Goal: Information Seeking & Learning: Check status

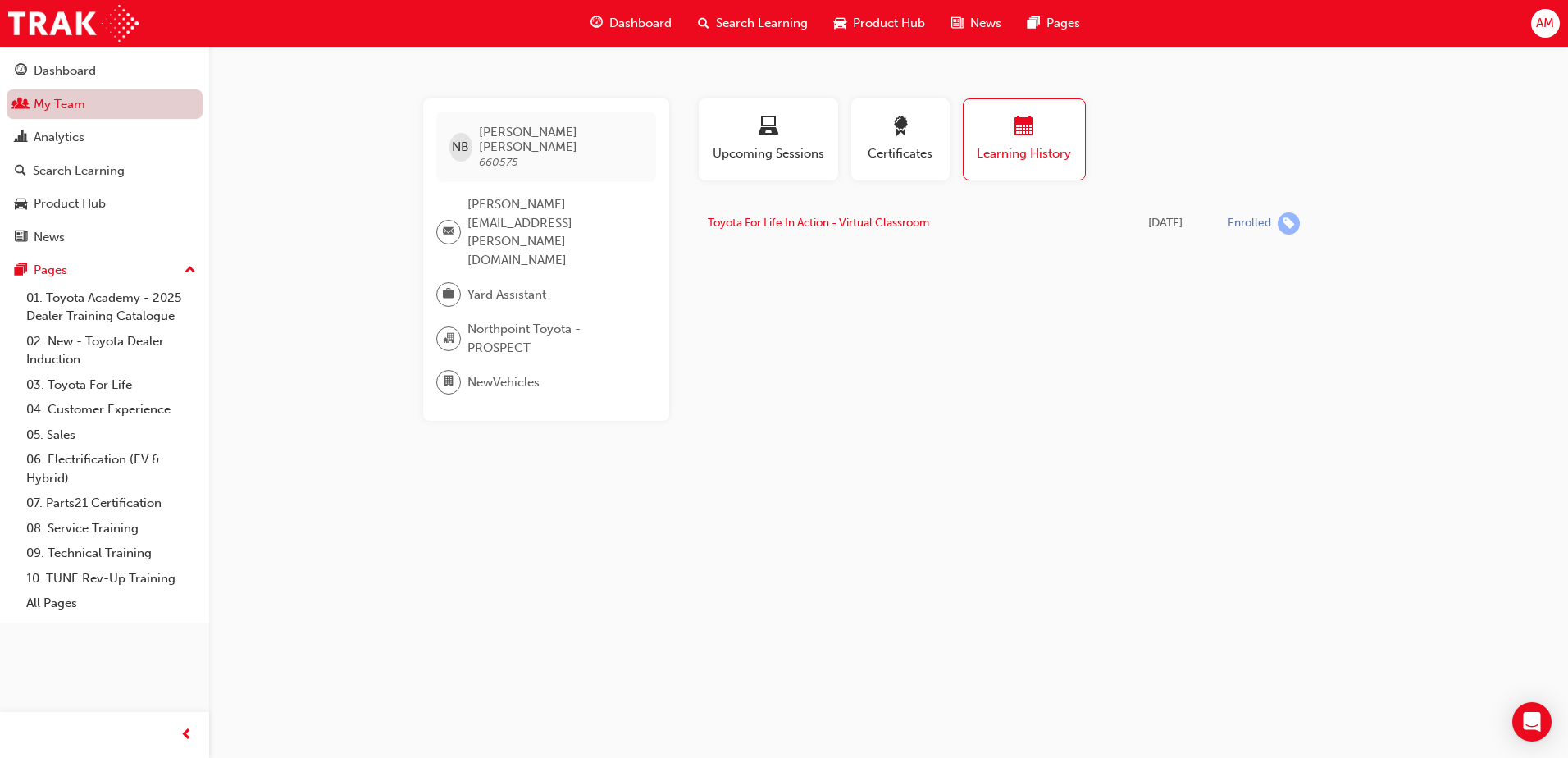
click at [96, 97] on link "My Team" at bounding box center [105, 104] width 196 height 30
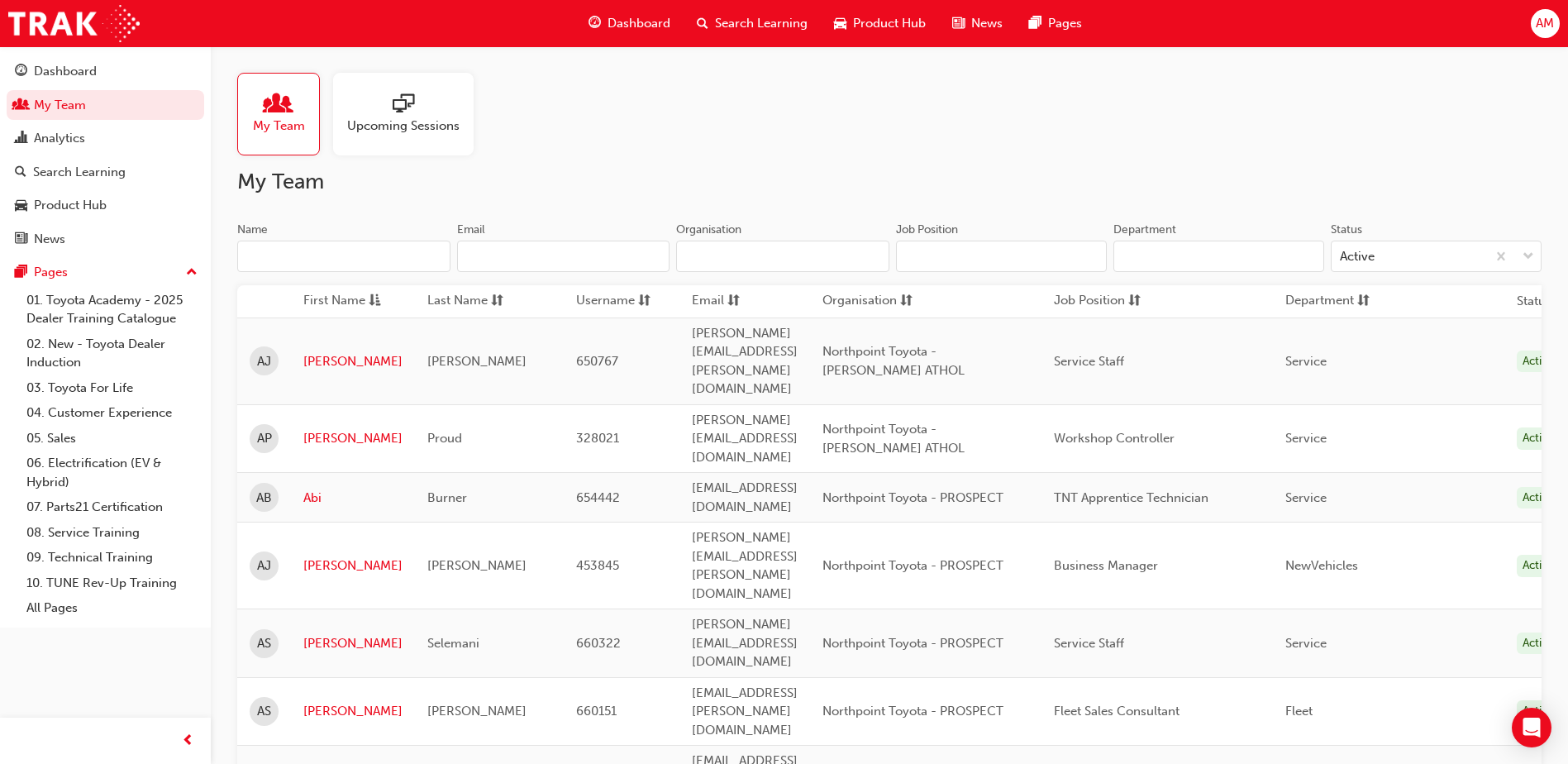
click at [305, 260] on input "Name" at bounding box center [344, 256] width 213 height 32
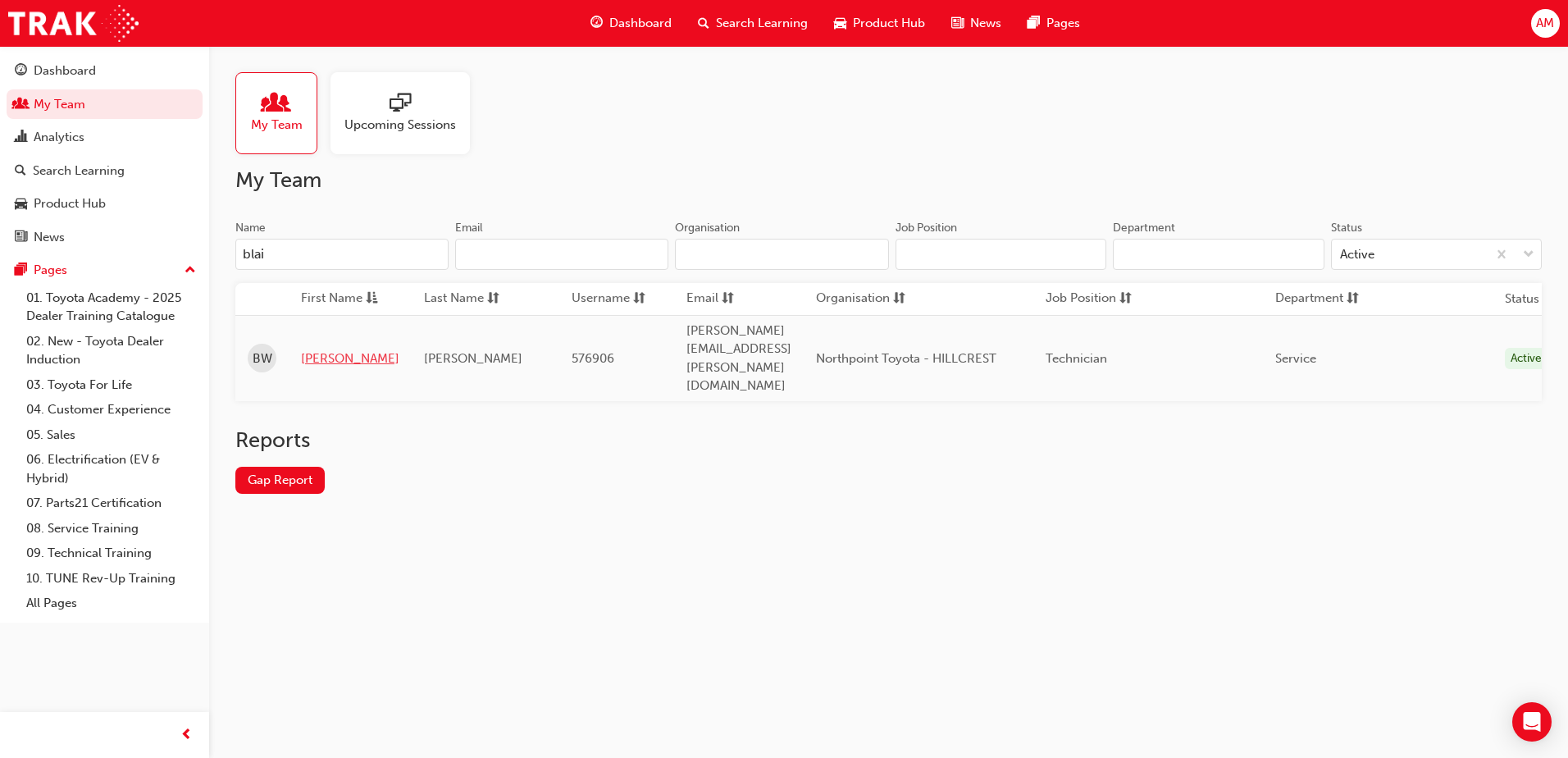
type input "blai"
click at [313, 349] on link "[PERSON_NAME]" at bounding box center [350, 358] width 99 height 19
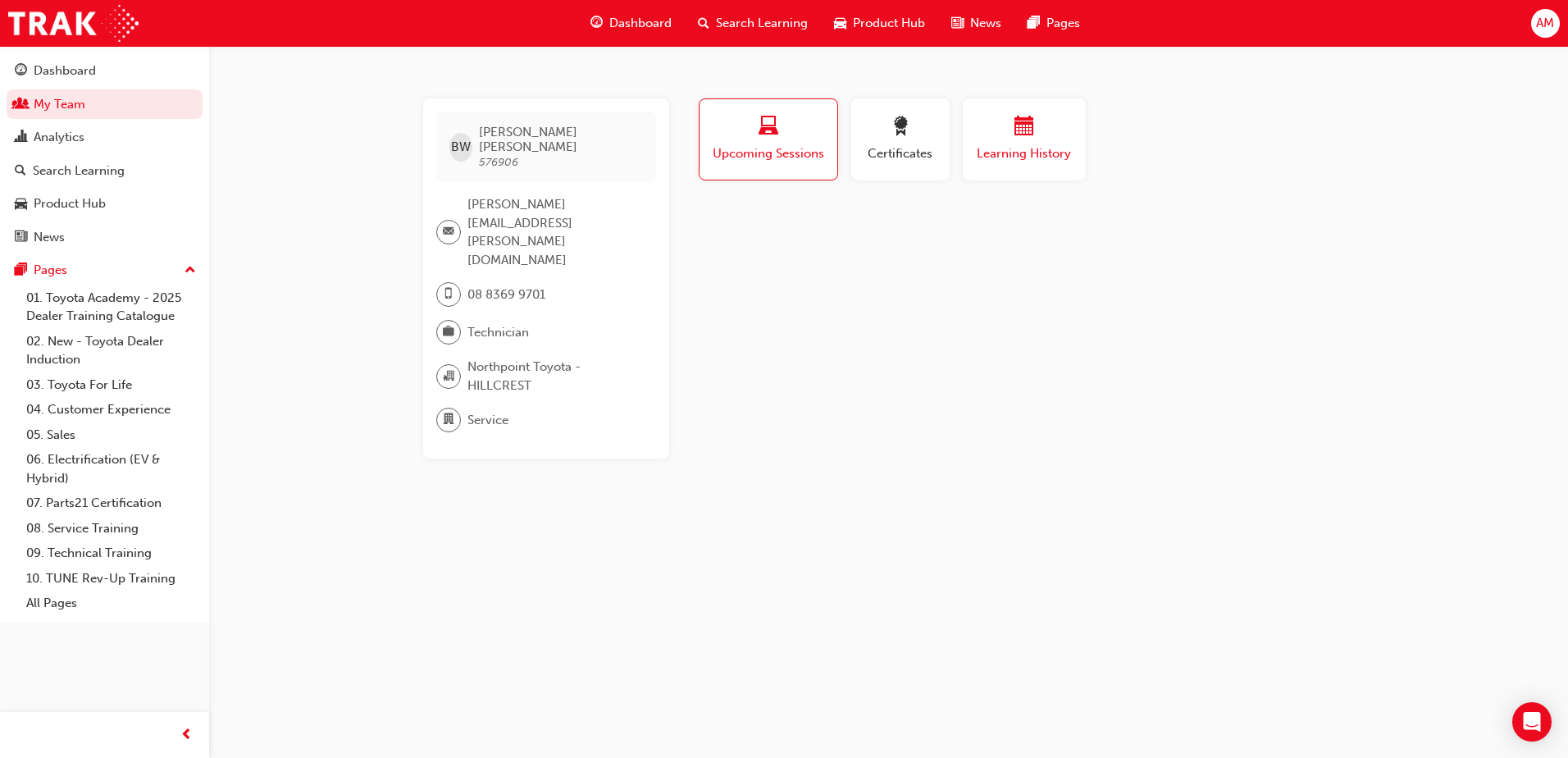
click at [1046, 138] on div "button" at bounding box center [1024, 129] width 99 height 25
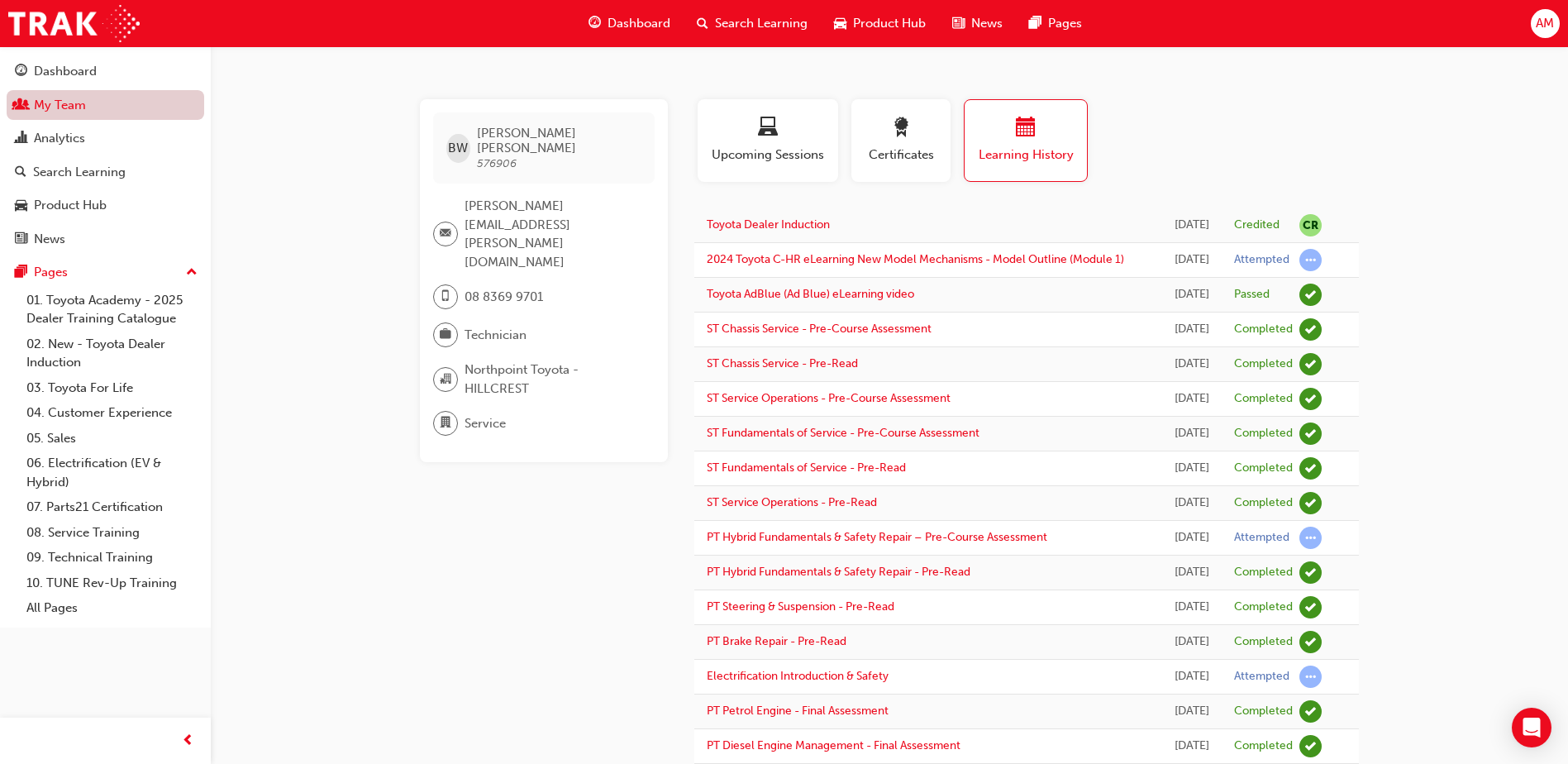
click at [64, 105] on link "My Team" at bounding box center [106, 104] width 197 height 31
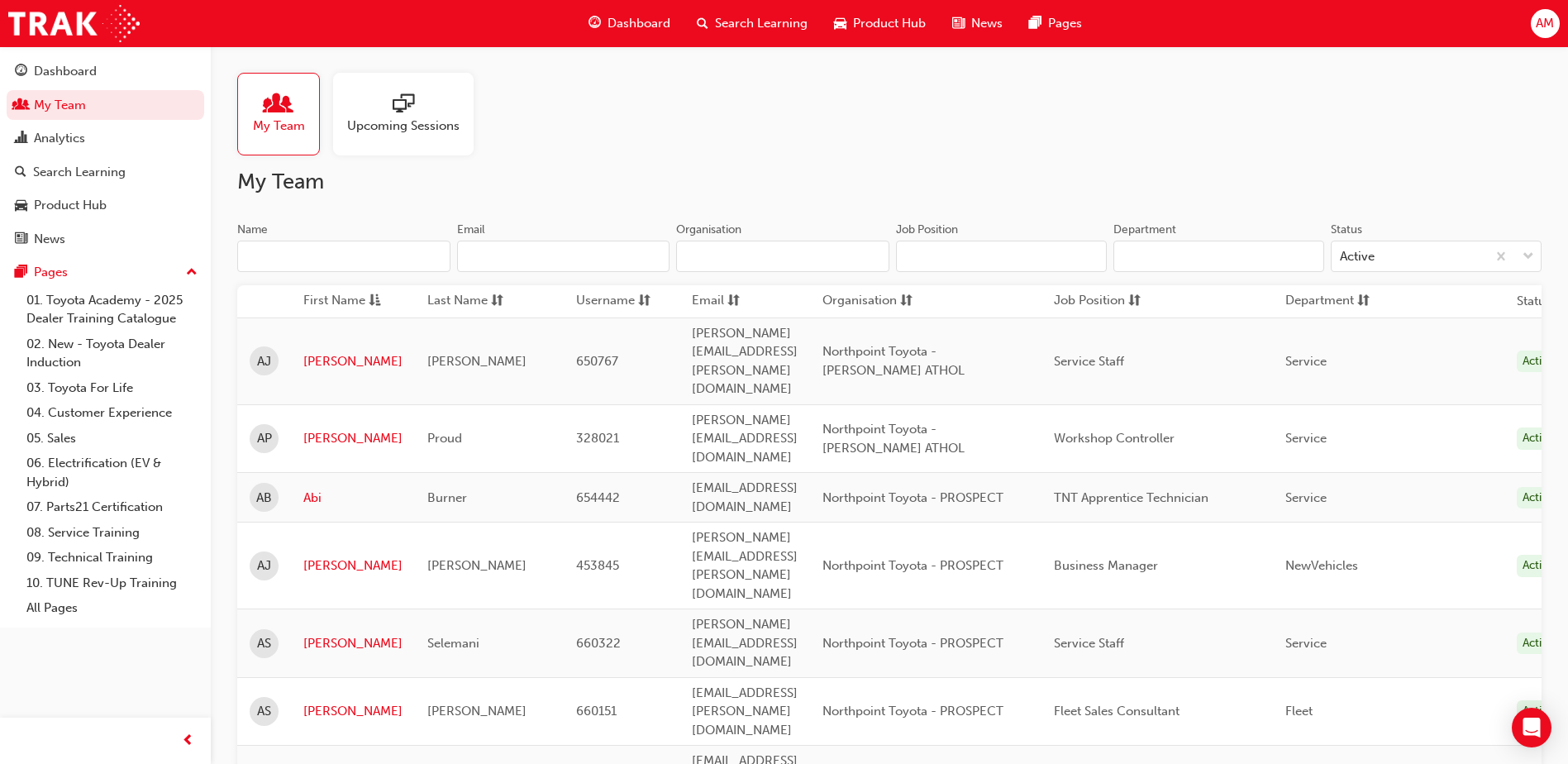
click at [301, 262] on input "Name" at bounding box center [344, 256] width 213 height 32
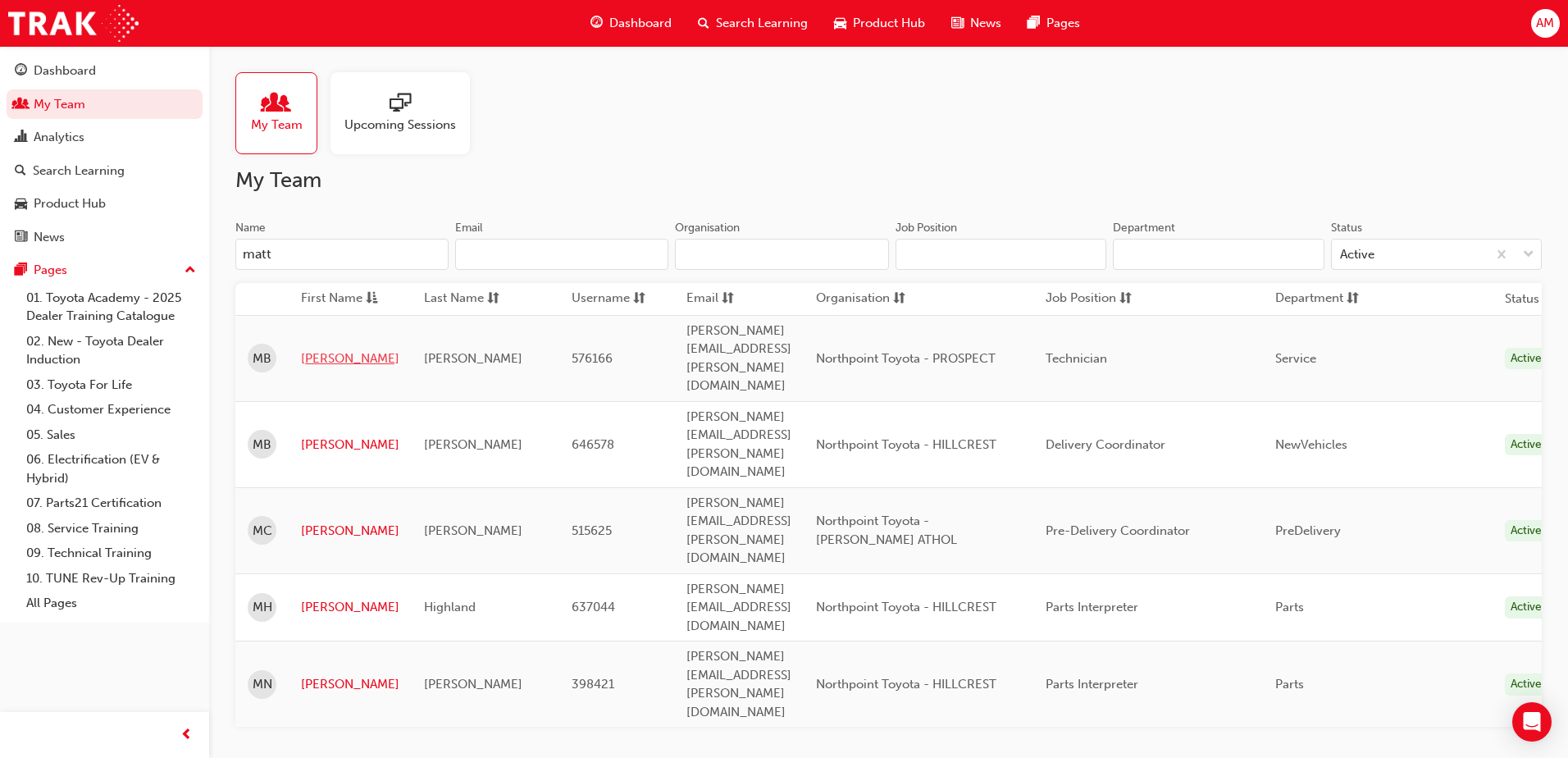
type input "matt"
click at [305, 349] on link "[PERSON_NAME]" at bounding box center [350, 358] width 99 height 19
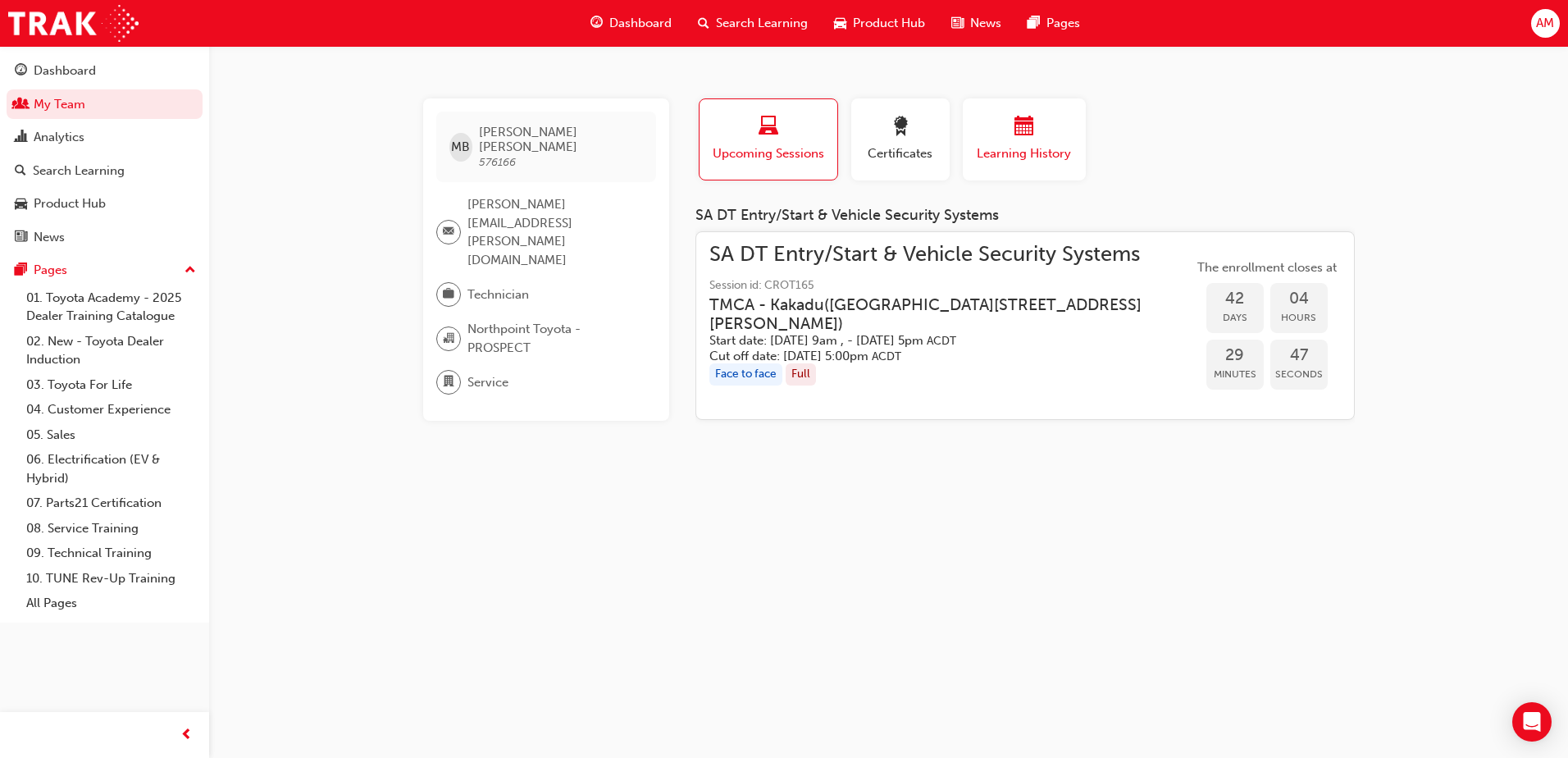
click at [1052, 135] on div "button" at bounding box center [1024, 129] width 99 height 25
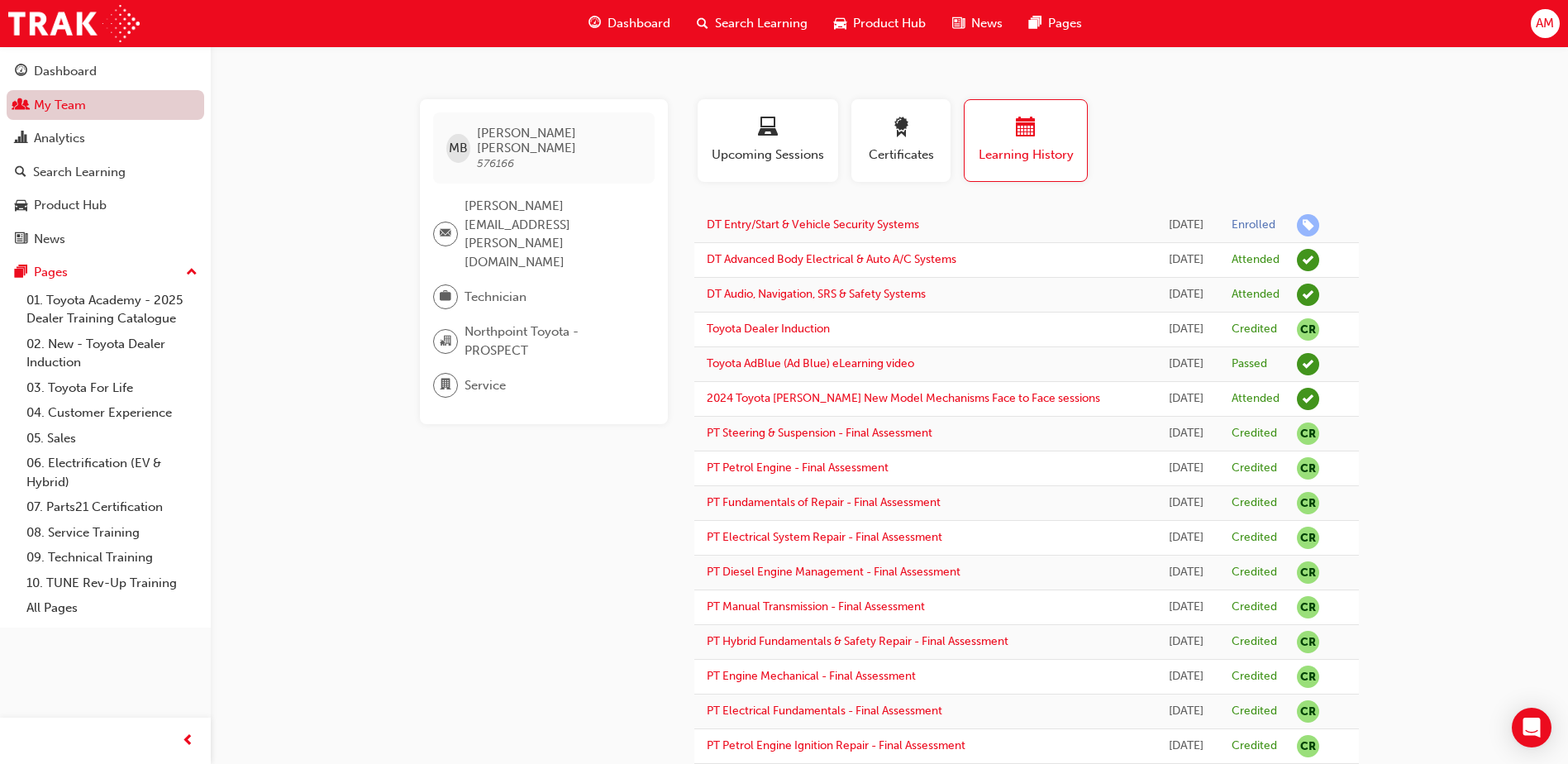
click at [64, 102] on link "My Team" at bounding box center [106, 104] width 197 height 31
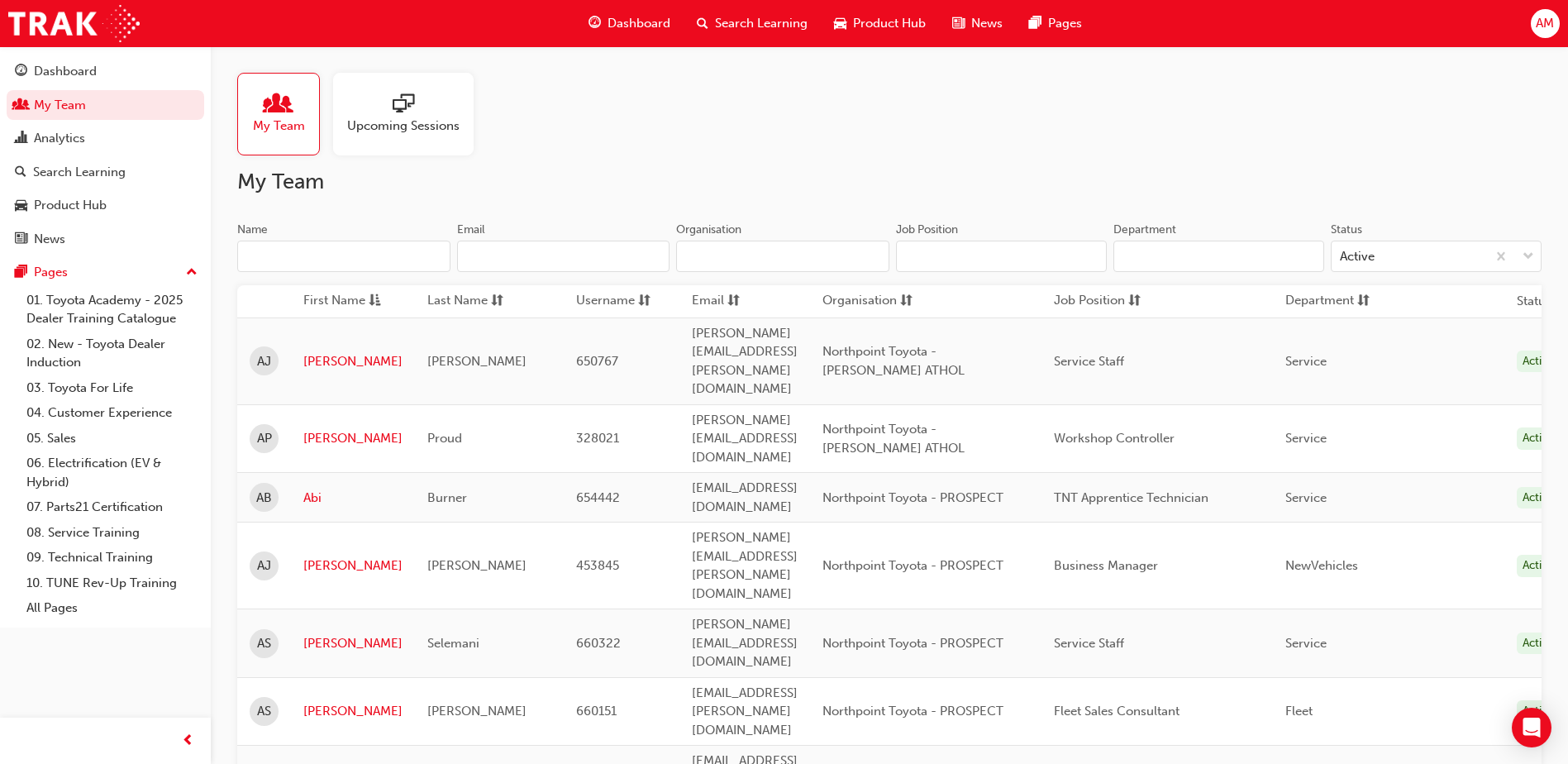
click at [280, 247] on input "Name" at bounding box center [344, 256] width 213 height 32
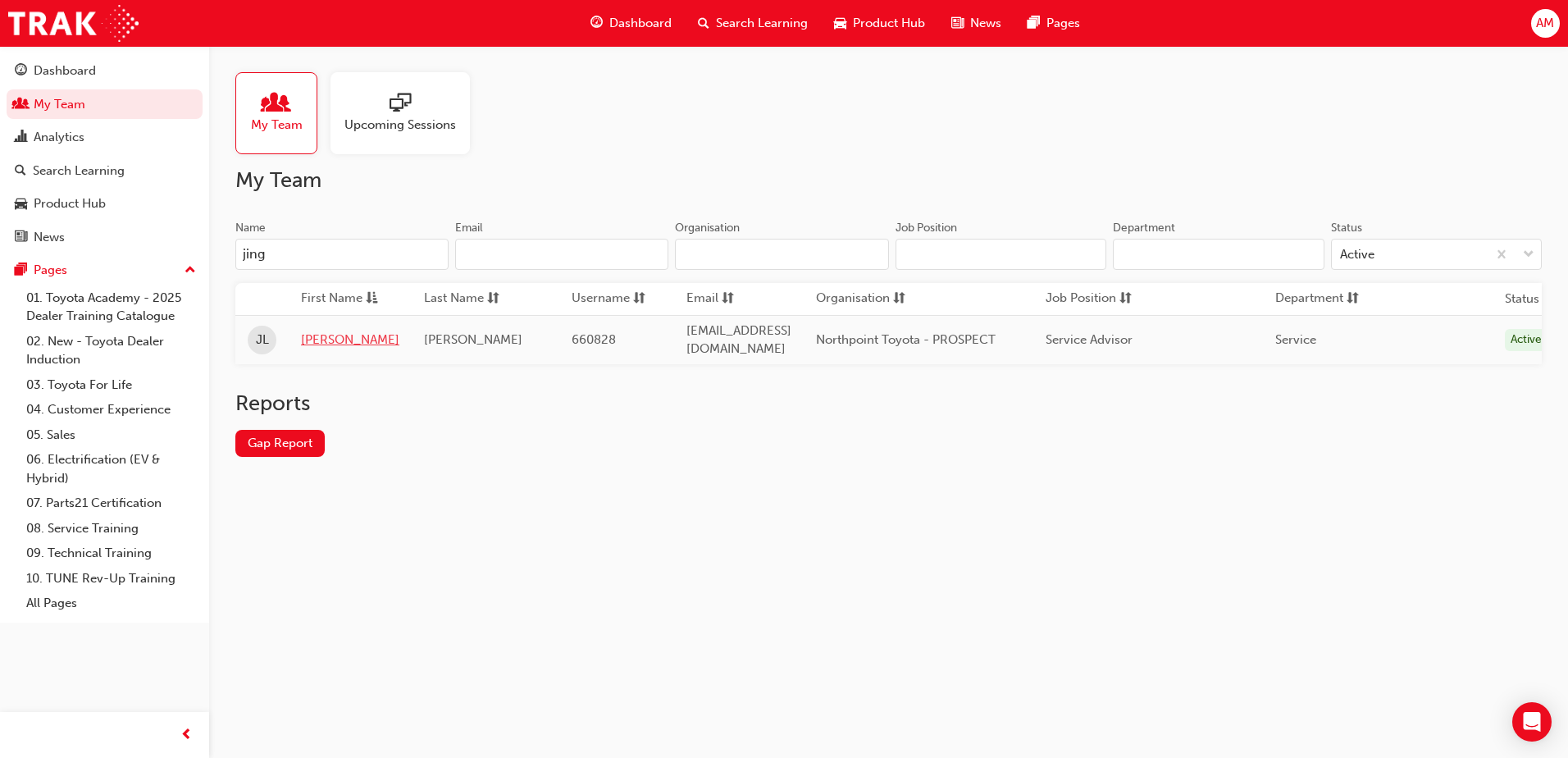
type input "jing"
click at [316, 337] on link "[PERSON_NAME]" at bounding box center [350, 339] width 99 height 19
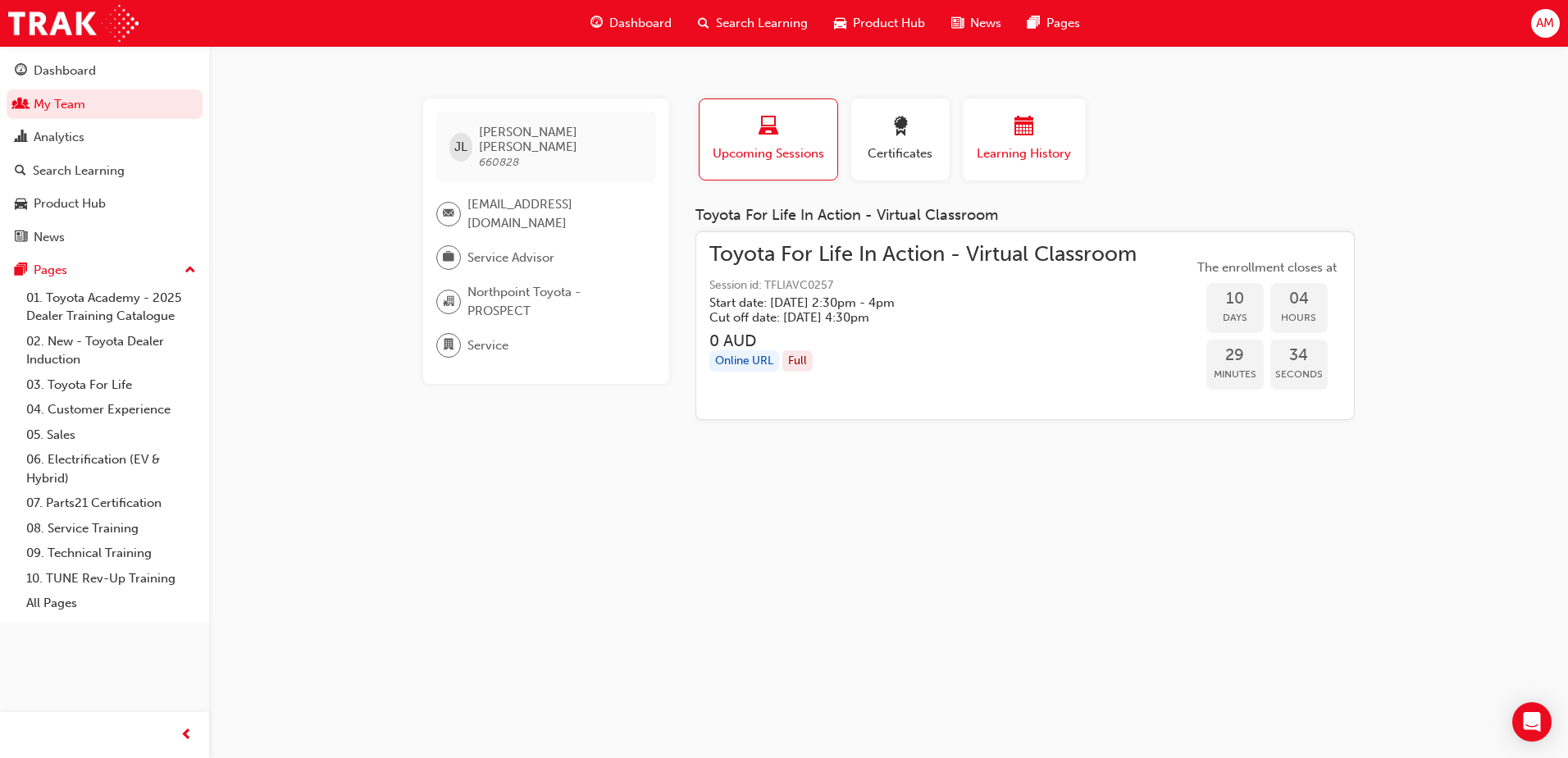
click at [1025, 150] on span "Learning History" at bounding box center [1024, 154] width 99 height 19
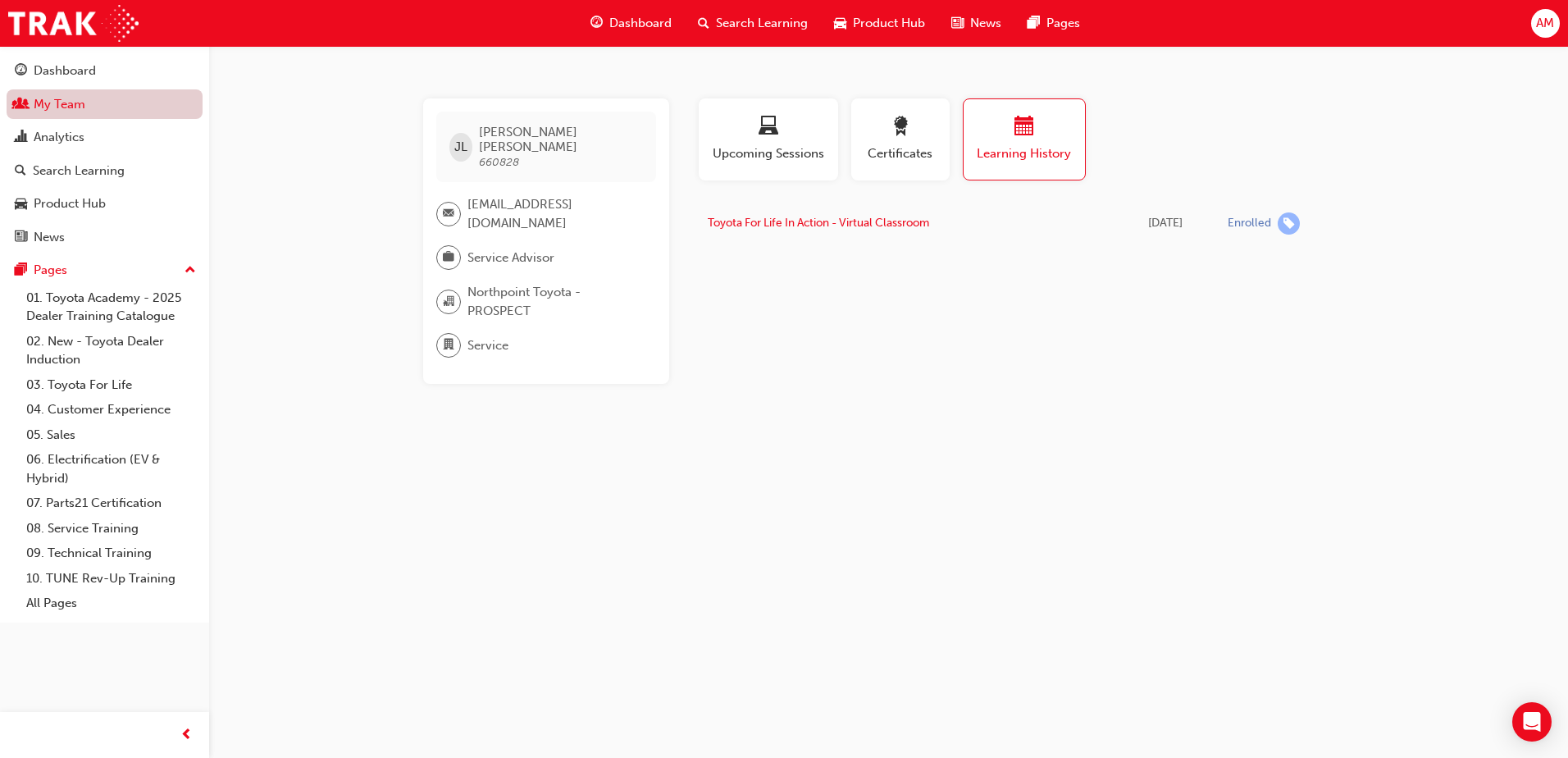
click at [72, 104] on link "My Team" at bounding box center [105, 104] width 196 height 30
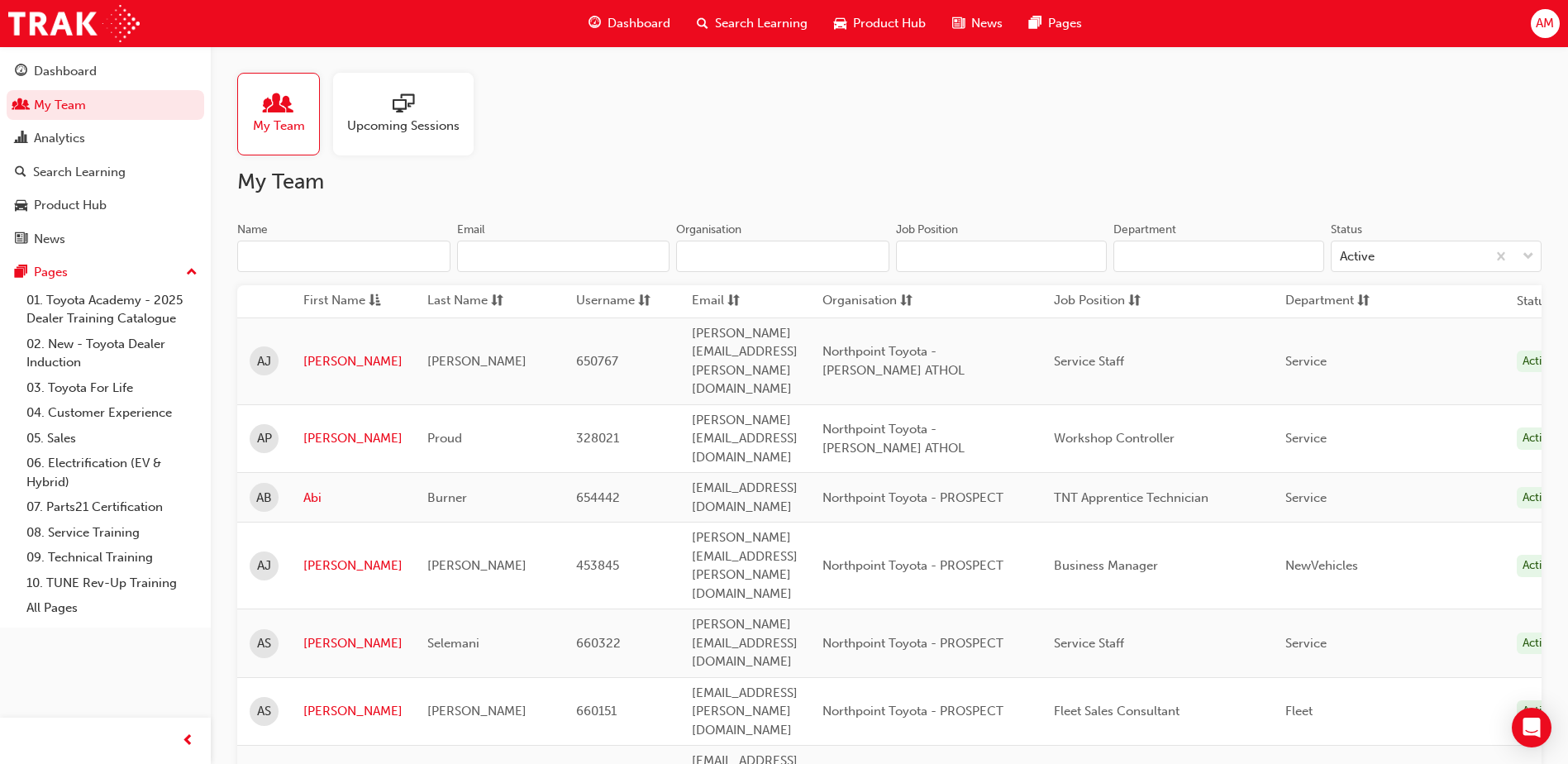
click at [320, 255] on input "Name" at bounding box center [344, 256] width 213 height 32
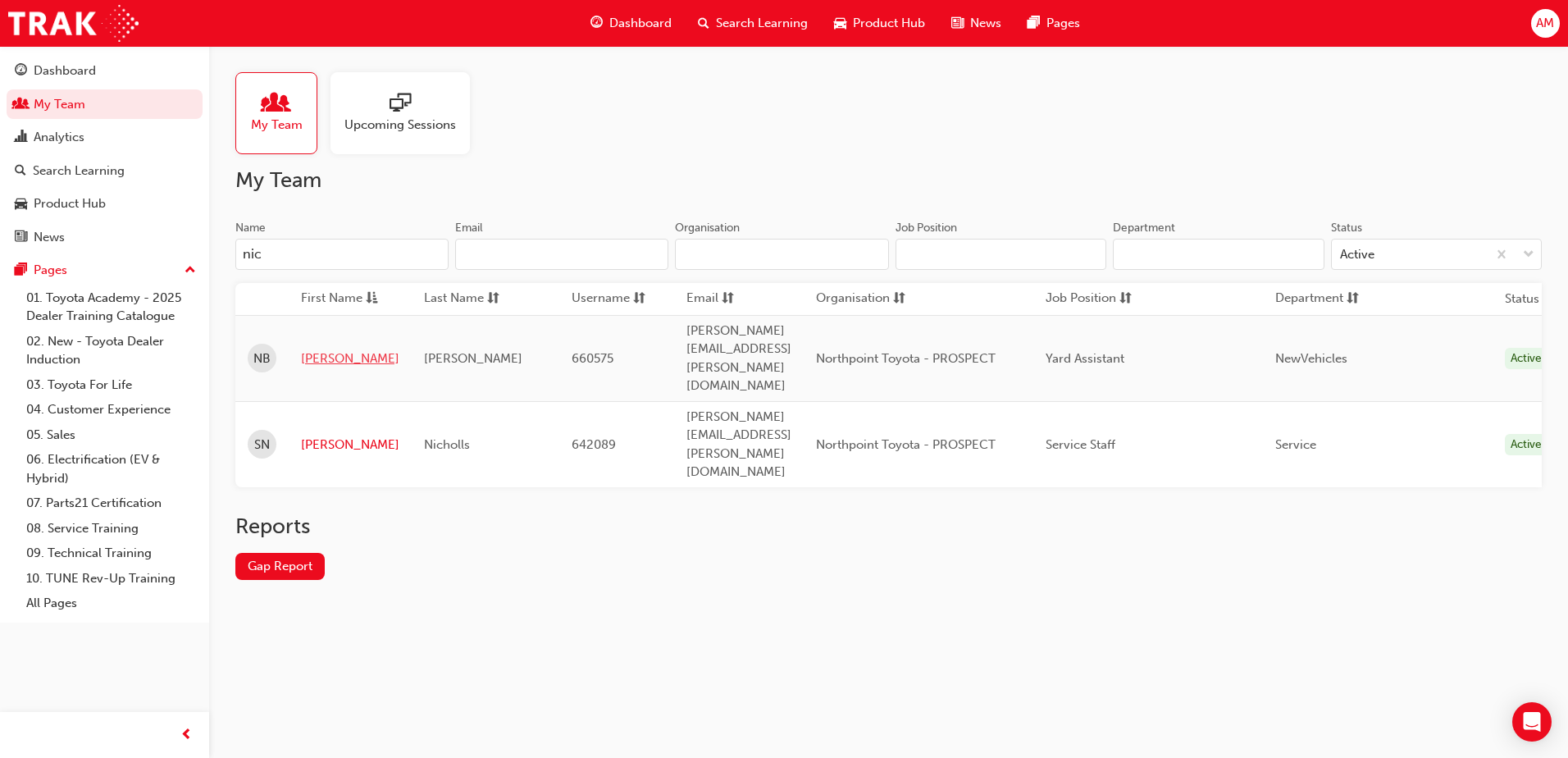
type input "nic"
click at [335, 349] on link "[PERSON_NAME]" at bounding box center [350, 358] width 99 height 19
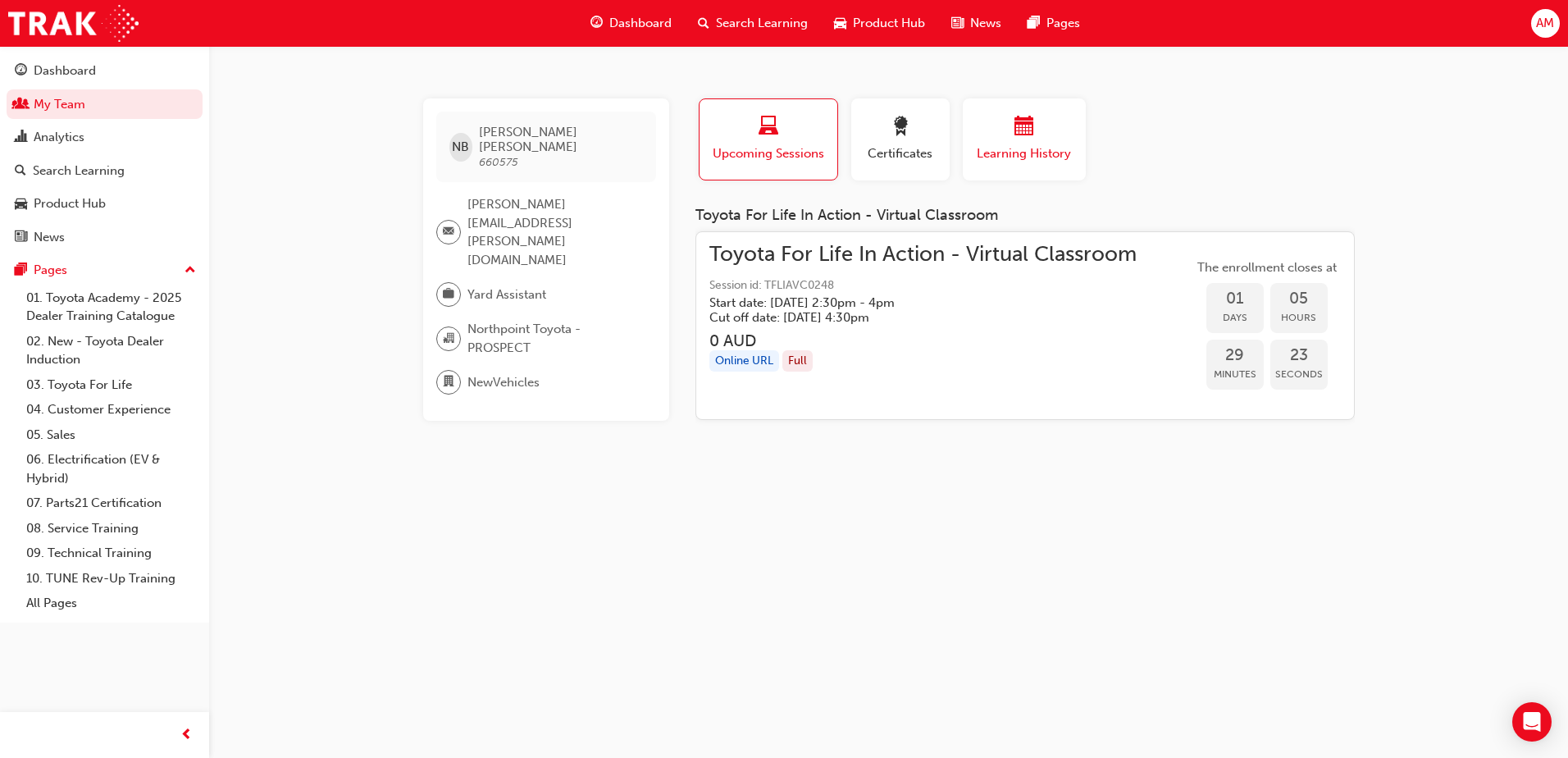
click at [1011, 129] on div "button" at bounding box center [1024, 129] width 99 height 25
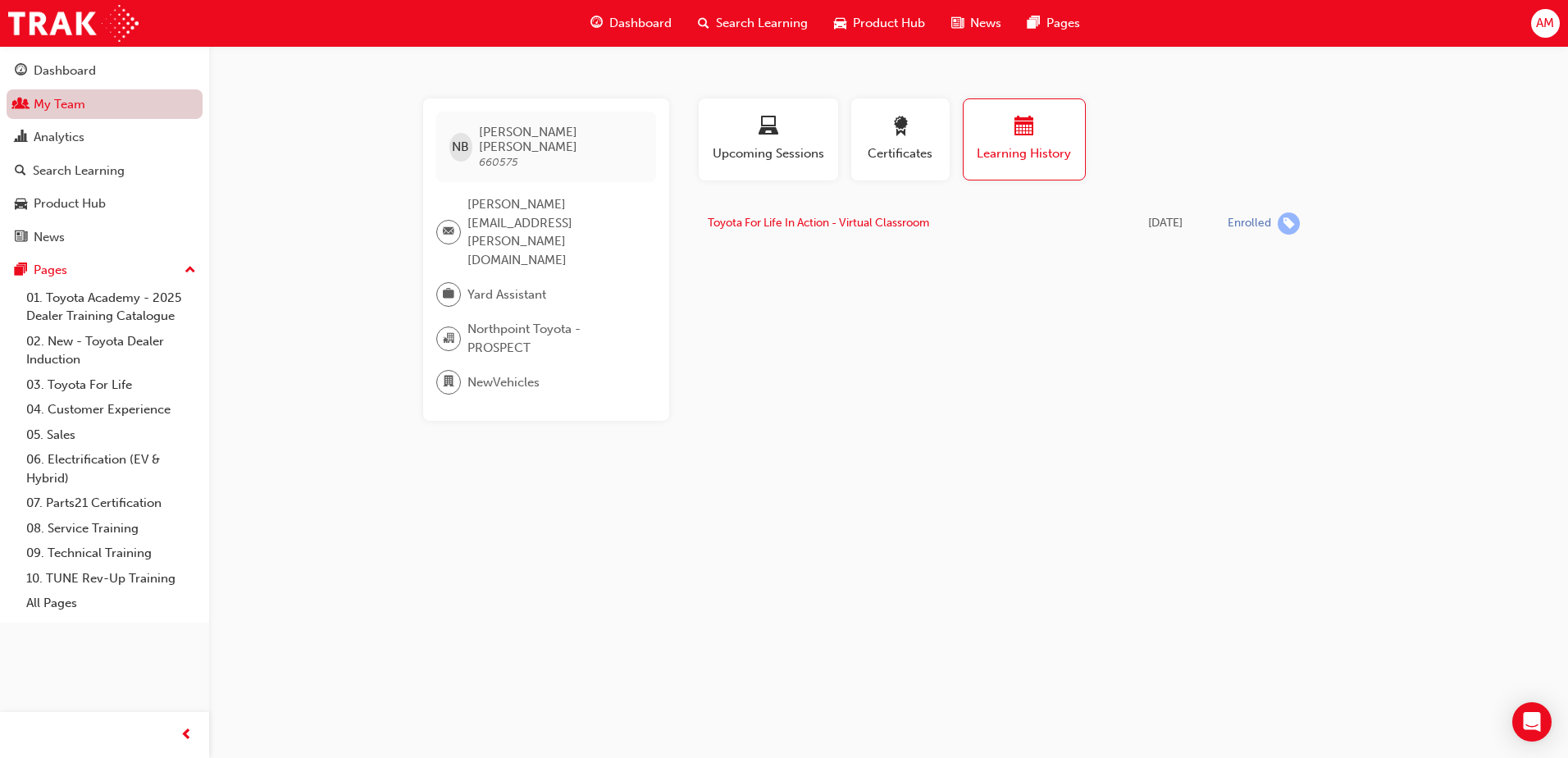
click at [70, 101] on link "My Team" at bounding box center [105, 104] width 196 height 30
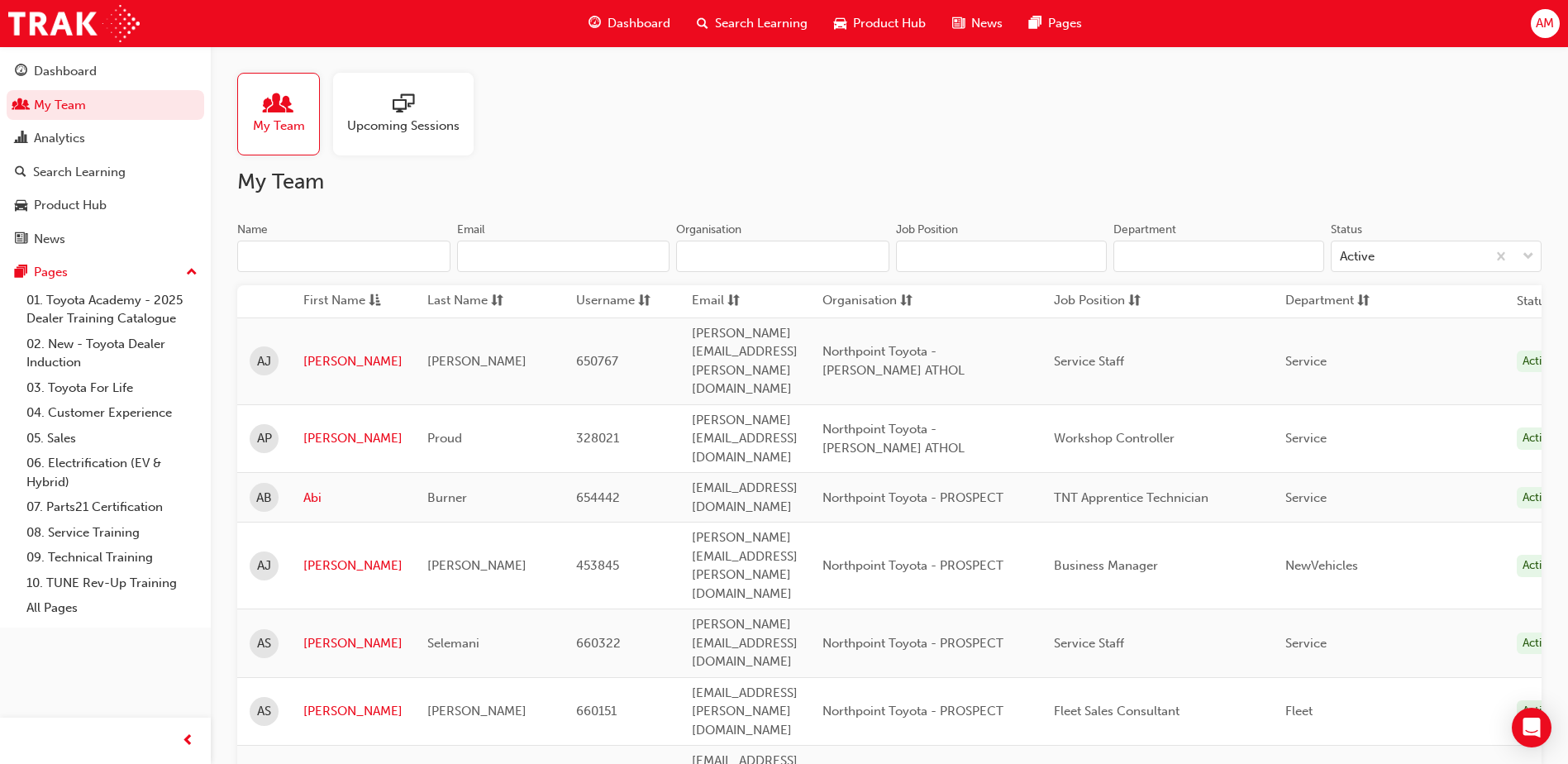
click at [300, 257] on input "Name" at bounding box center [344, 256] width 213 height 32
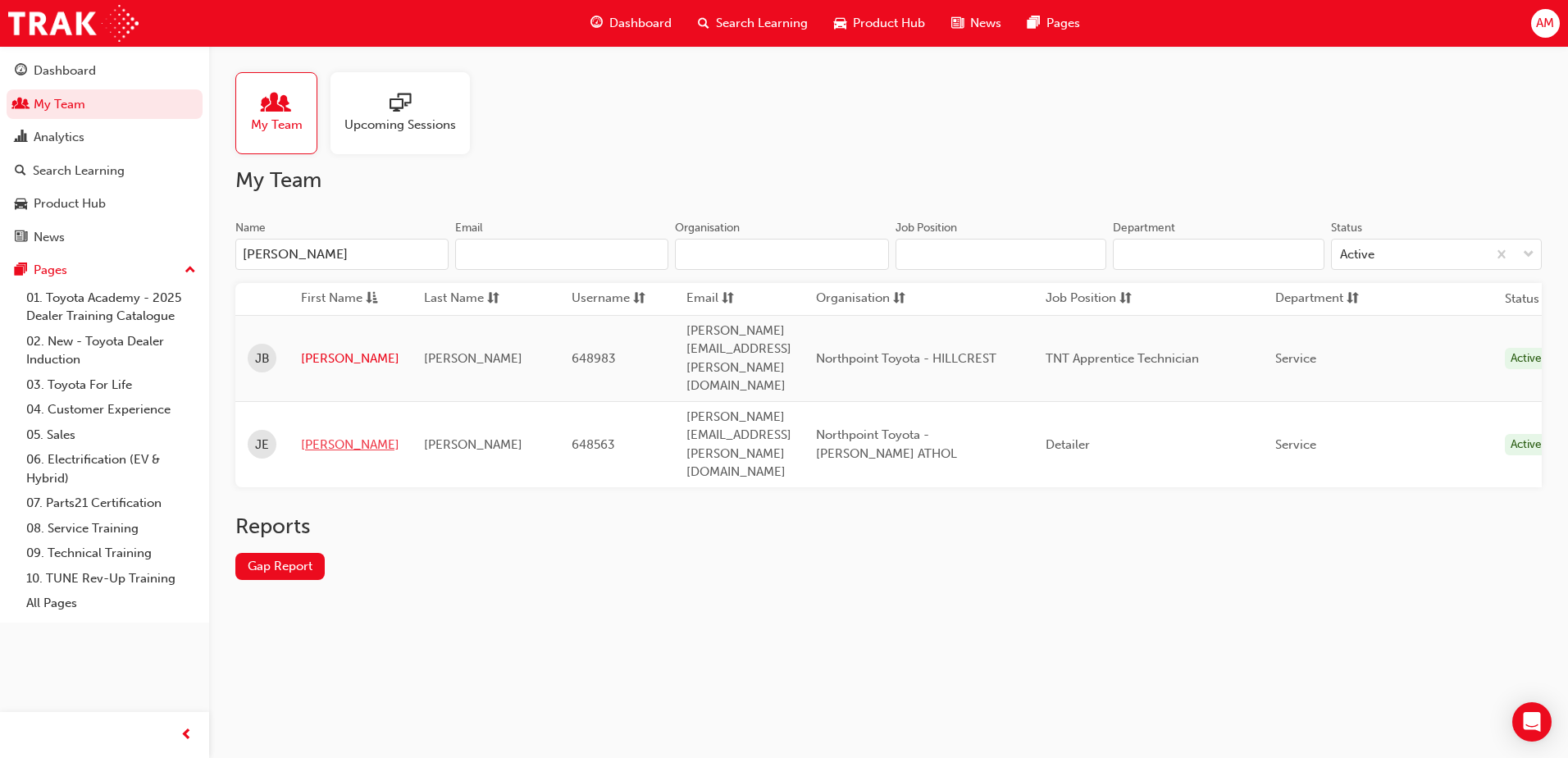
type input "[PERSON_NAME]"
click at [315, 435] on link "[PERSON_NAME]" at bounding box center [350, 444] width 99 height 19
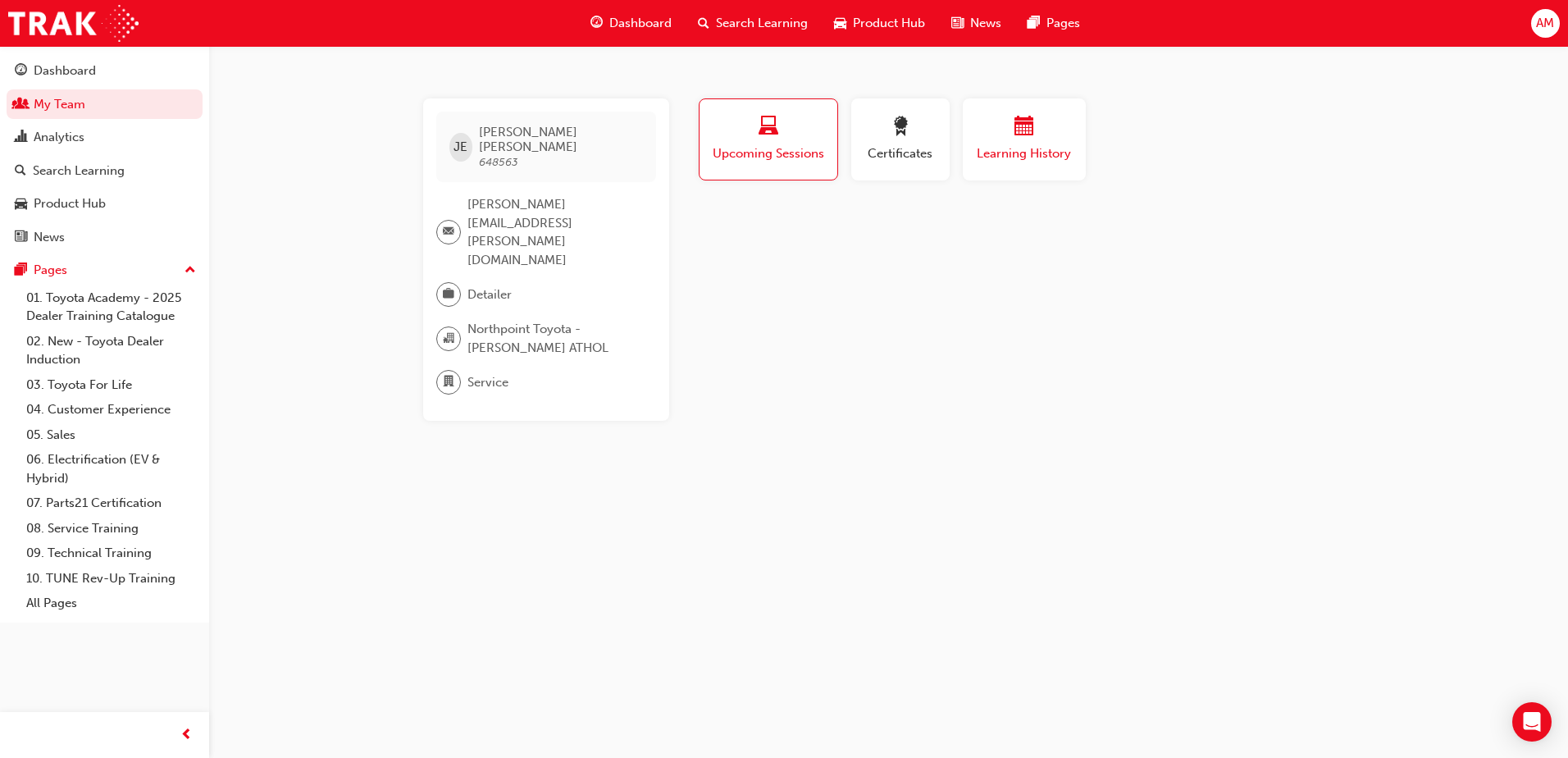
click at [1022, 154] on span "Learning History" at bounding box center [1024, 154] width 99 height 19
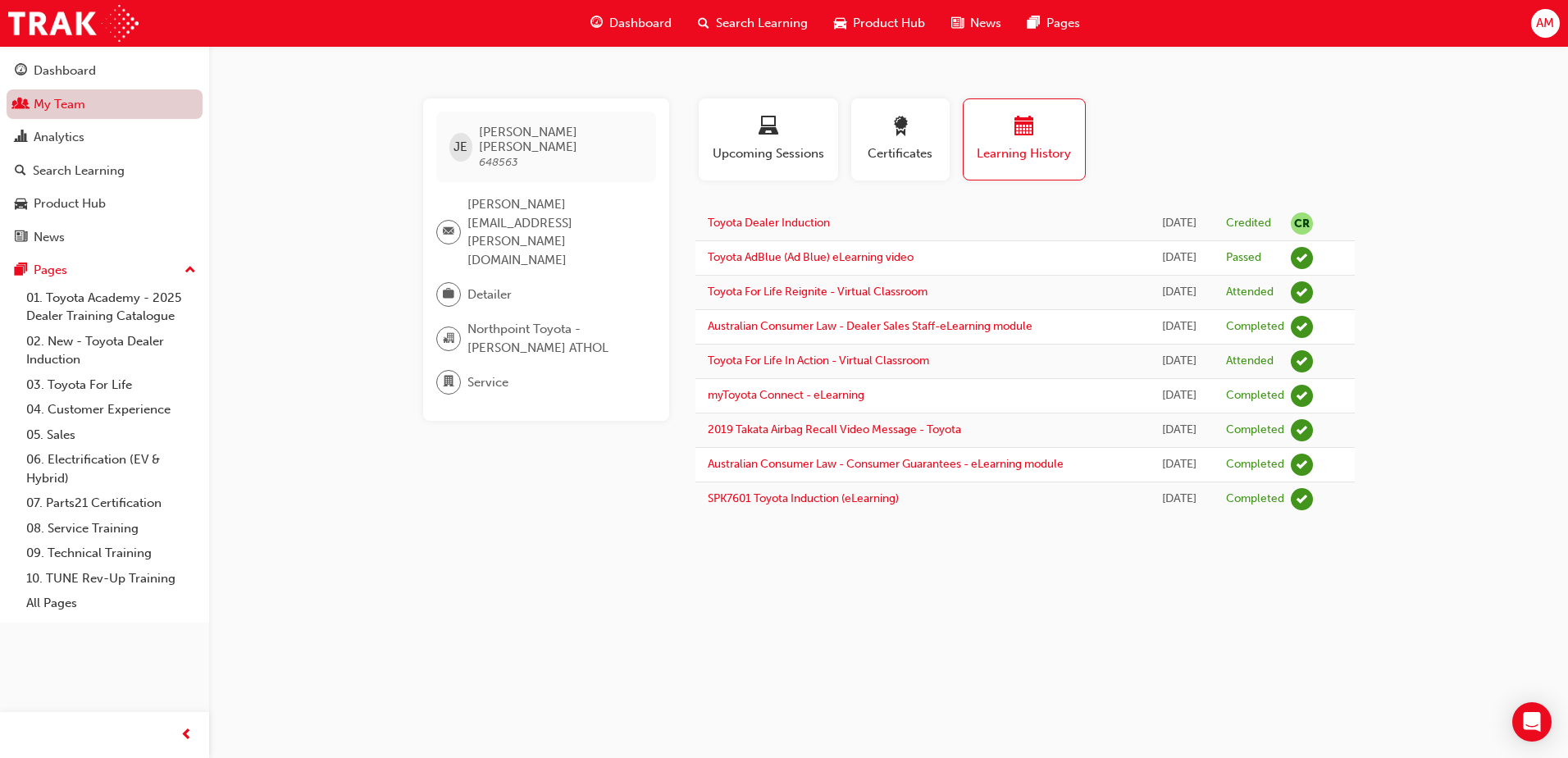
click at [94, 104] on link "My Team" at bounding box center [105, 104] width 196 height 30
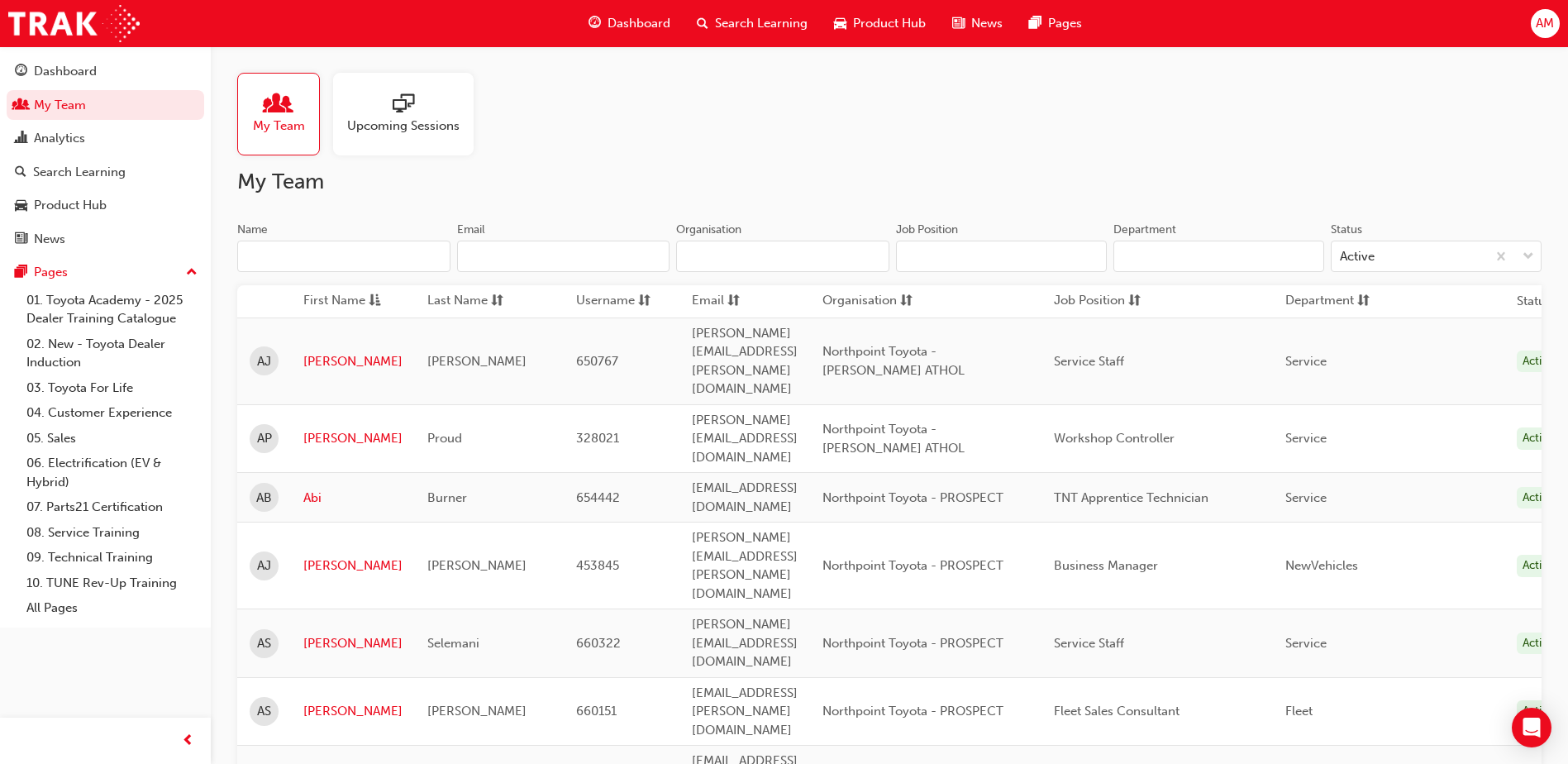
click at [273, 248] on input "Name" at bounding box center [344, 256] width 213 height 32
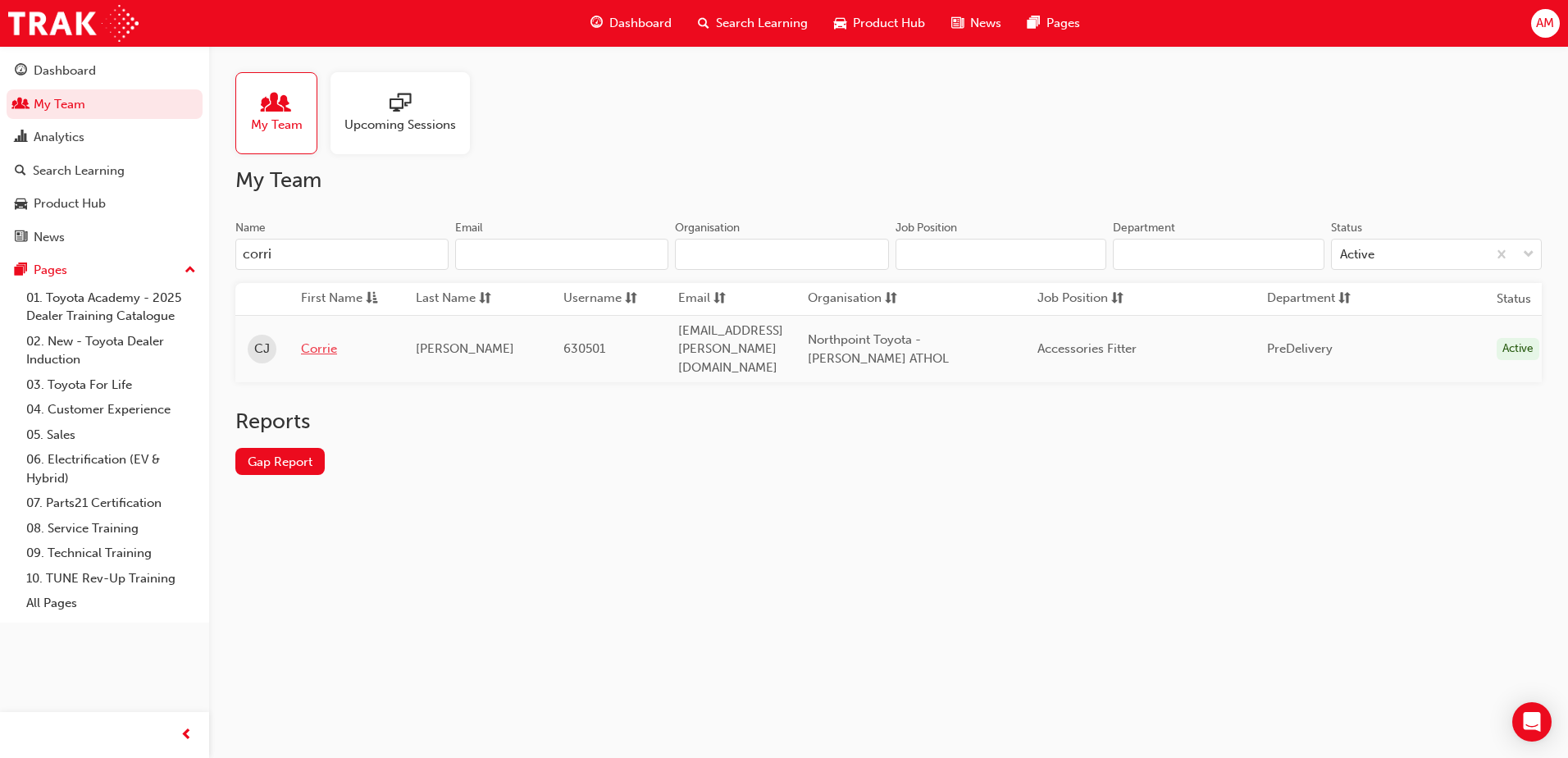
type input "corri"
click at [330, 339] on link "Corrie" at bounding box center [346, 348] width 90 height 19
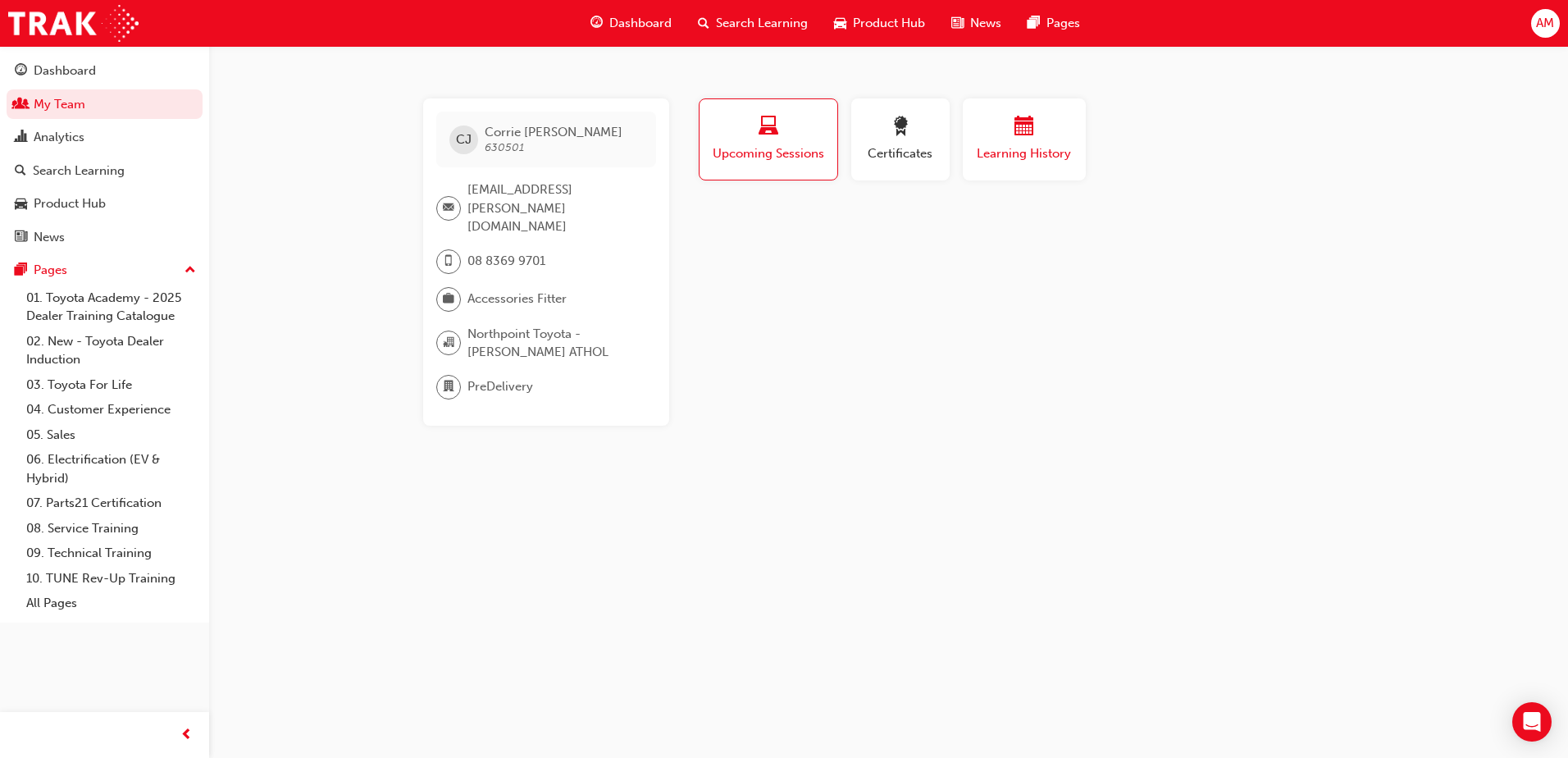
click at [1044, 127] on div "button" at bounding box center [1024, 129] width 99 height 25
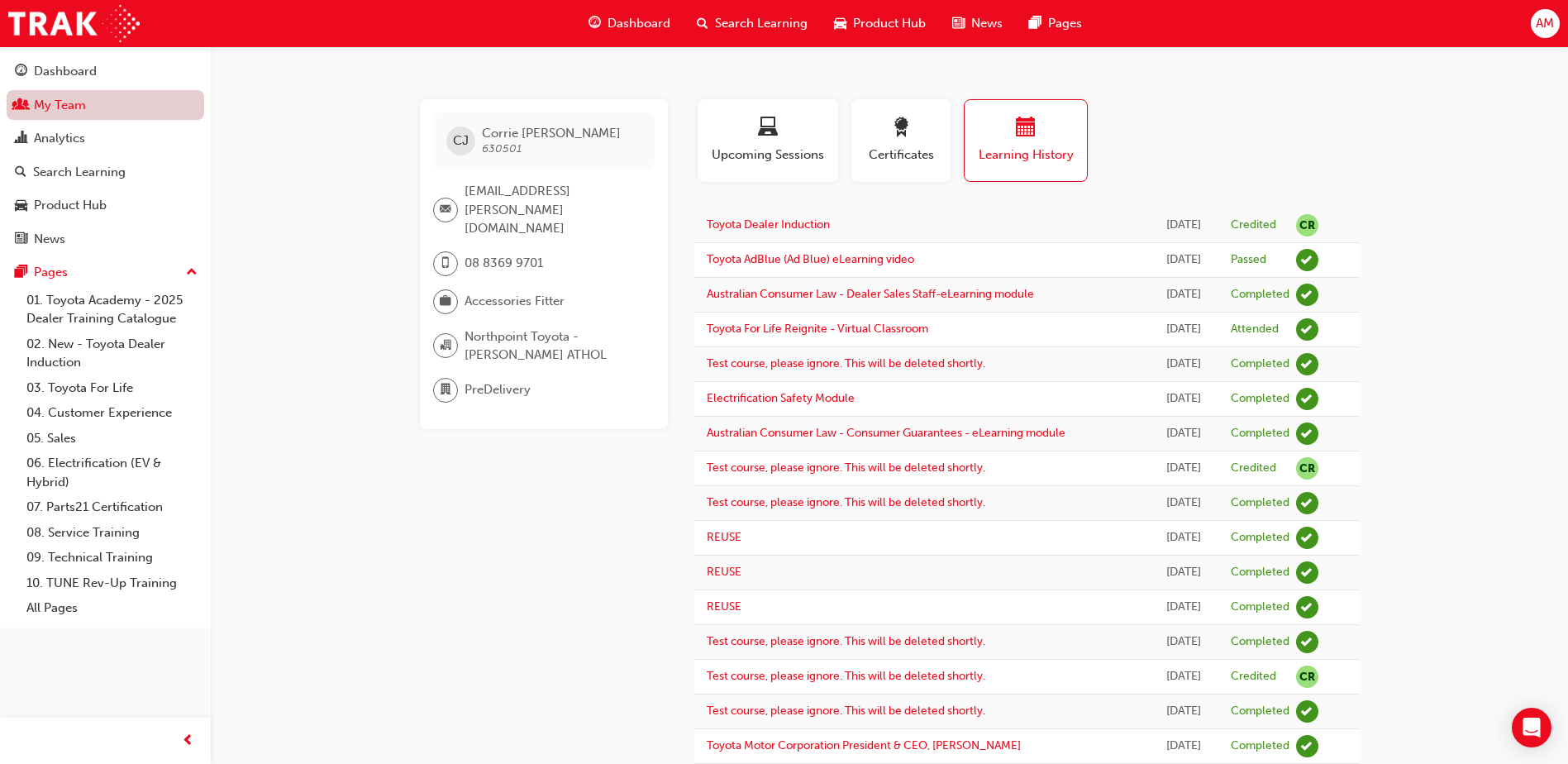
click at [98, 105] on link "My Team" at bounding box center [106, 104] width 197 height 31
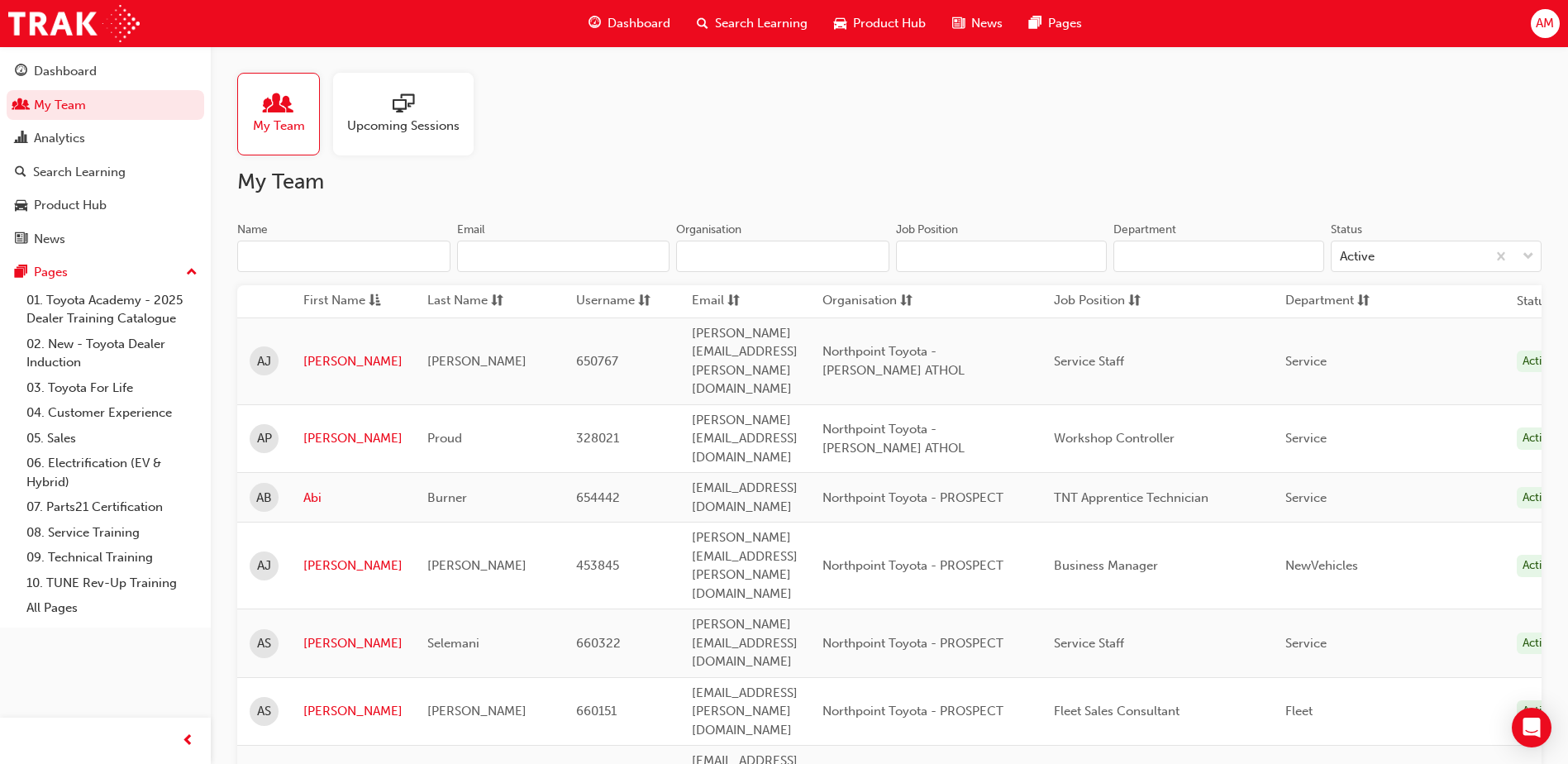
click at [305, 255] on input "Name" at bounding box center [344, 256] width 213 height 32
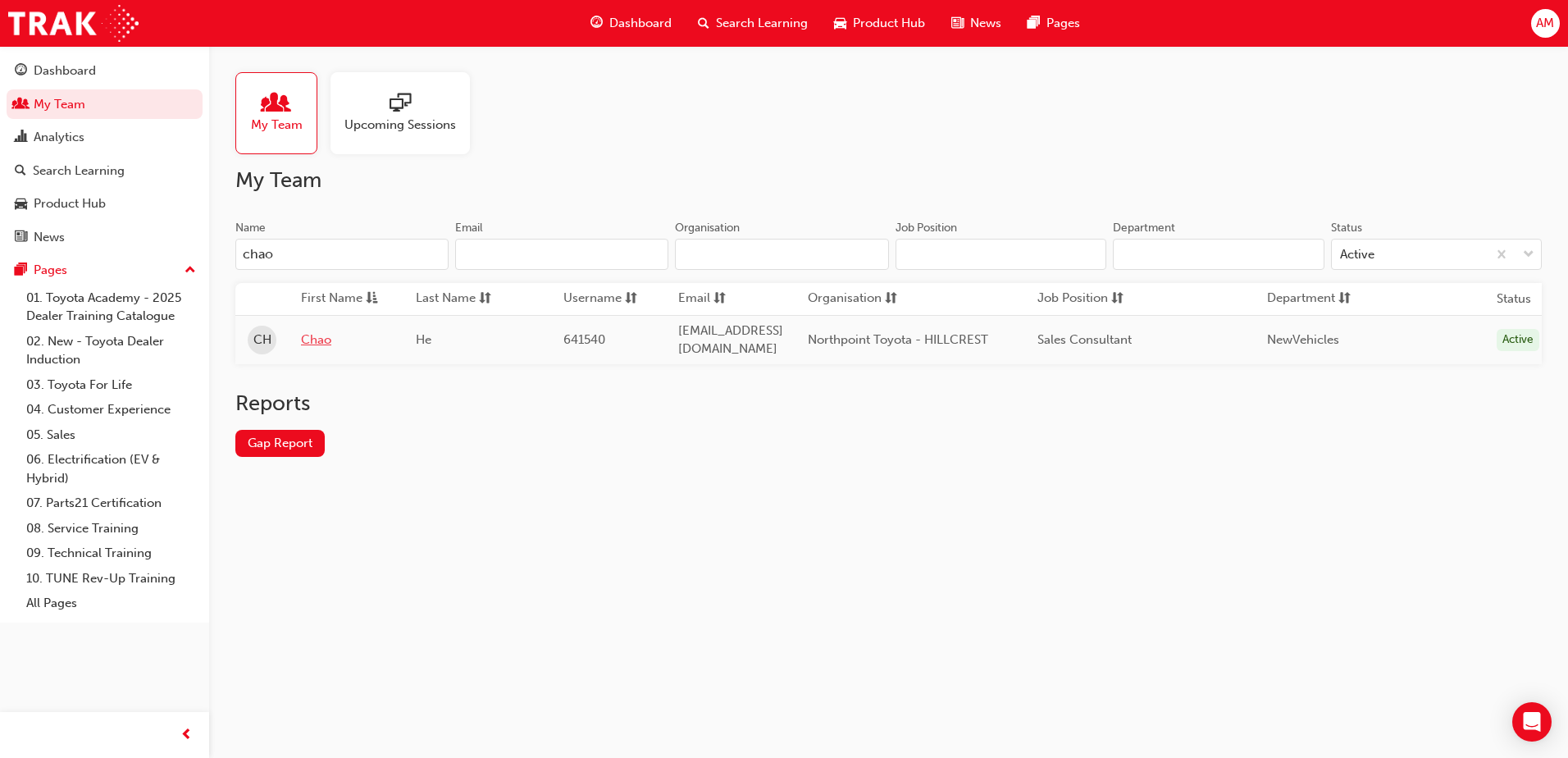
type input "chao"
click at [304, 341] on link "Chao" at bounding box center [346, 339] width 90 height 19
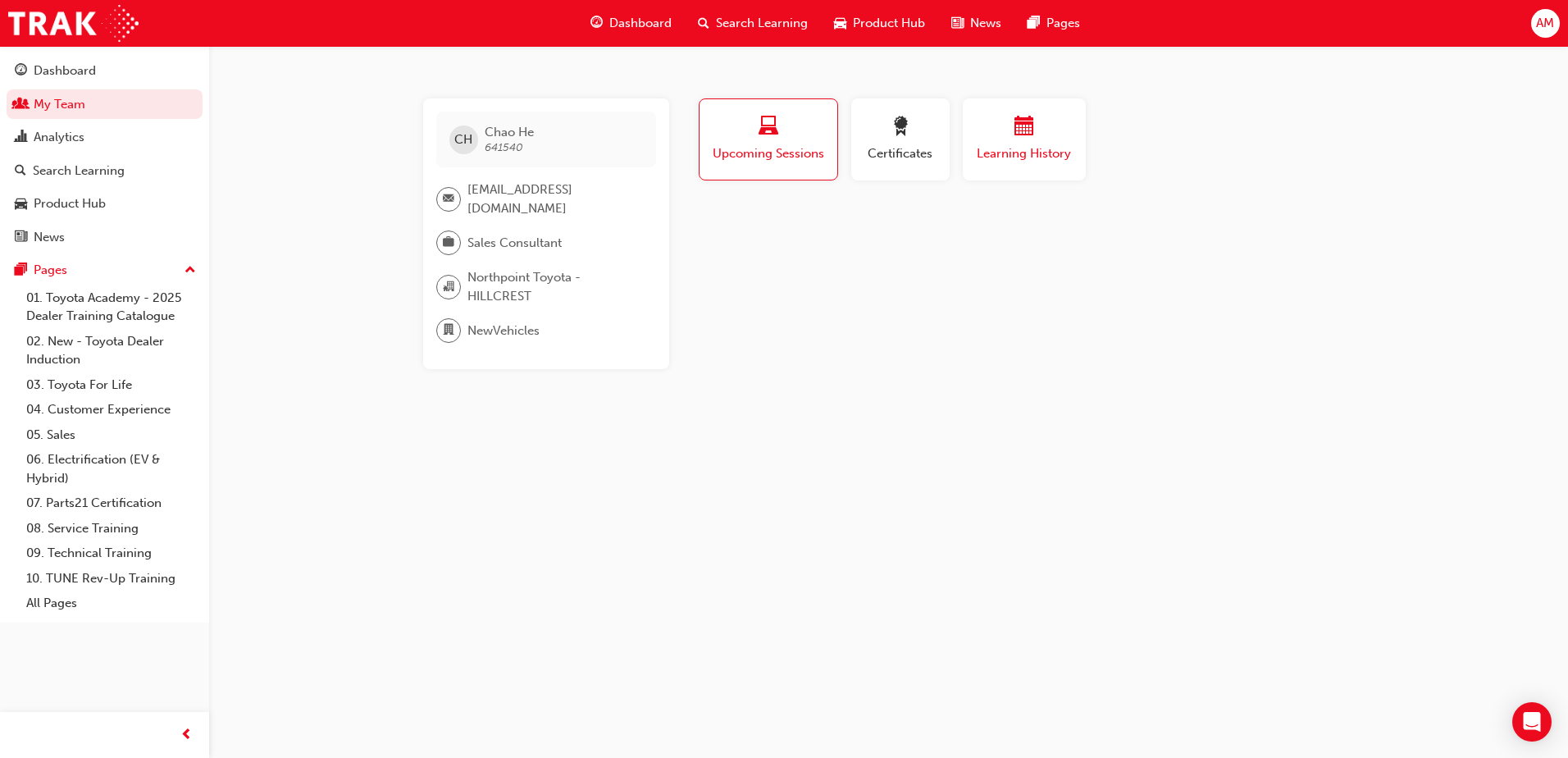
click at [1019, 165] on button "Learning History" at bounding box center [1024, 140] width 123 height 82
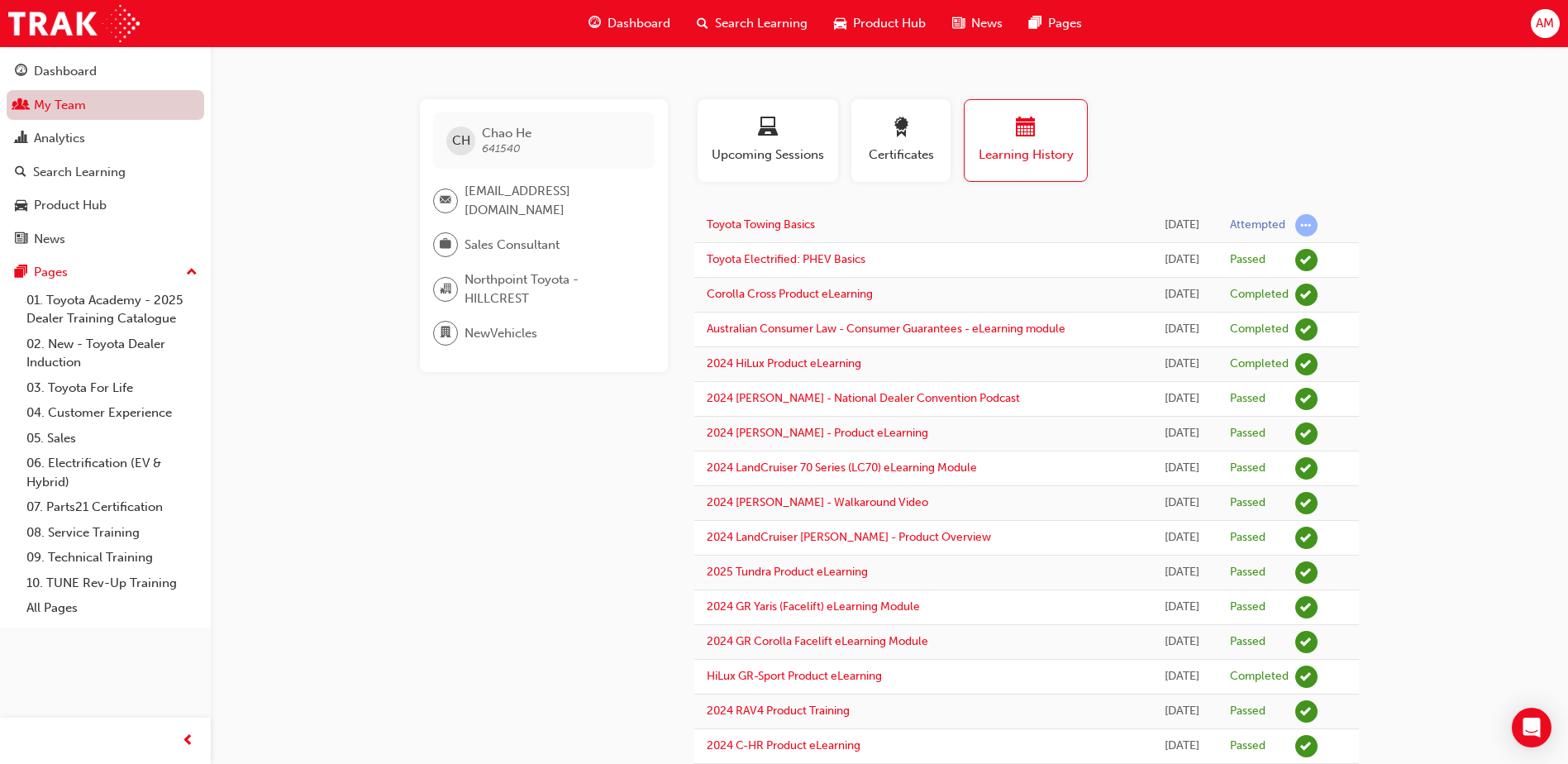
click at [91, 110] on link "My Team" at bounding box center [106, 104] width 197 height 31
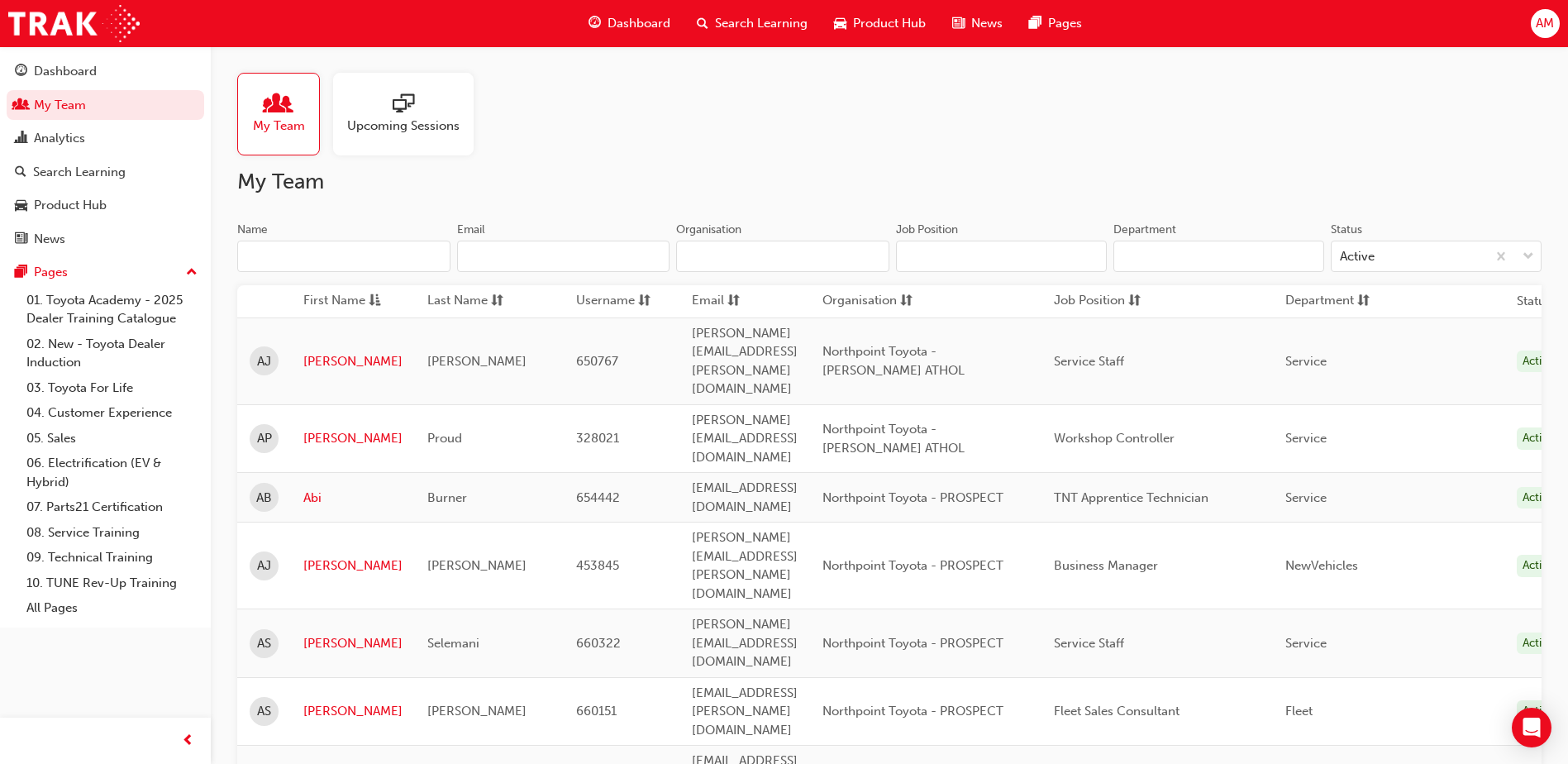
click at [346, 255] on input "Name" at bounding box center [344, 256] width 213 height 32
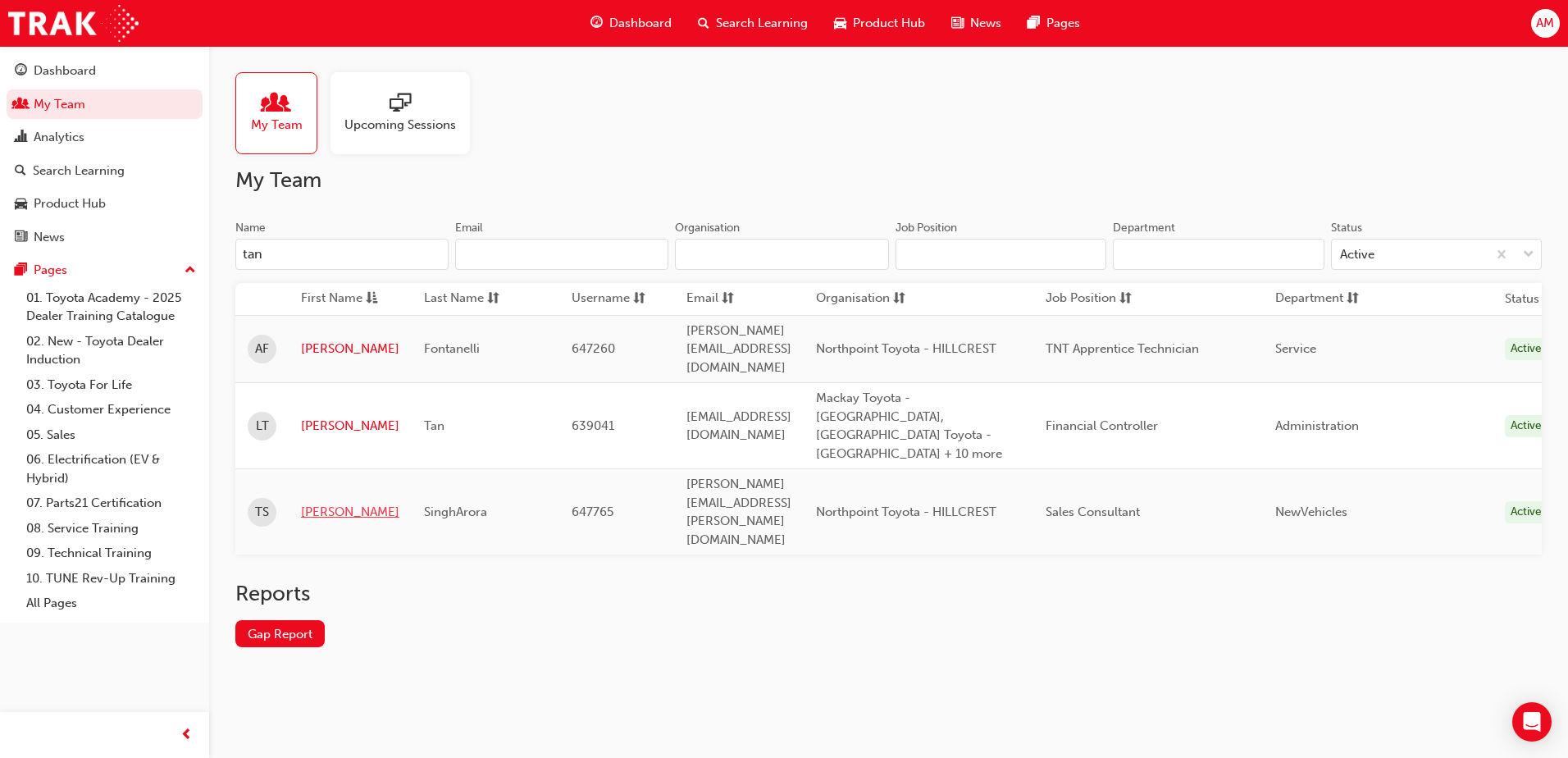
type input "tan"
click at [333, 503] on link "[PERSON_NAME]" at bounding box center [350, 512] width 99 height 19
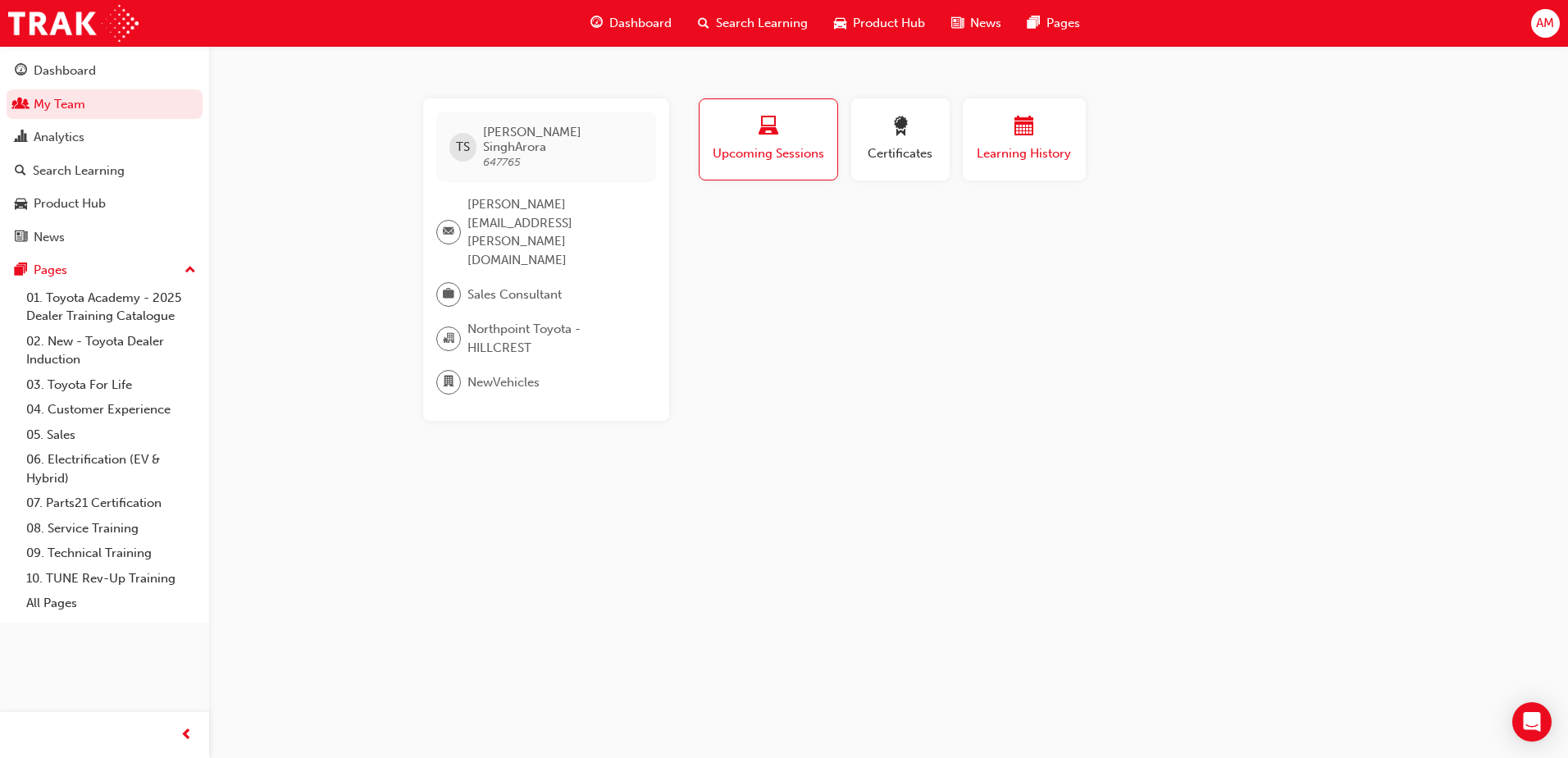
click at [999, 131] on div "button" at bounding box center [1024, 129] width 99 height 25
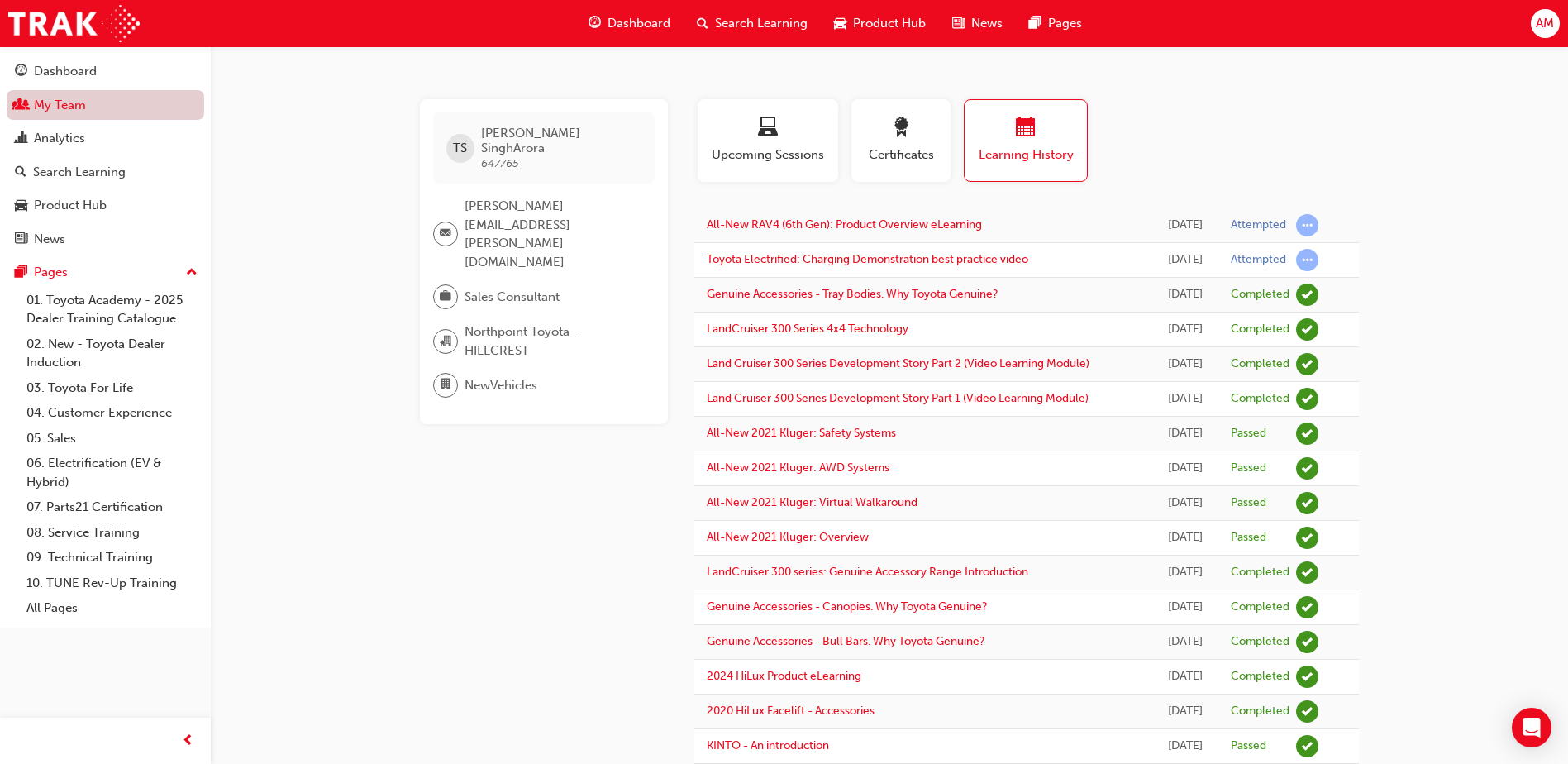
click at [83, 108] on link "My Team" at bounding box center [106, 104] width 197 height 31
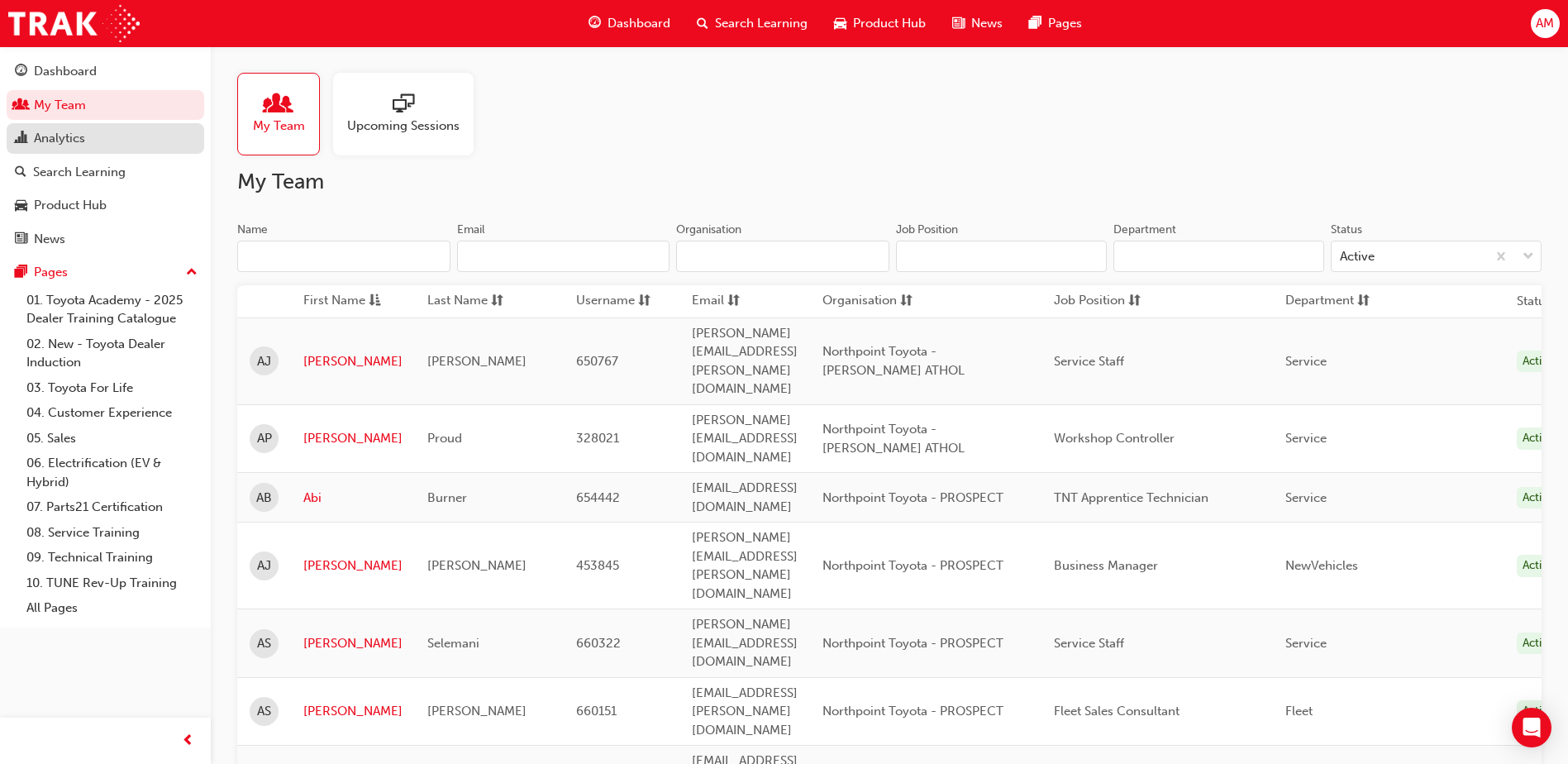
click at [71, 141] on div "Analytics" at bounding box center [59, 138] width 51 height 19
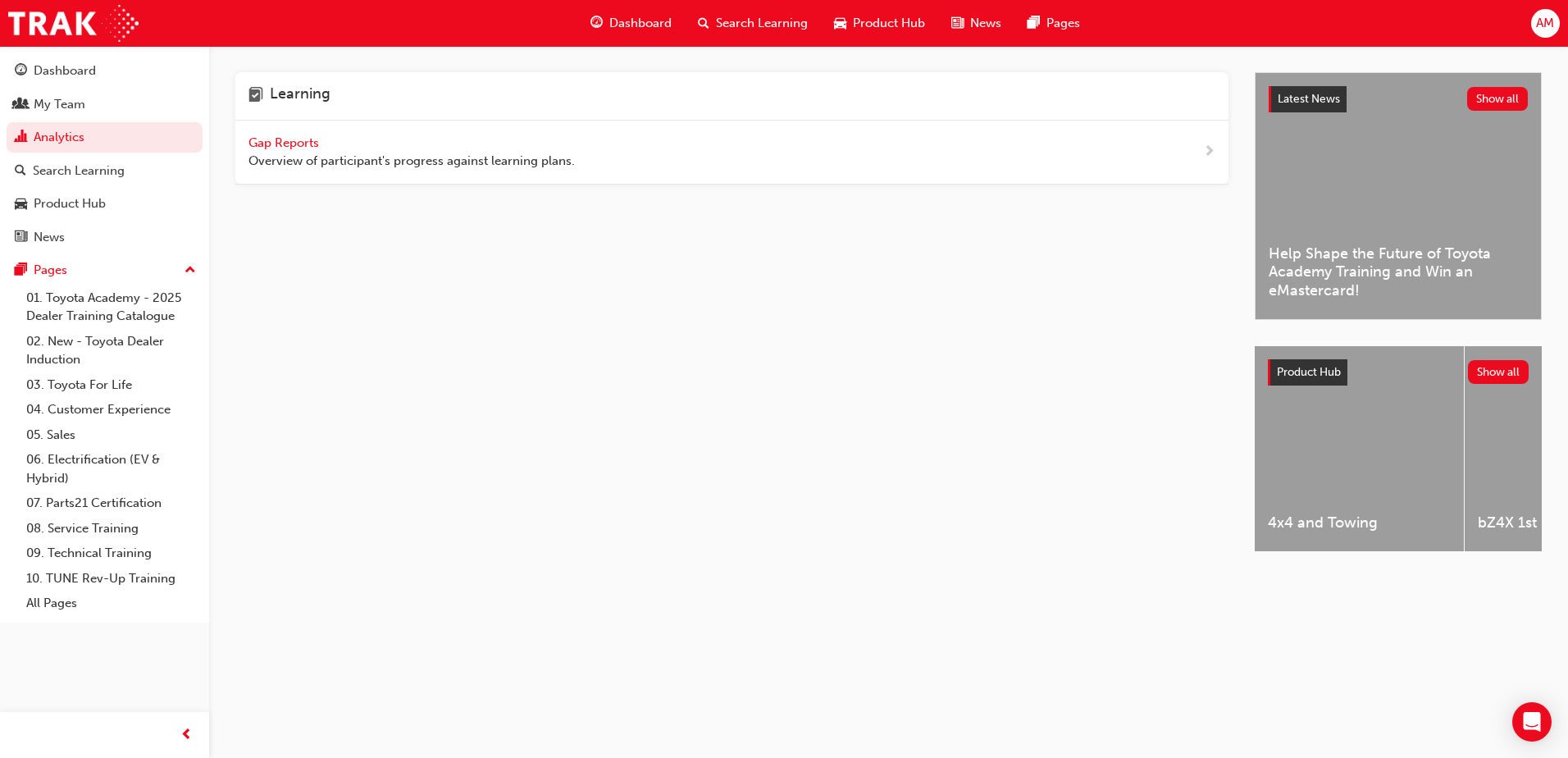
click at [290, 145] on span "Gap Reports" at bounding box center [285, 142] width 73 height 15
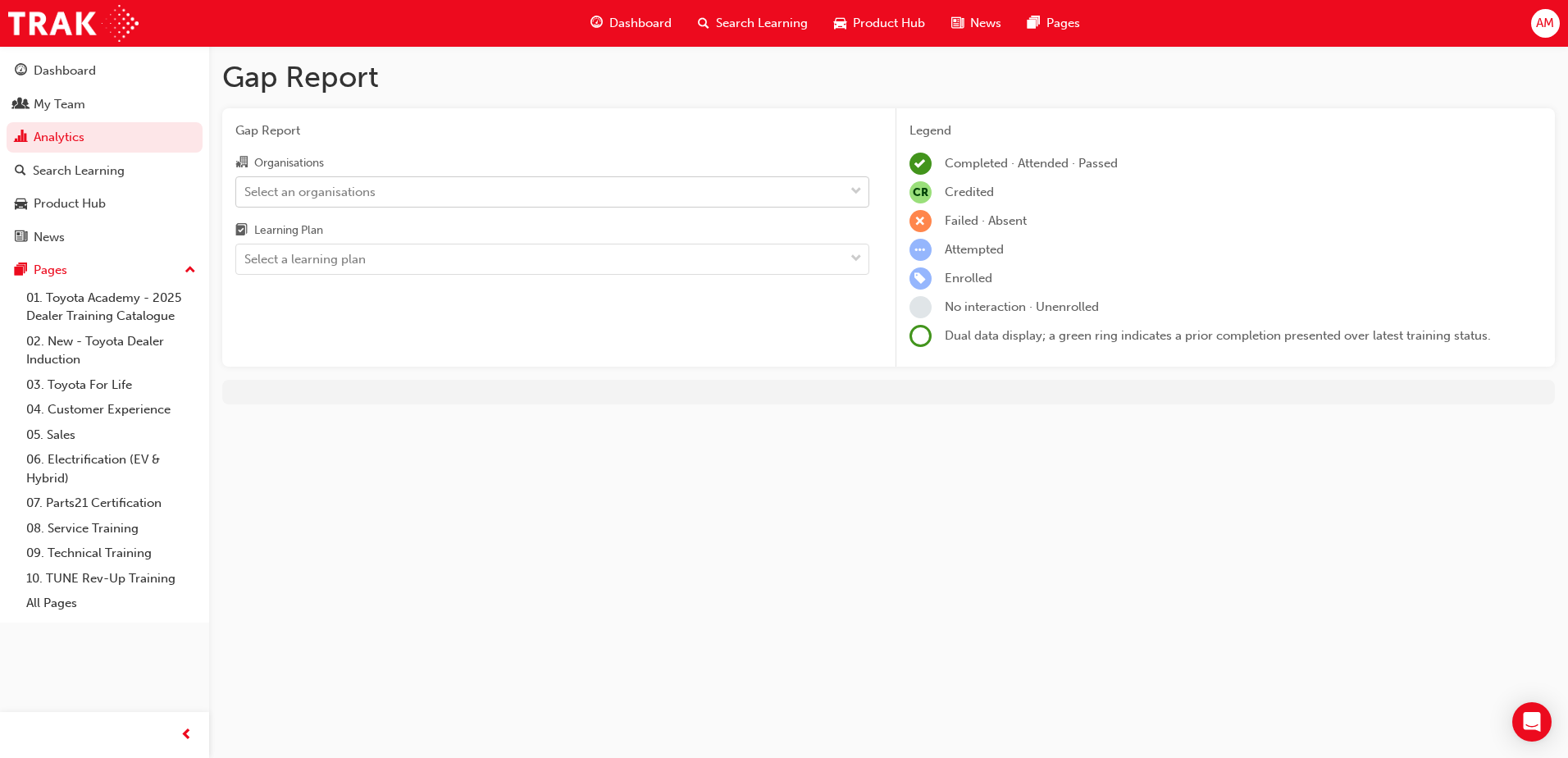
click at [367, 199] on div "Select an organisations" at bounding box center [310, 191] width 131 height 19
click at [246, 198] on input "Organisations Select an organisations" at bounding box center [246, 191] width 2 height 14
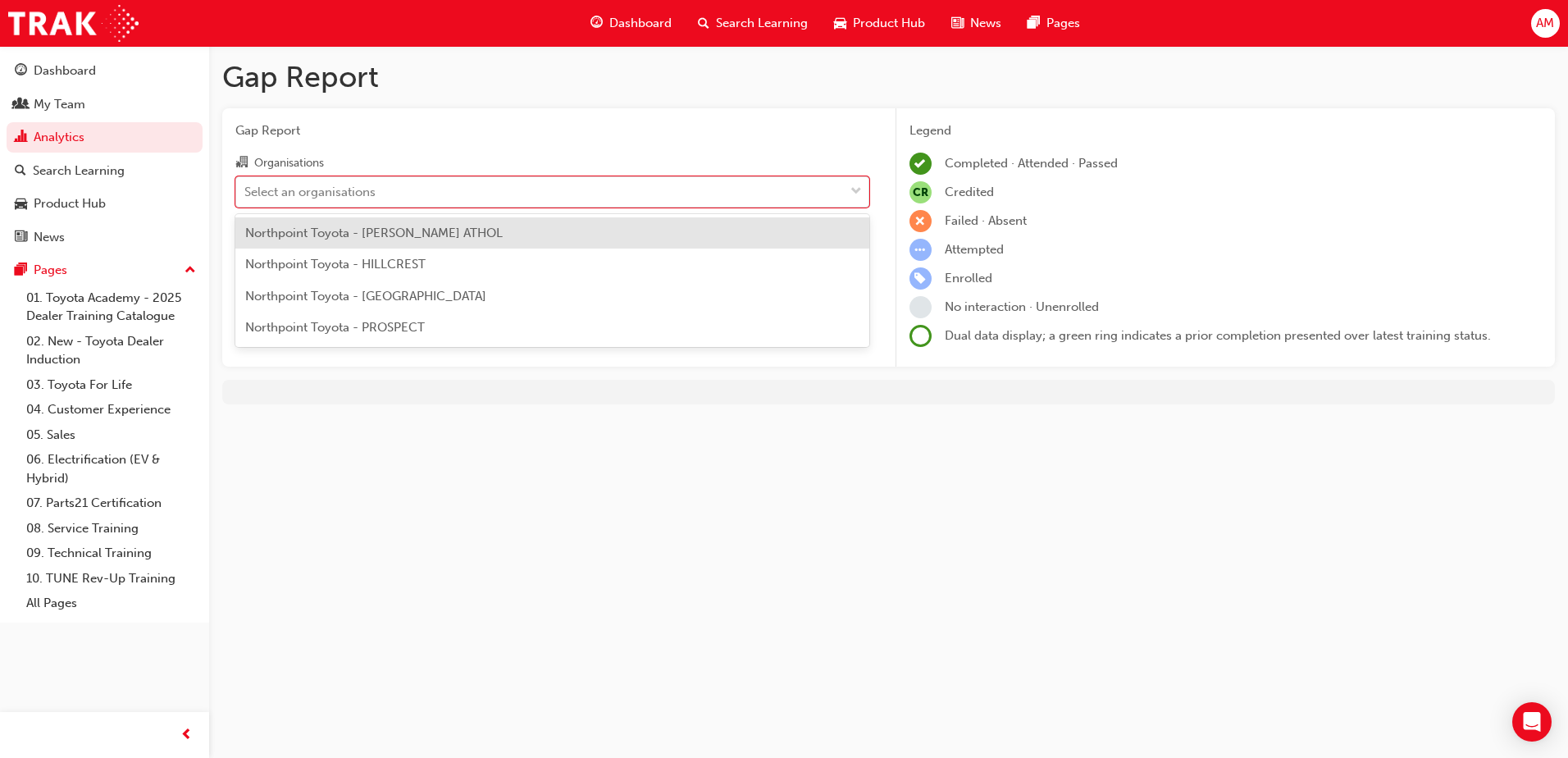
click at [378, 260] on span "Northpoint Toyota - HILLCREST" at bounding box center [336, 263] width 180 height 15
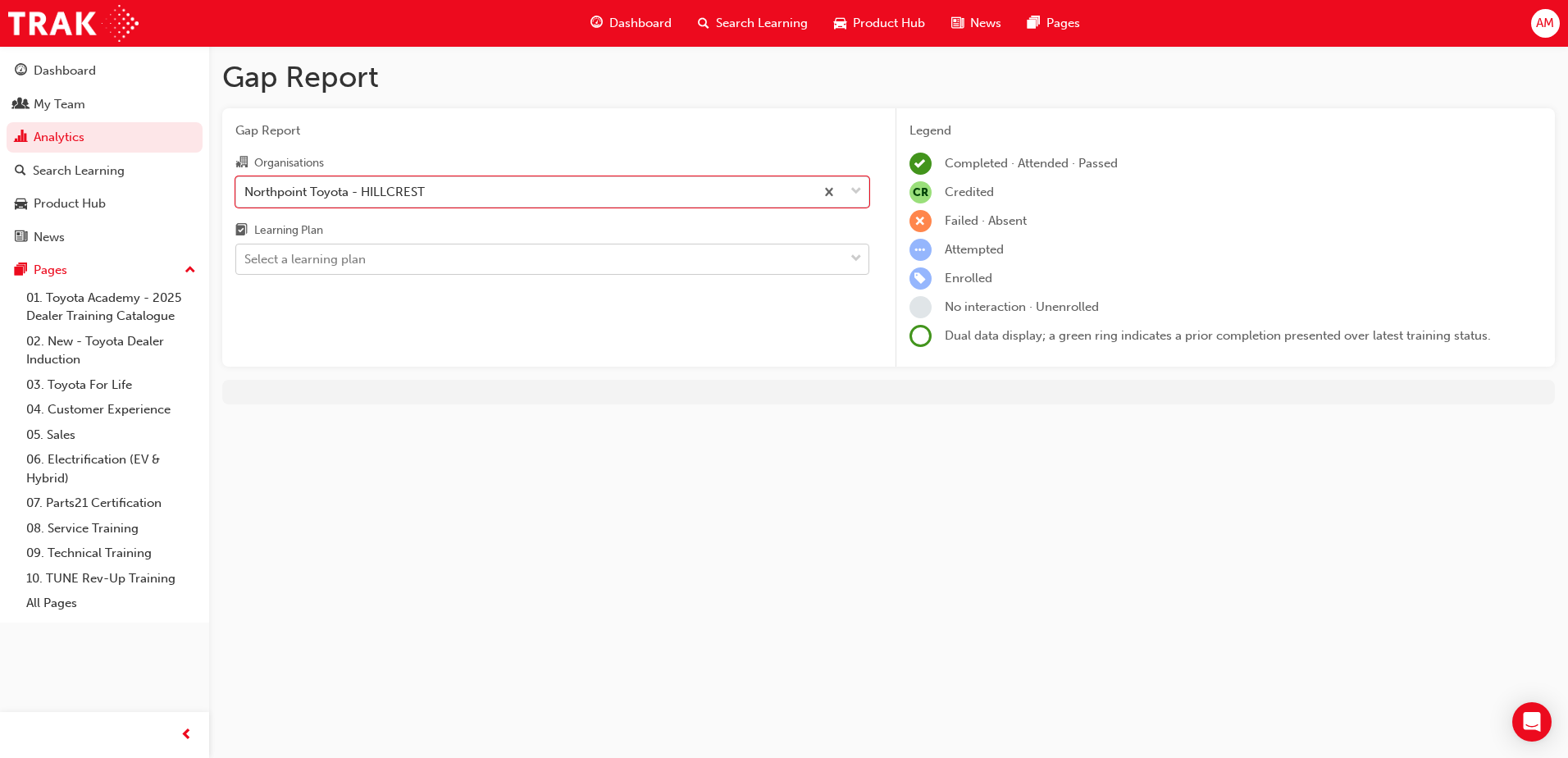
click at [374, 256] on div "Select a learning plan" at bounding box center [539, 259] width 607 height 28
click at [246, 256] on input "Learning Plan Select a learning plan" at bounding box center [246, 258] width 2 height 14
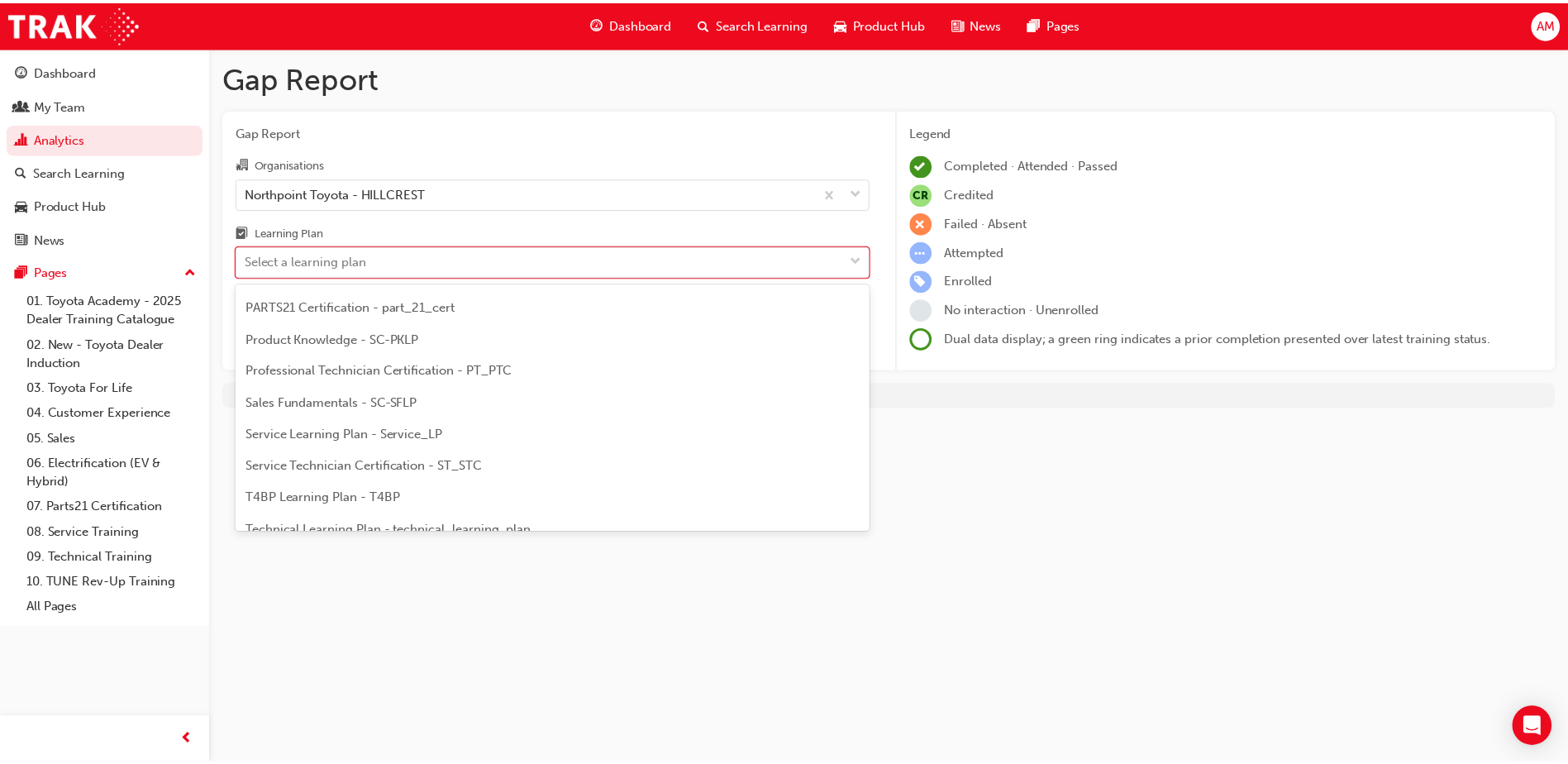
scroll to position [494, 0]
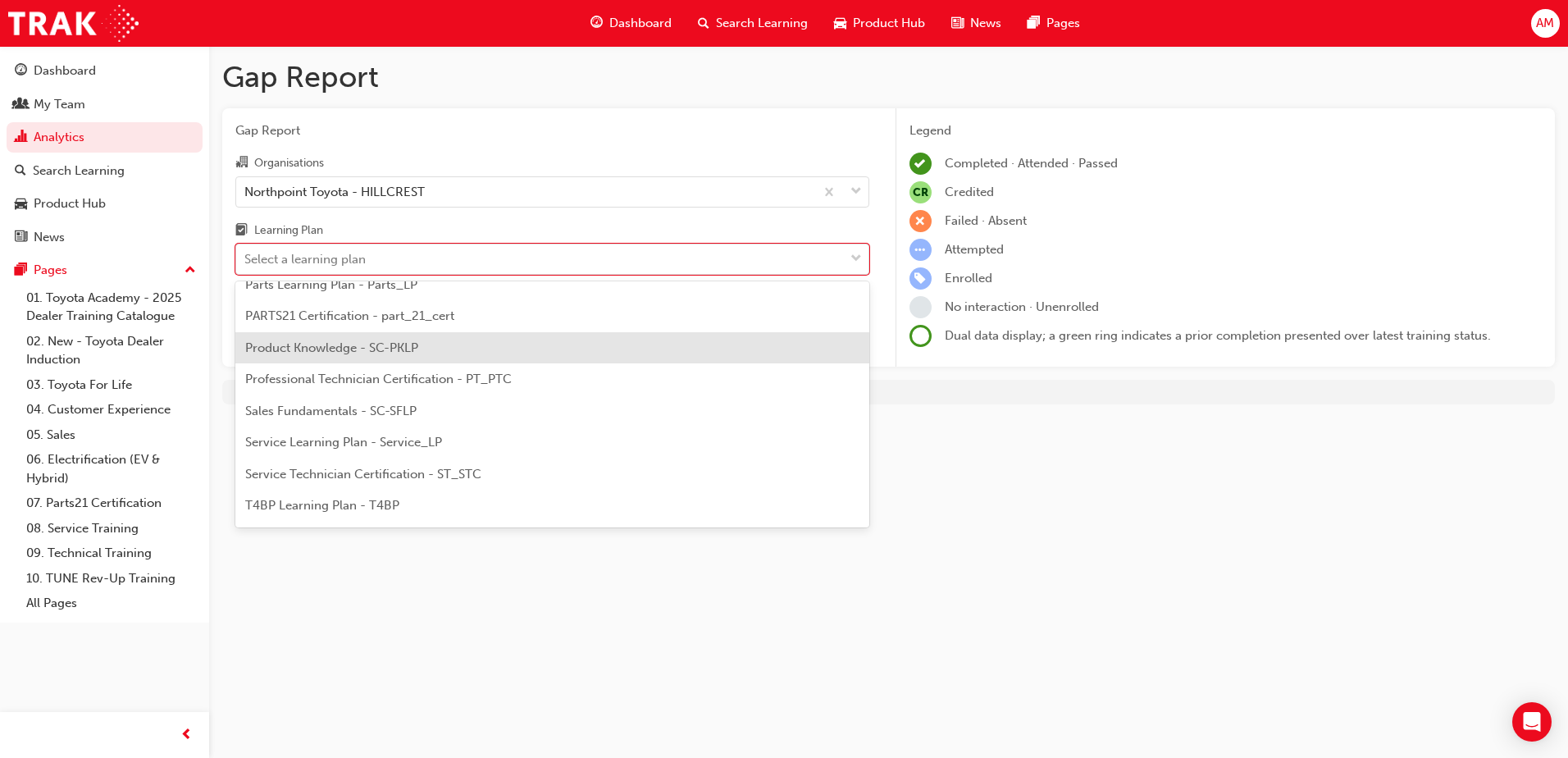
click at [379, 340] on span "Product Knowledge - SC-PKLP" at bounding box center [332, 347] width 173 height 15
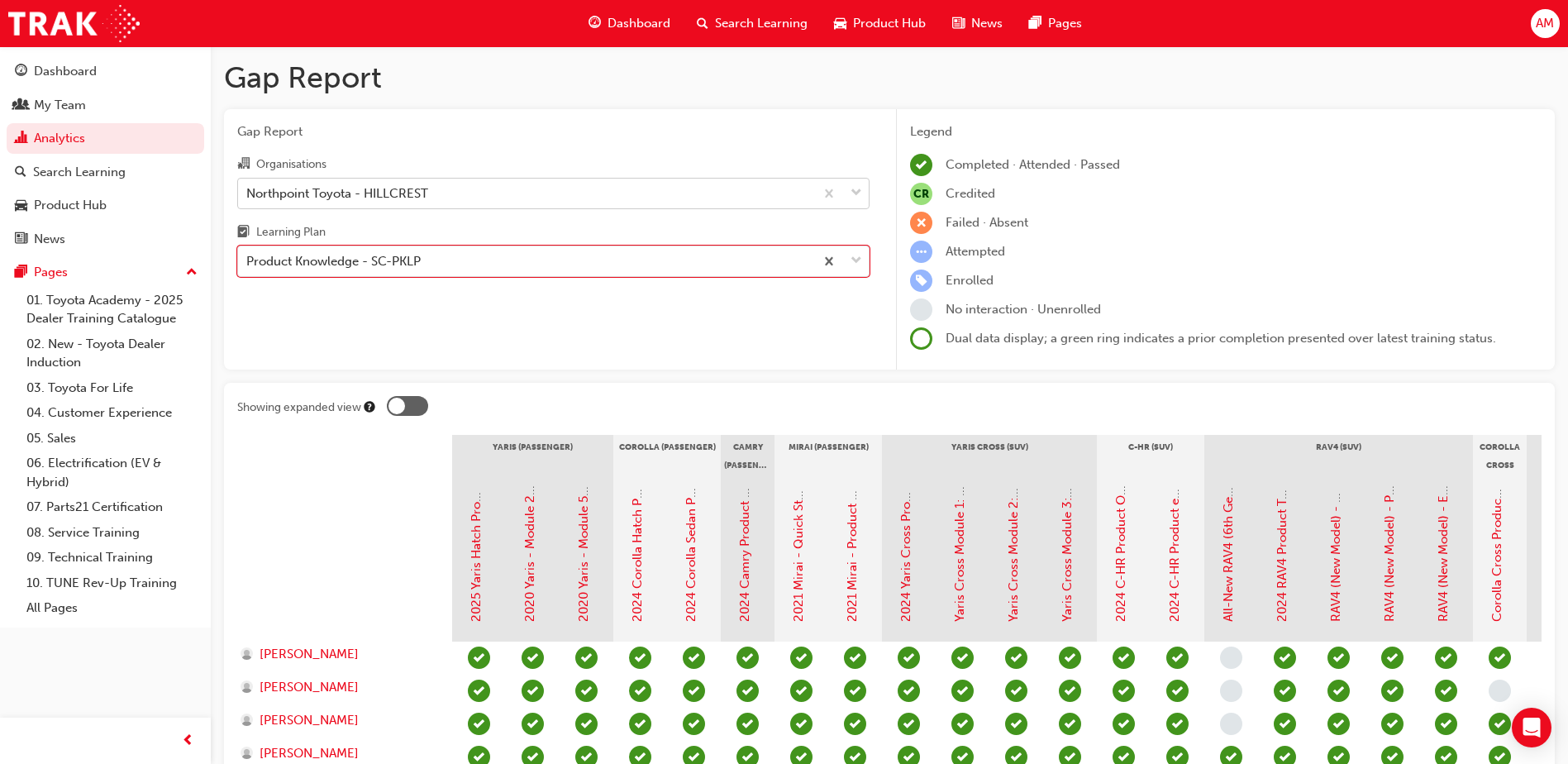
click at [420, 197] on div "Northpoint Toyota - HILLCREST" at bounding box center [337, 192] width 181 height 19
click at [249, 197] on input "Organisations Northpoint Toyota - HILLCREST" at bounding box center [248, 192] width 2 height 14
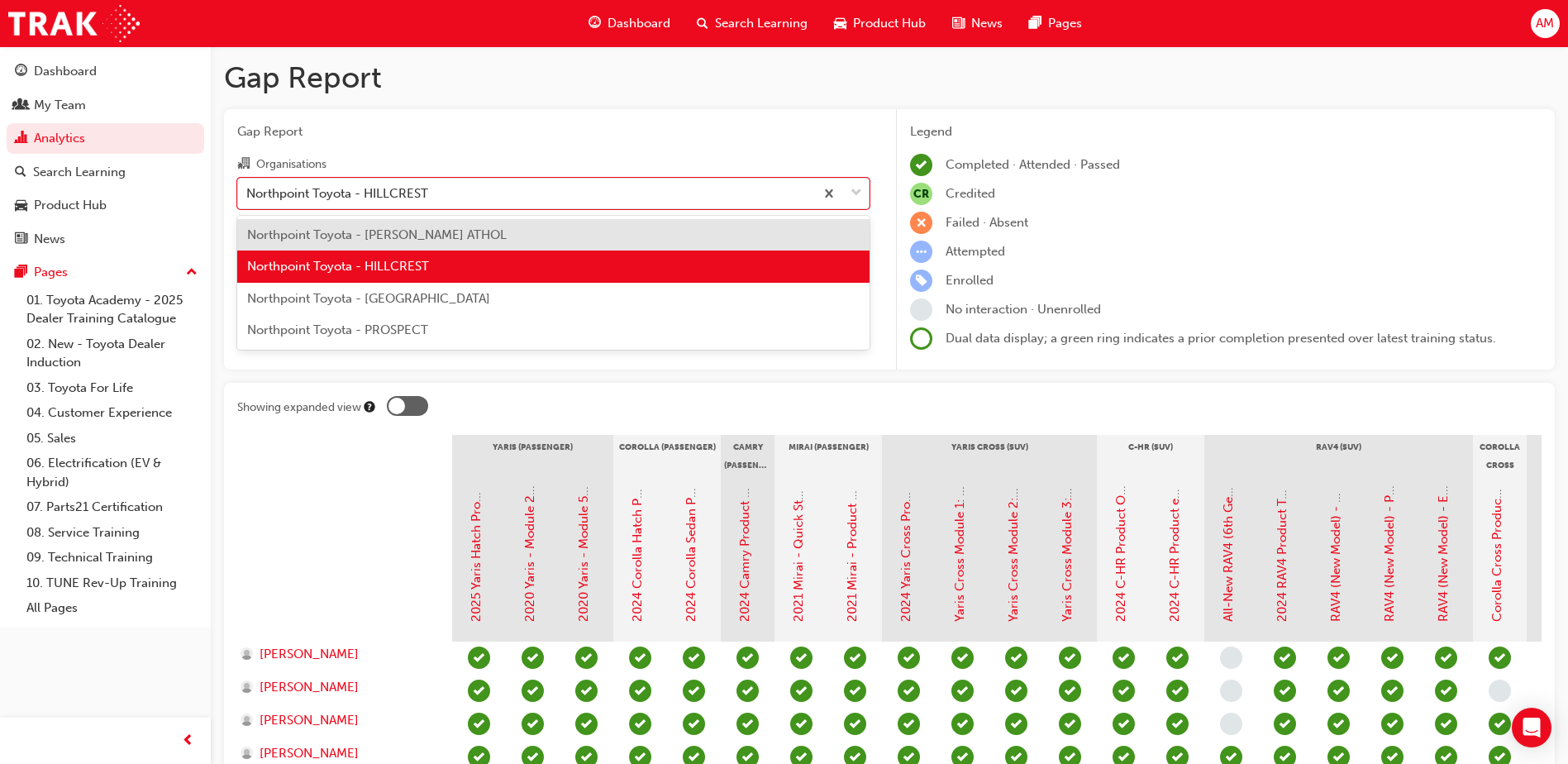
click at [417, 332] on span "Northpoint Toyota - PROSPECT" at bounding box center [338, 329] width 181 height 15
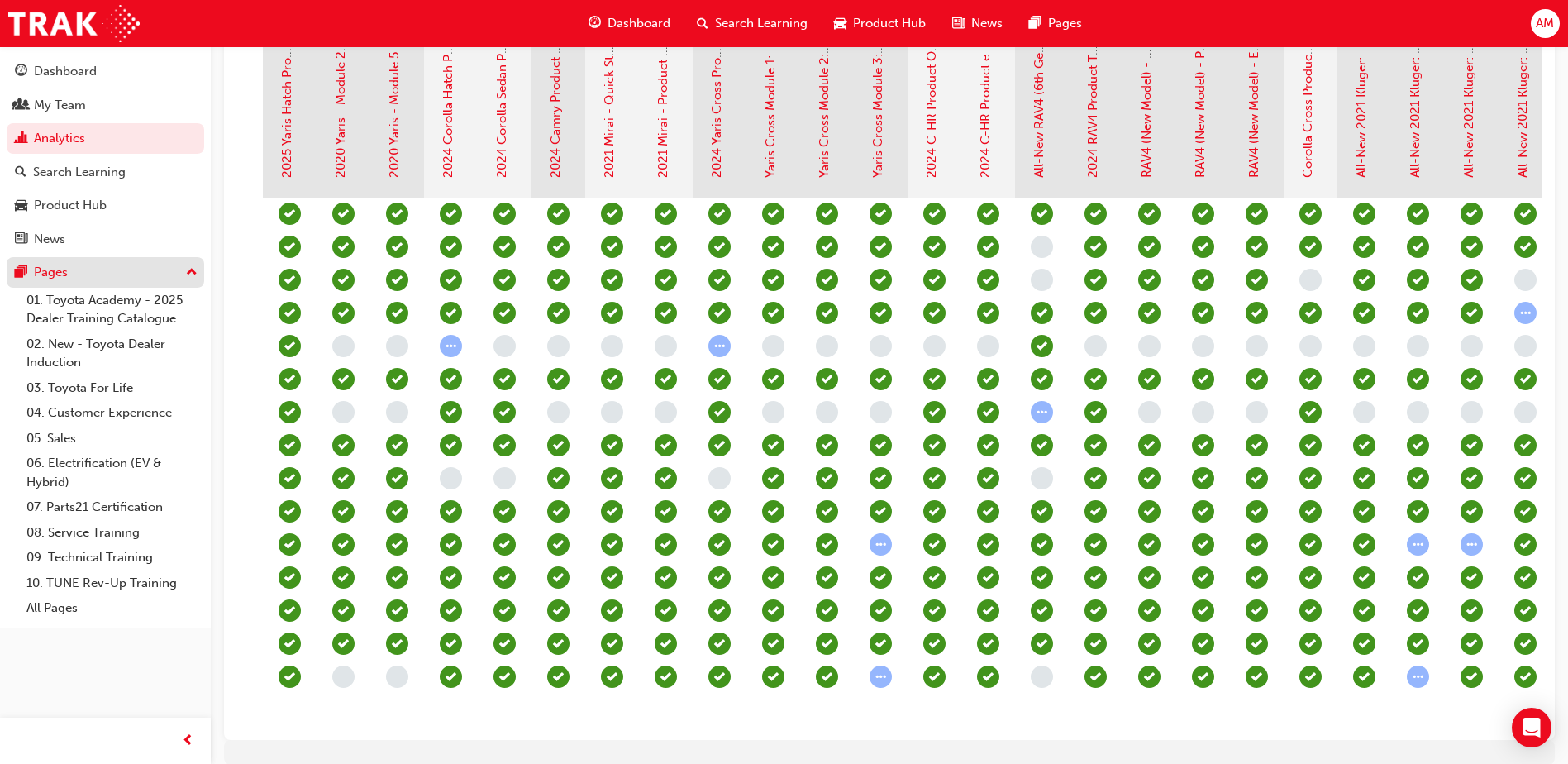
scroll to position [0, 109]
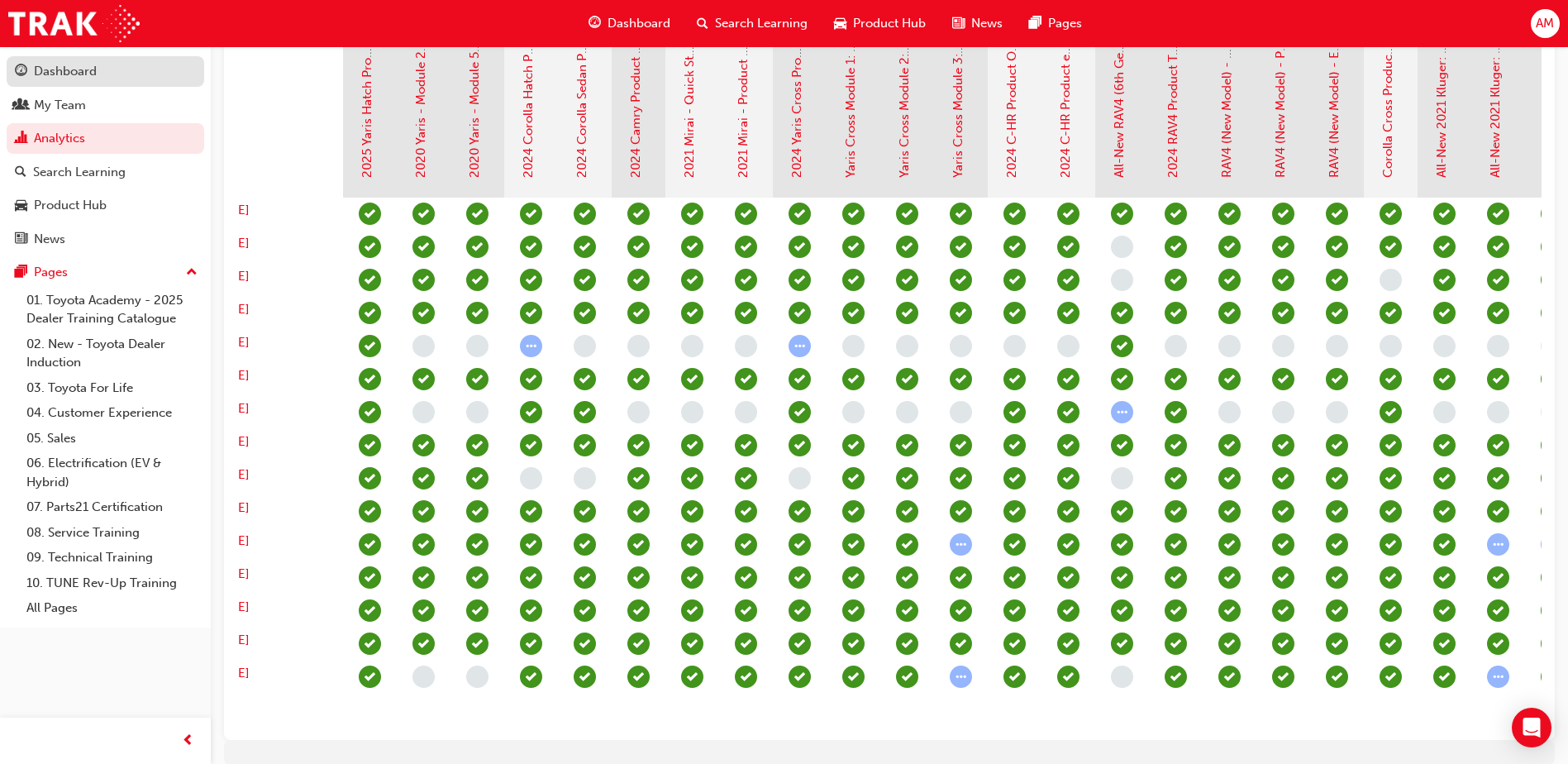
click at [82, 80] on div "Dashboard" at bounding box center [65, 71] width 63 height 19
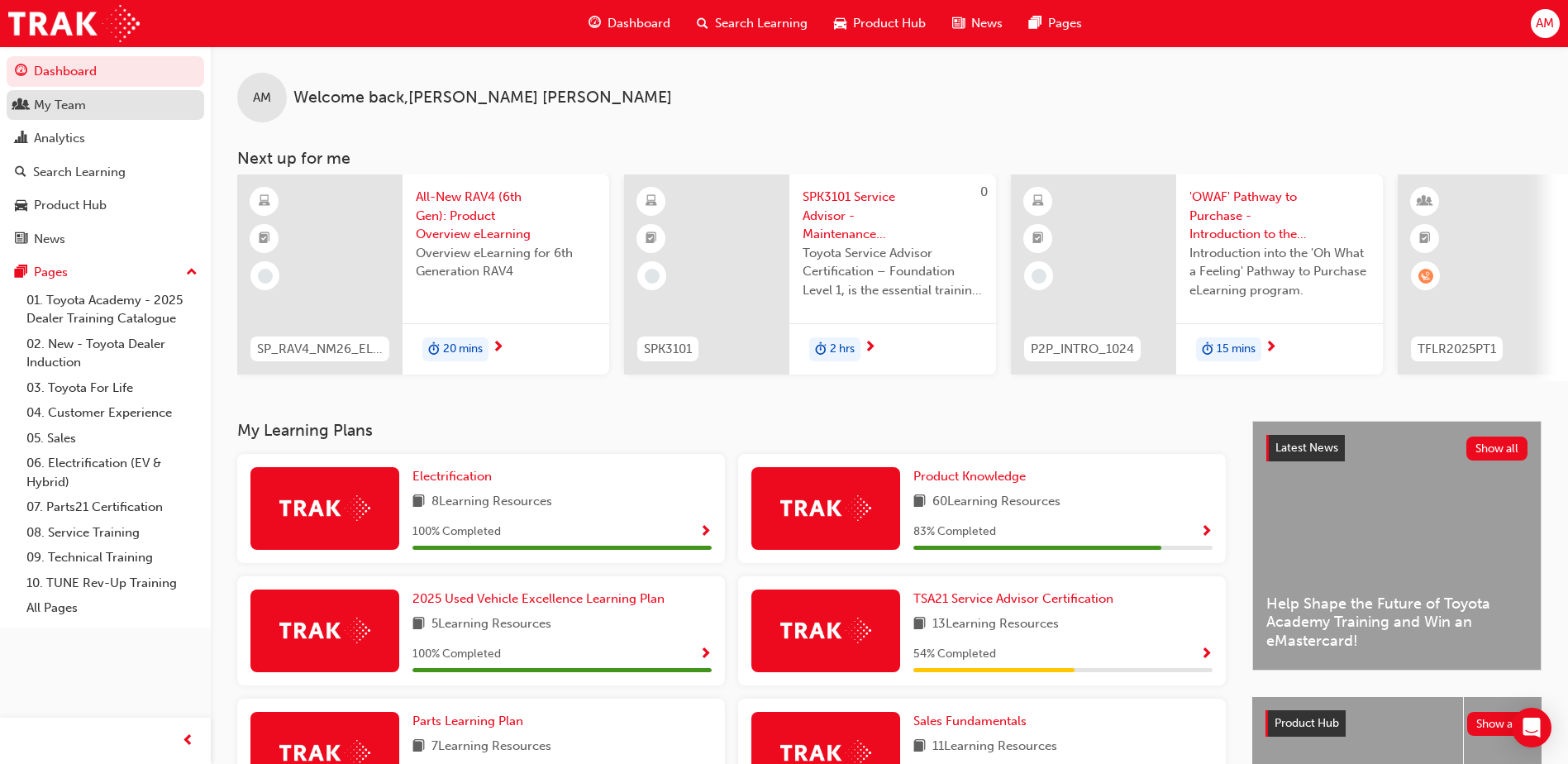
click at [80, 101] on div "My Team" at bounding box center [59, 104] width 52 height 19
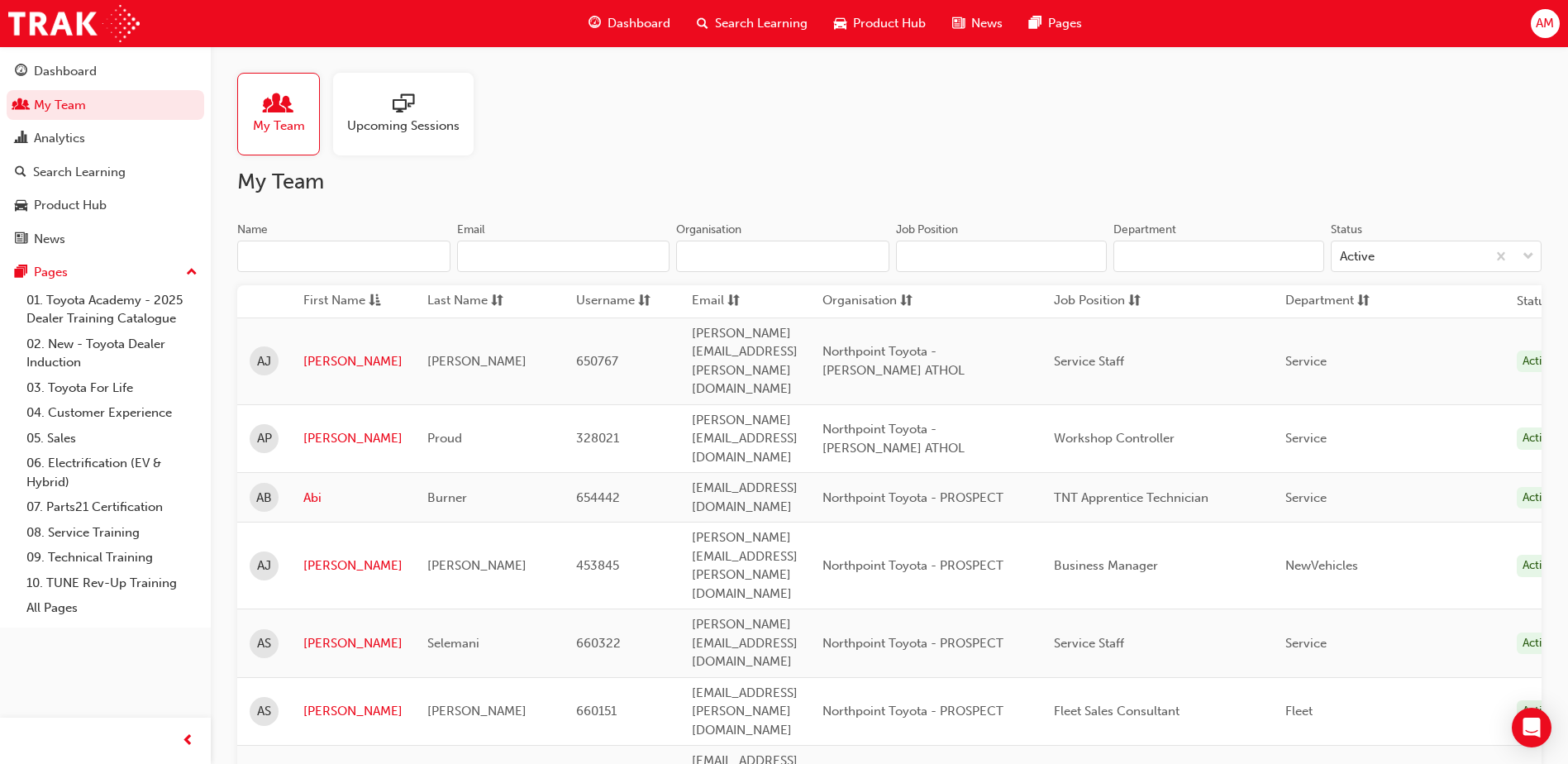
click at [289, 239] on div "Name" at bounding box center [344, 232] width 213 height 20
click at [289, 241] on input "Name" at bounding box center [344, 256] width 213 height 32
click at [83, 138] on div "Analytics" at bounding box center [59, 138] width 51 height 19
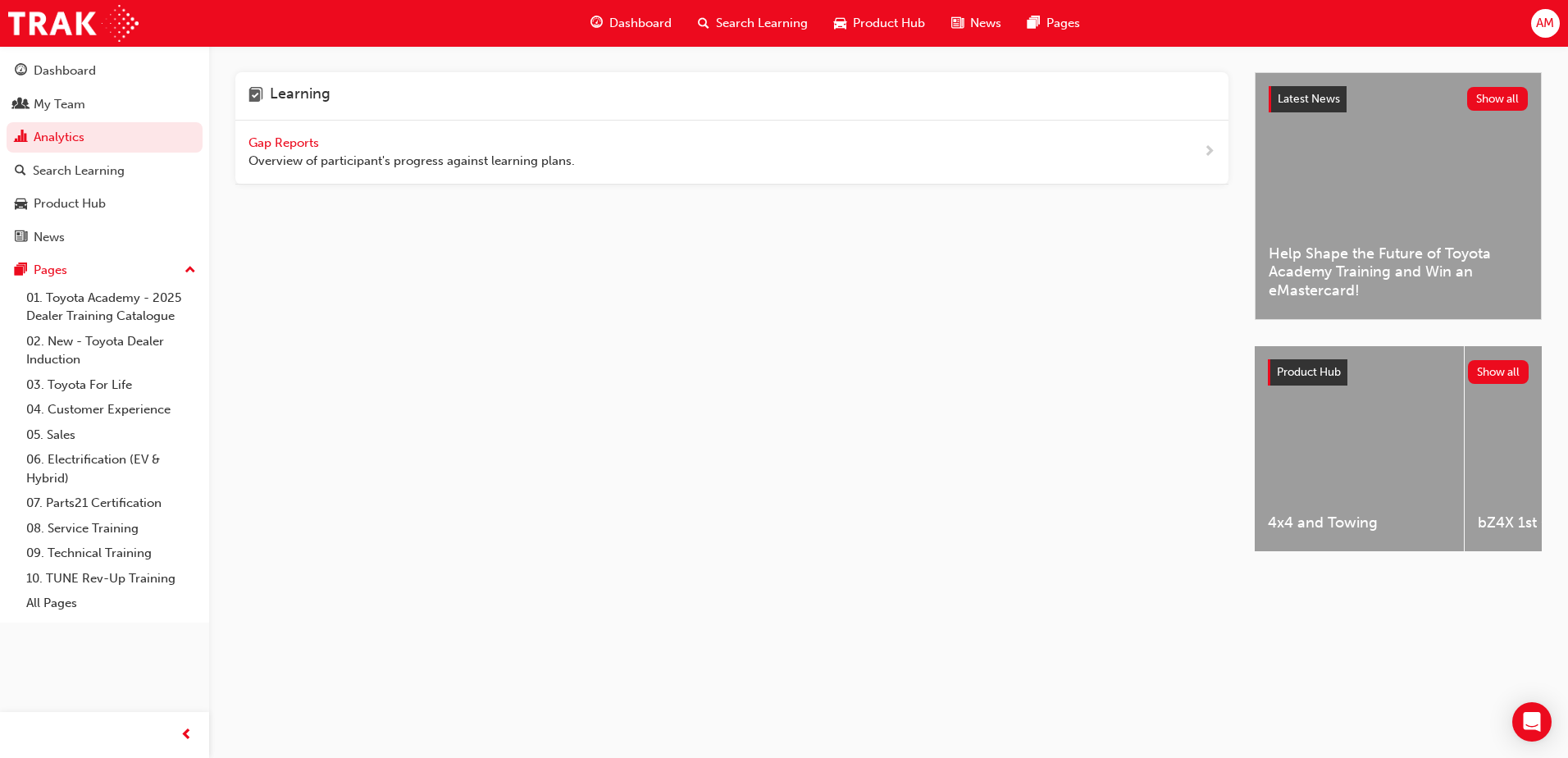
click at [289, 144] on span "Gap Reports" at bounding box center [285, 142] width 73 height 15
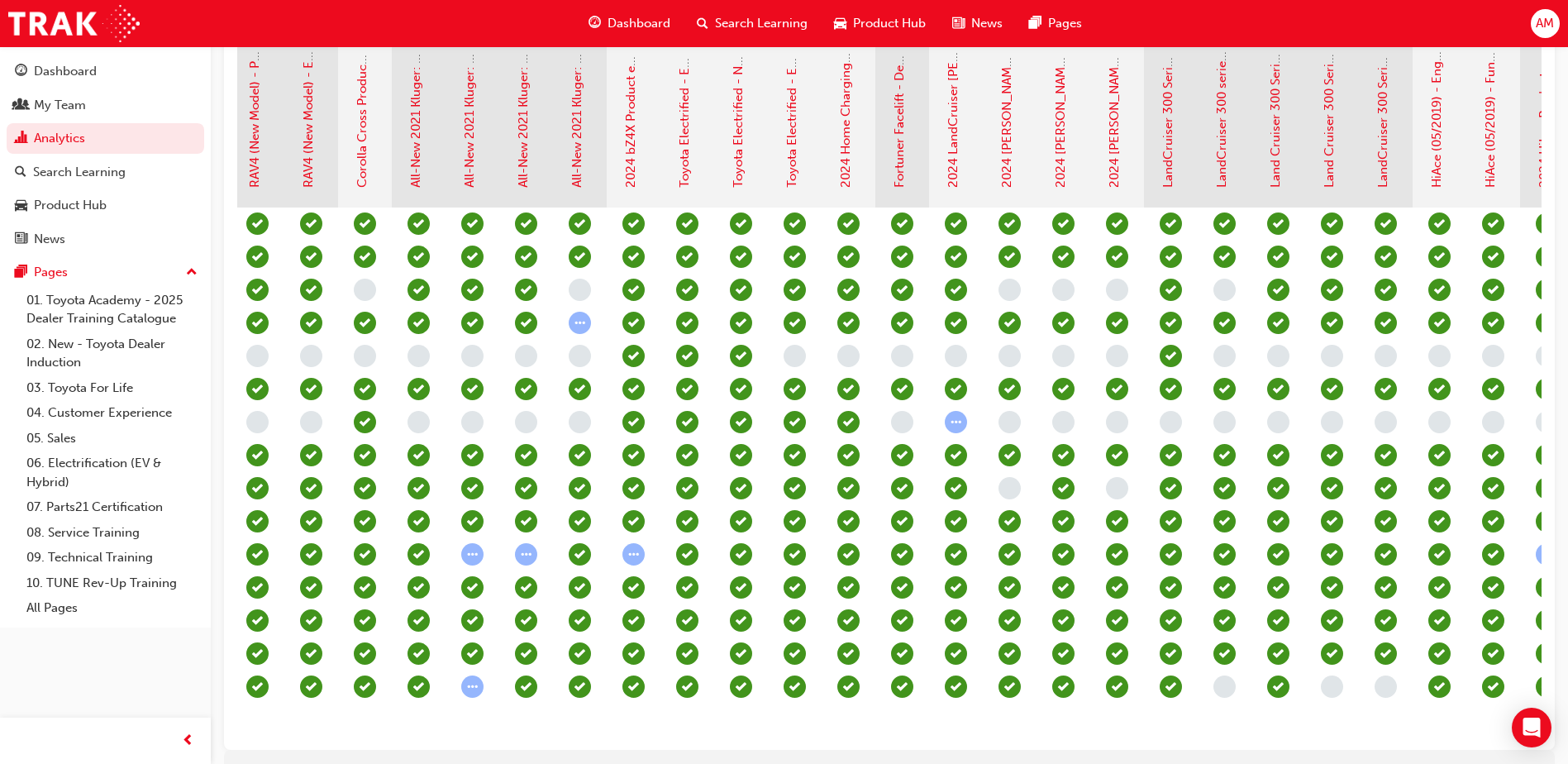
scroll to position [0, 1118]
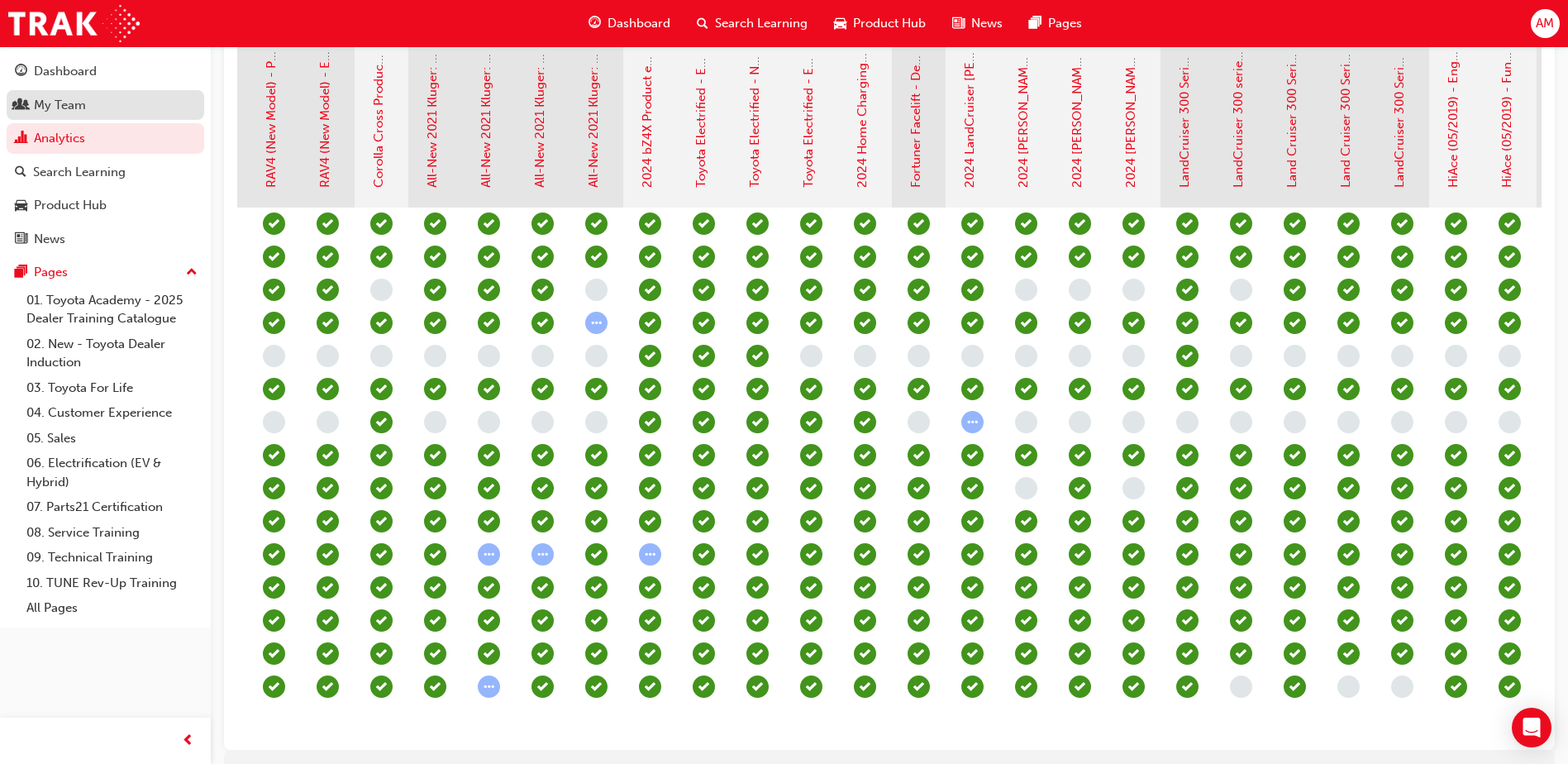
click at [69, 111] on div "My Team" at bounding box center [59, 104] width 52 height 19
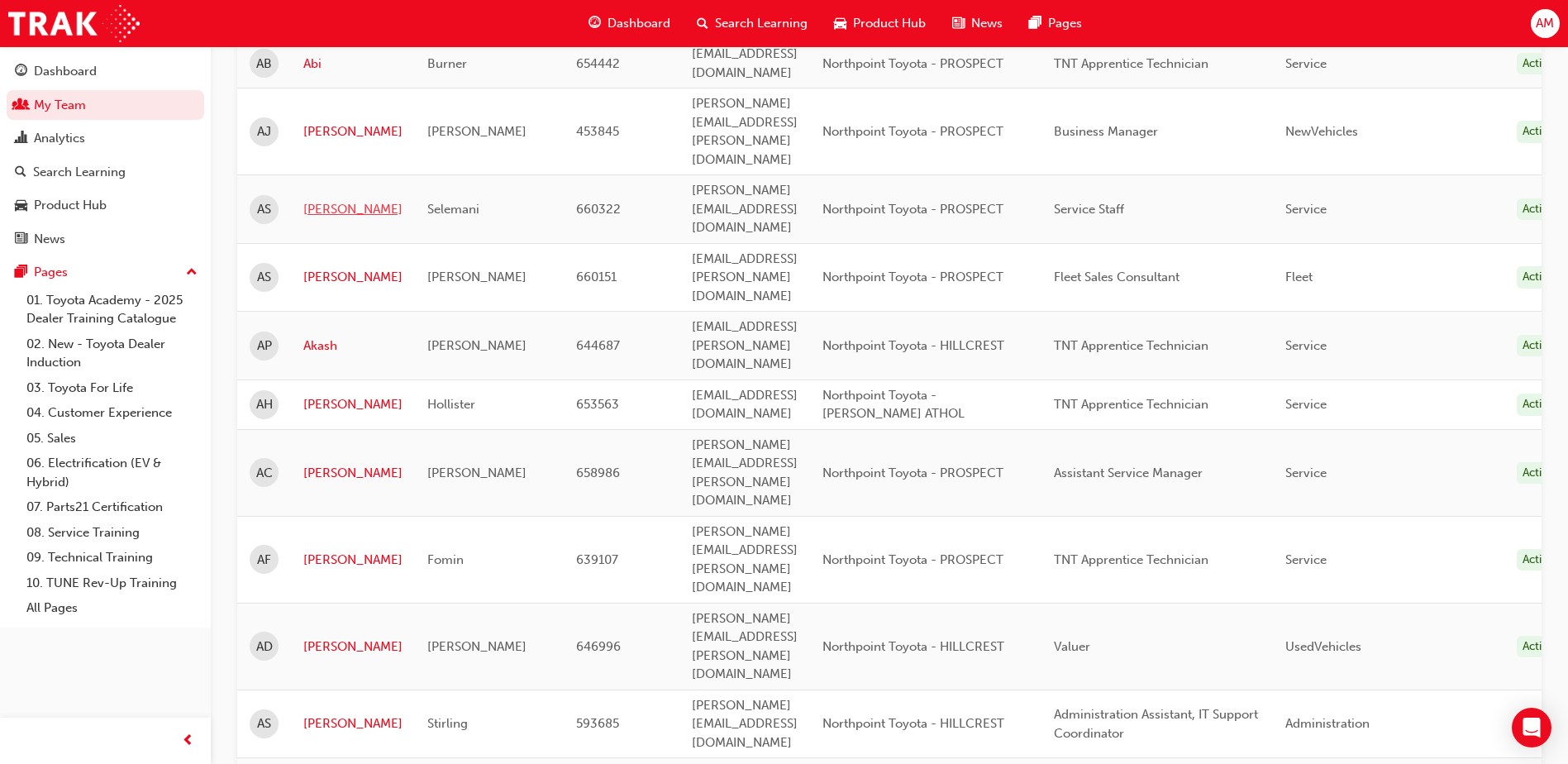
click at [324, 200] on link "[PERSON_NAME]" at bounding box center [353, 209] width 100 height 19
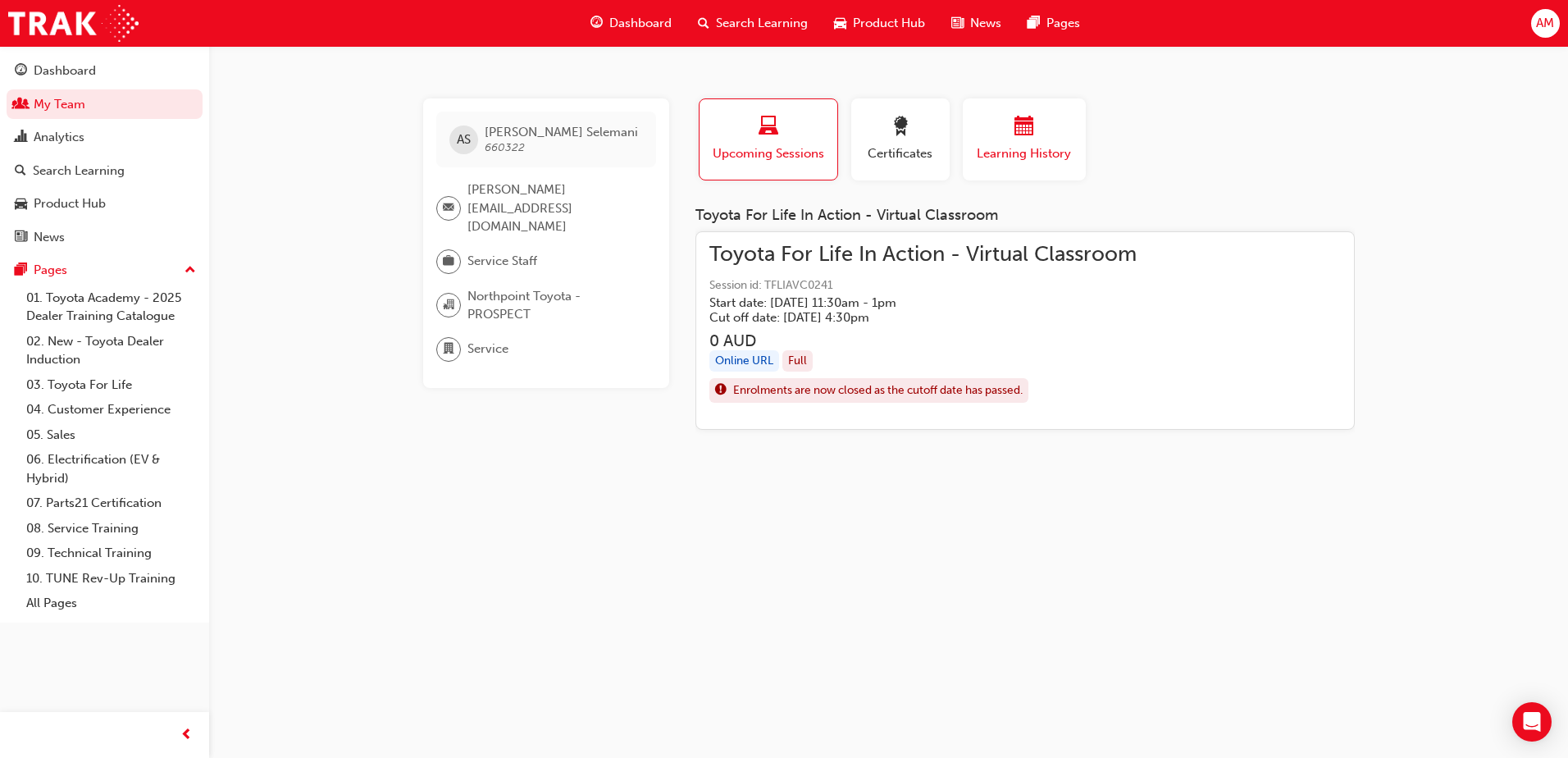
click at [1032, 141] on div "Learning History" at bounding box center [1024, 140] width 99 height 47
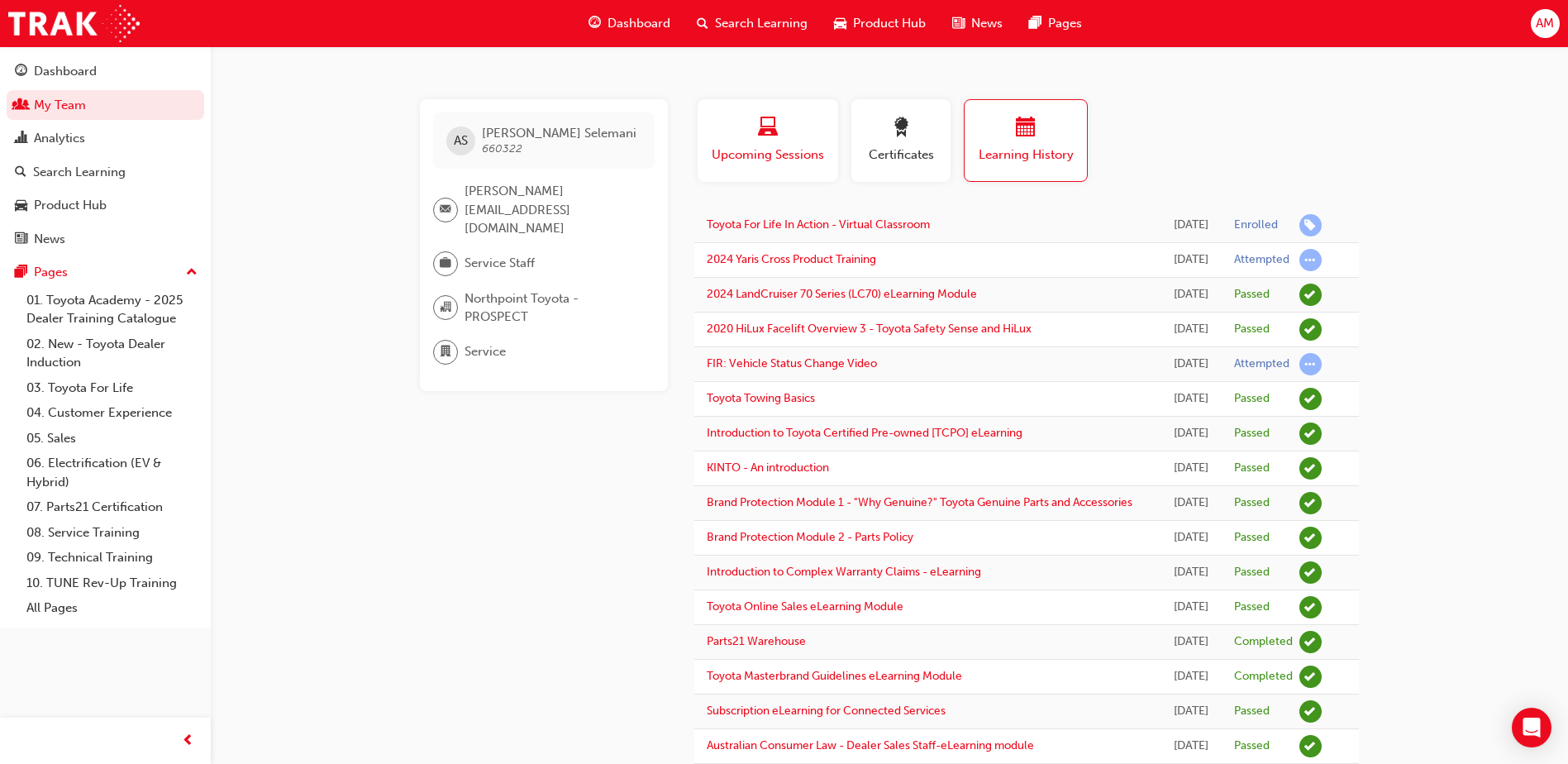
click at [749, 126] on div "button" at bounding box center [767, 130] width 115 height 26
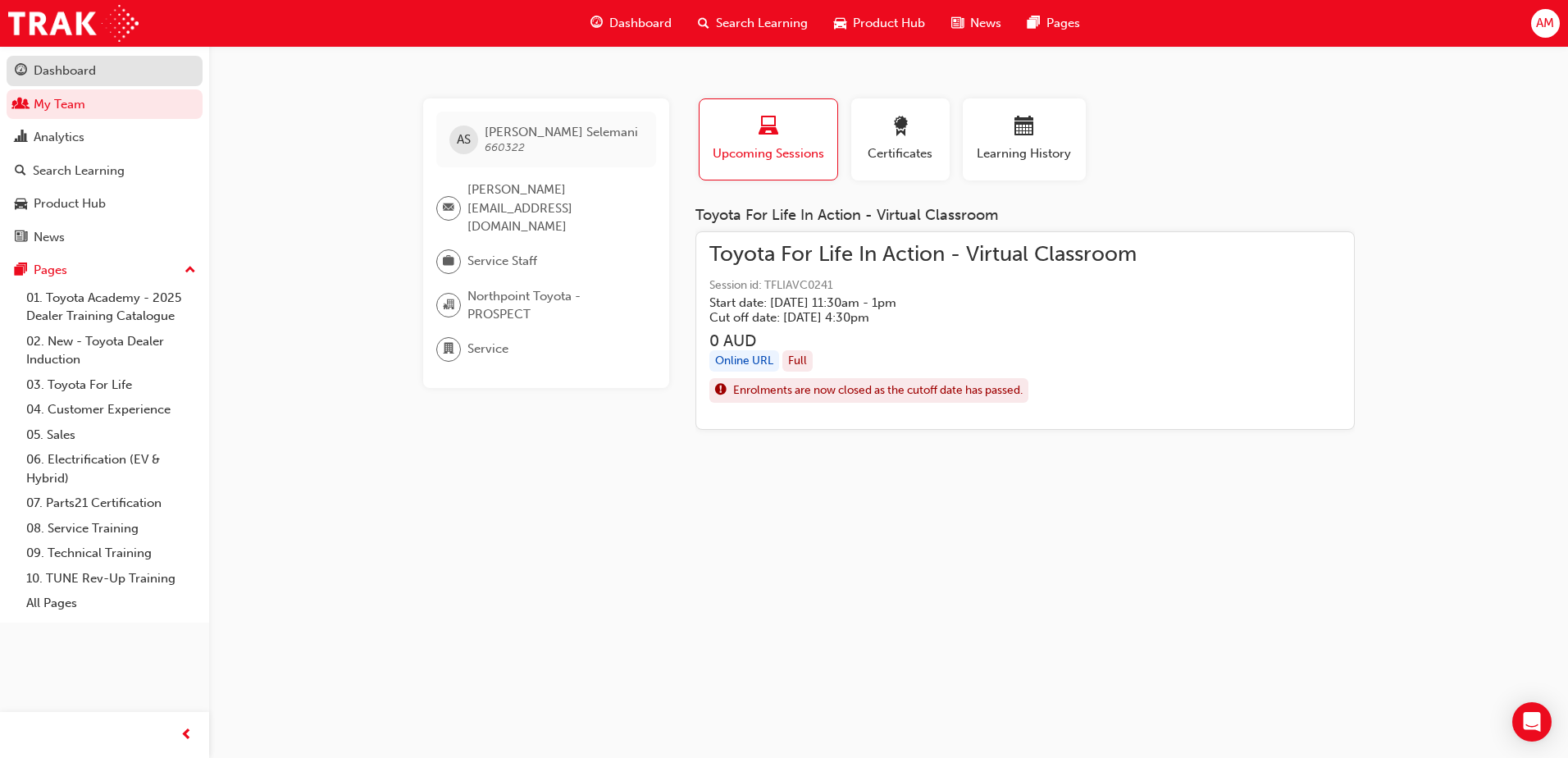
click at [77, 71] on div "Dashboard" at bounding box center [65, 70] width 63 height 19
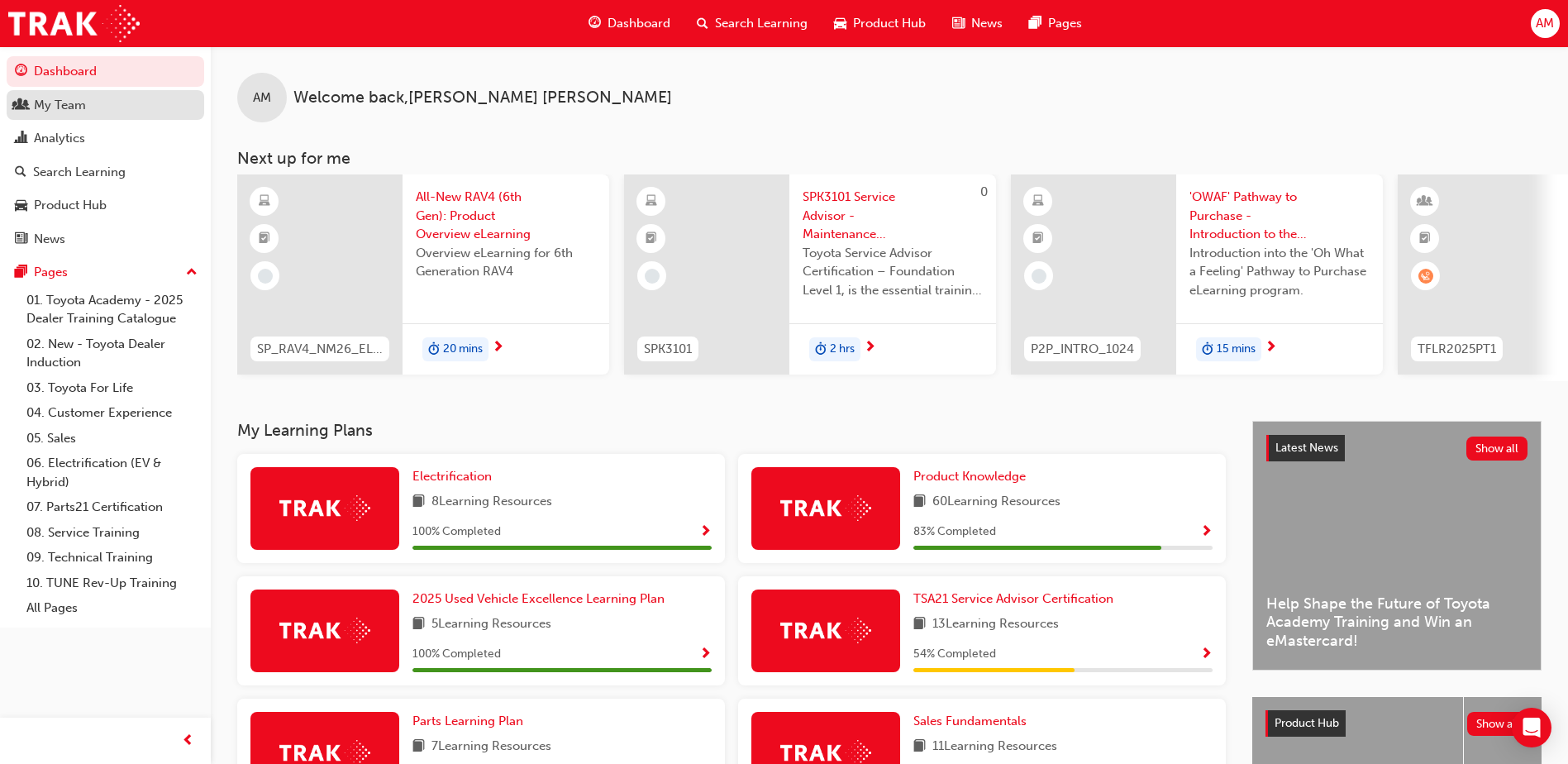
click at [83, 114] on div "My Team" at bounding box center [106, 104] width 181 height 21
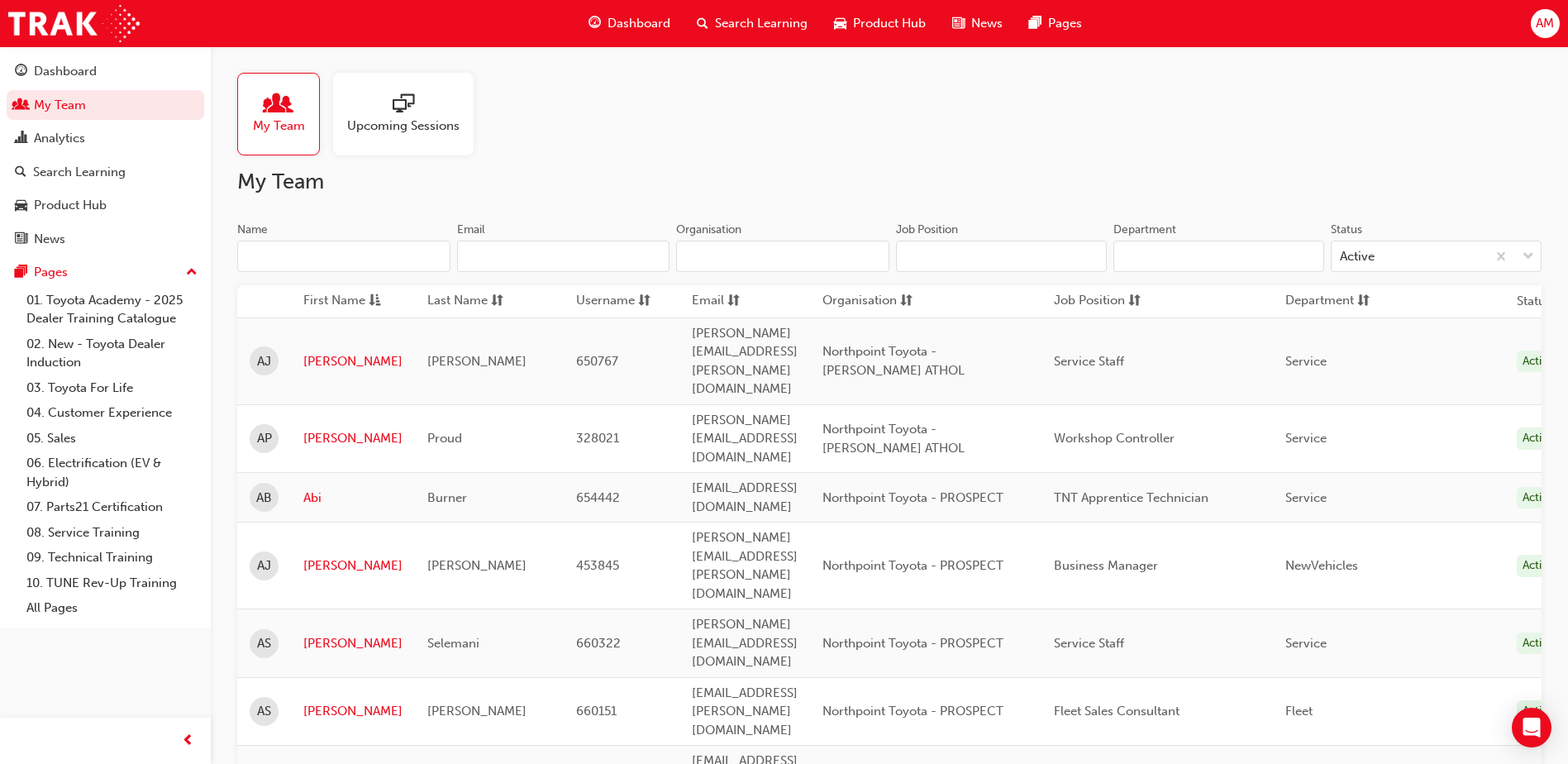
click at [300, 250] on input "Name" at bounding box center [344, 256] width 213 height 32
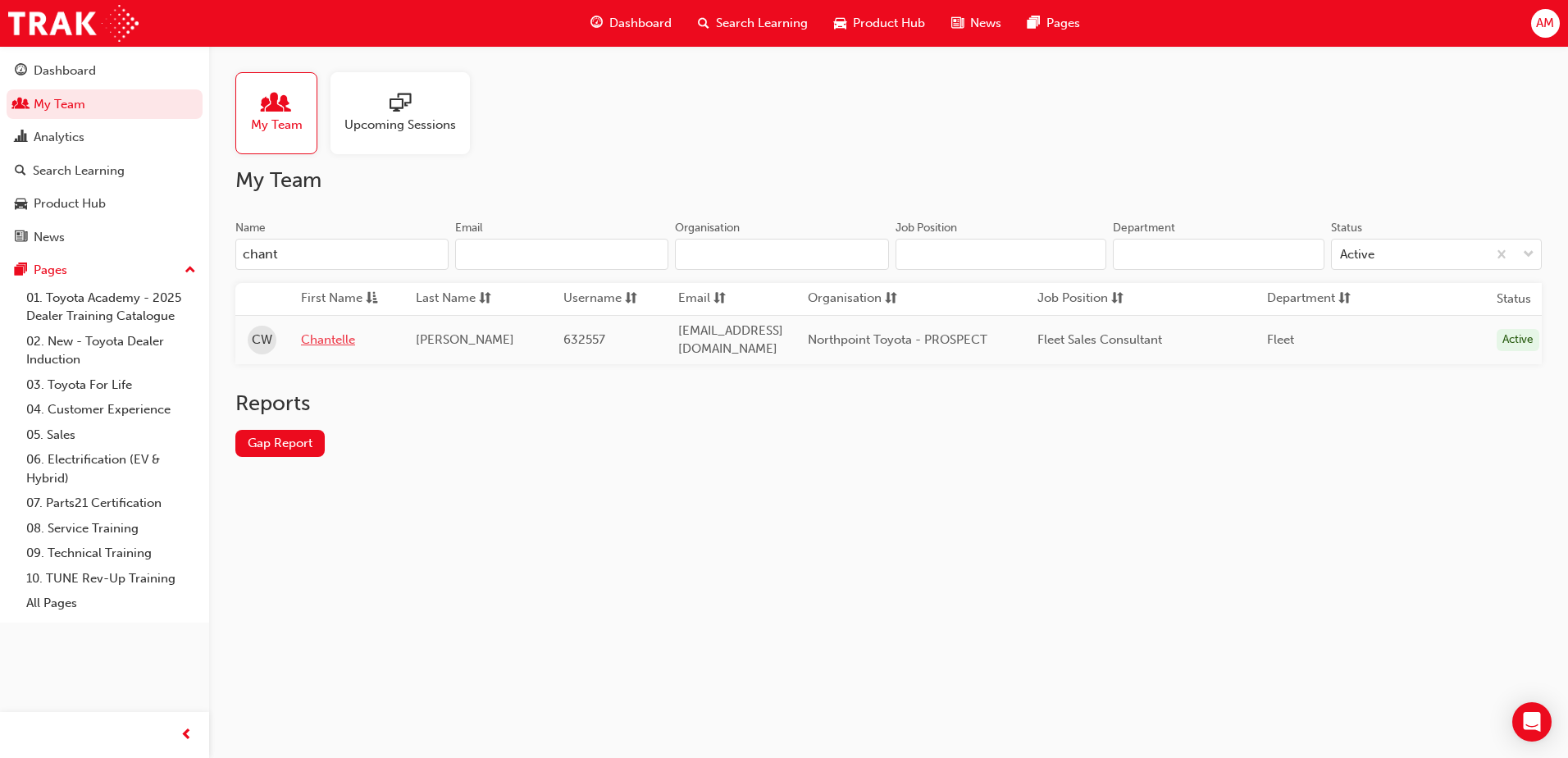
type input "chant"
click at [321, 340] on link "Chantelle" at bounding box center [346, 339] width 90 height 19
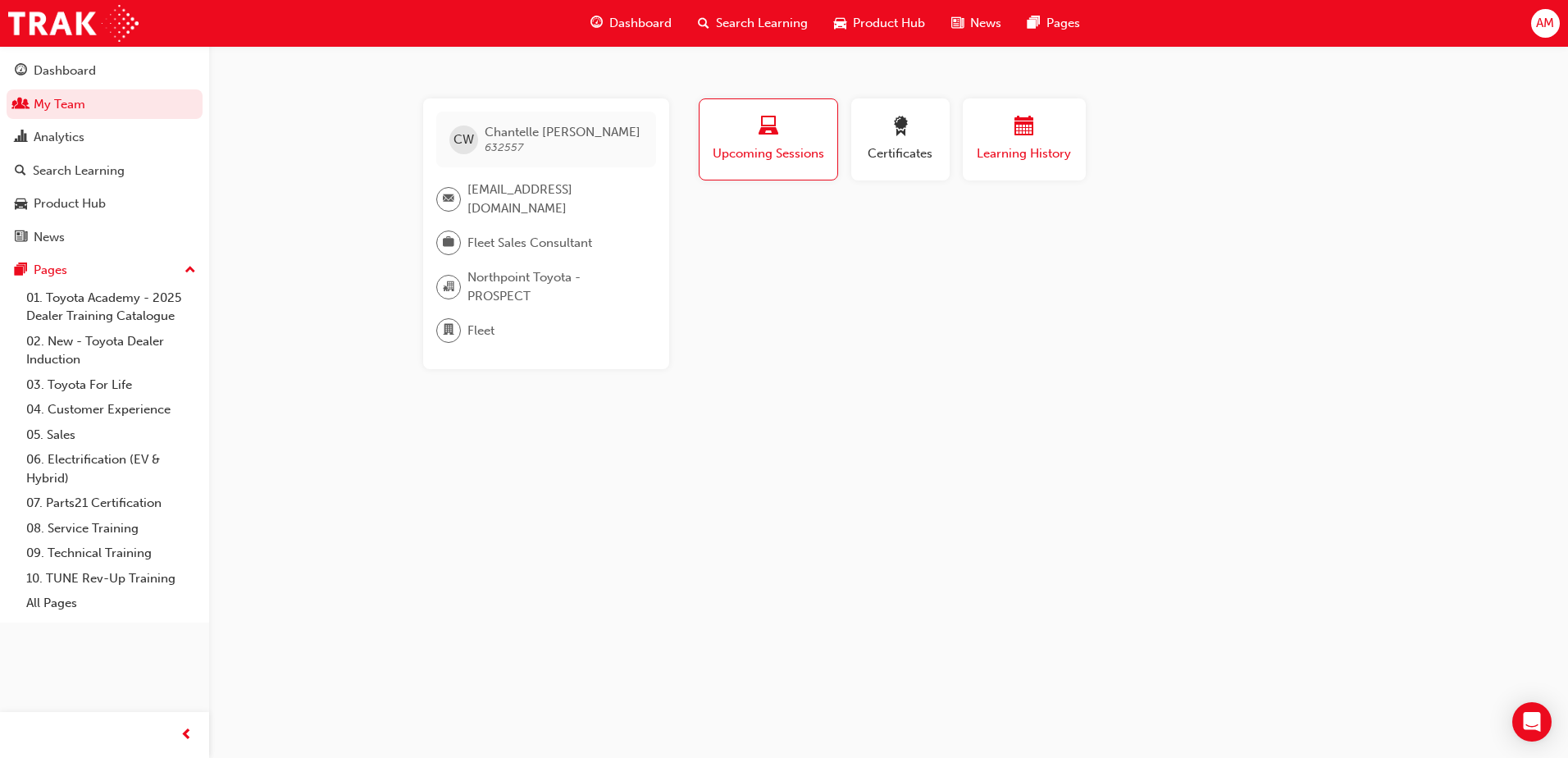
click at [1038, 133] on div "button" at bounding box center [1024, 129] width 99 height 25
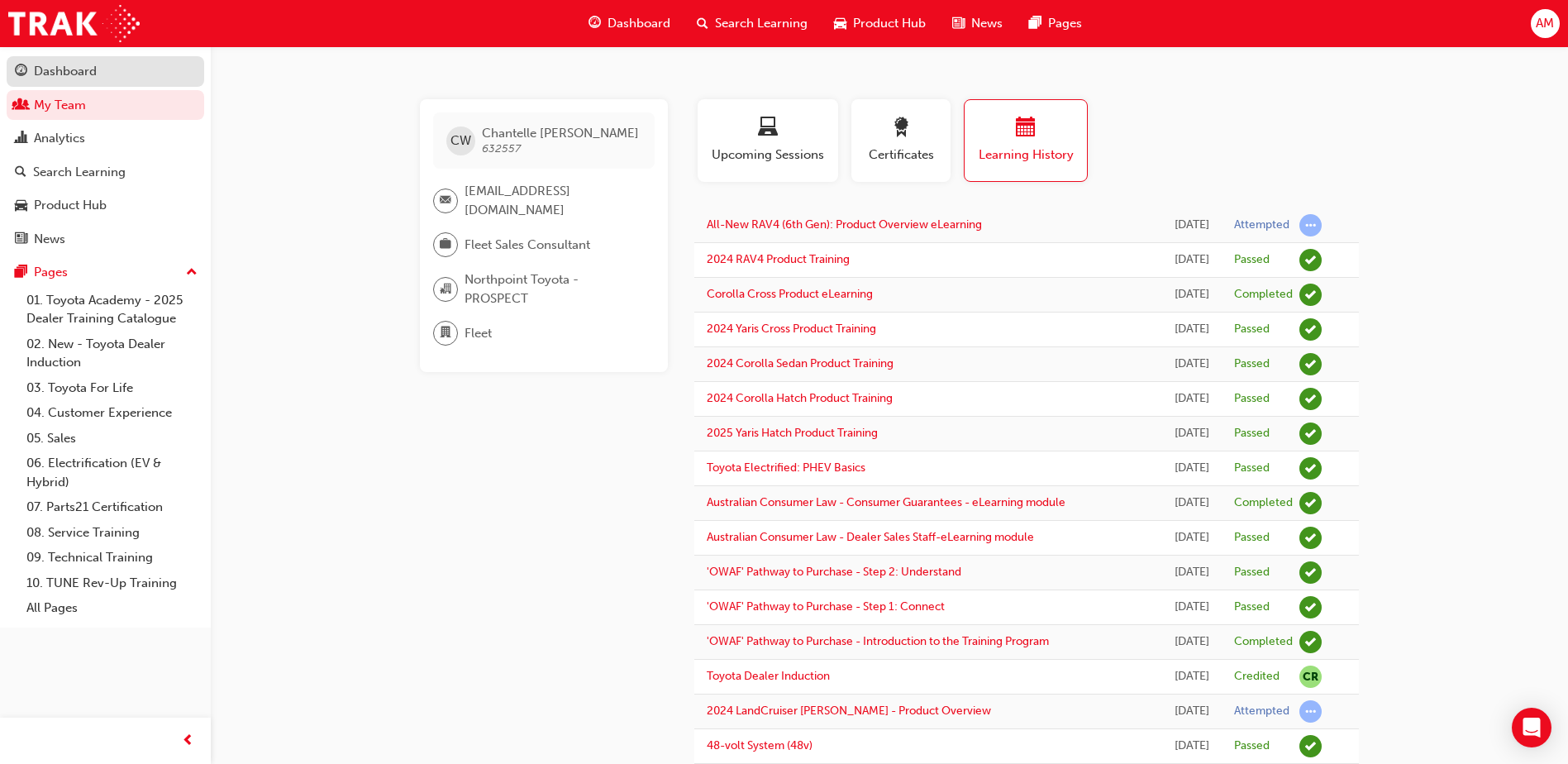
click at [110, 71] on div "Dashboard" at bounding box center [106, 71] width 181 height 21
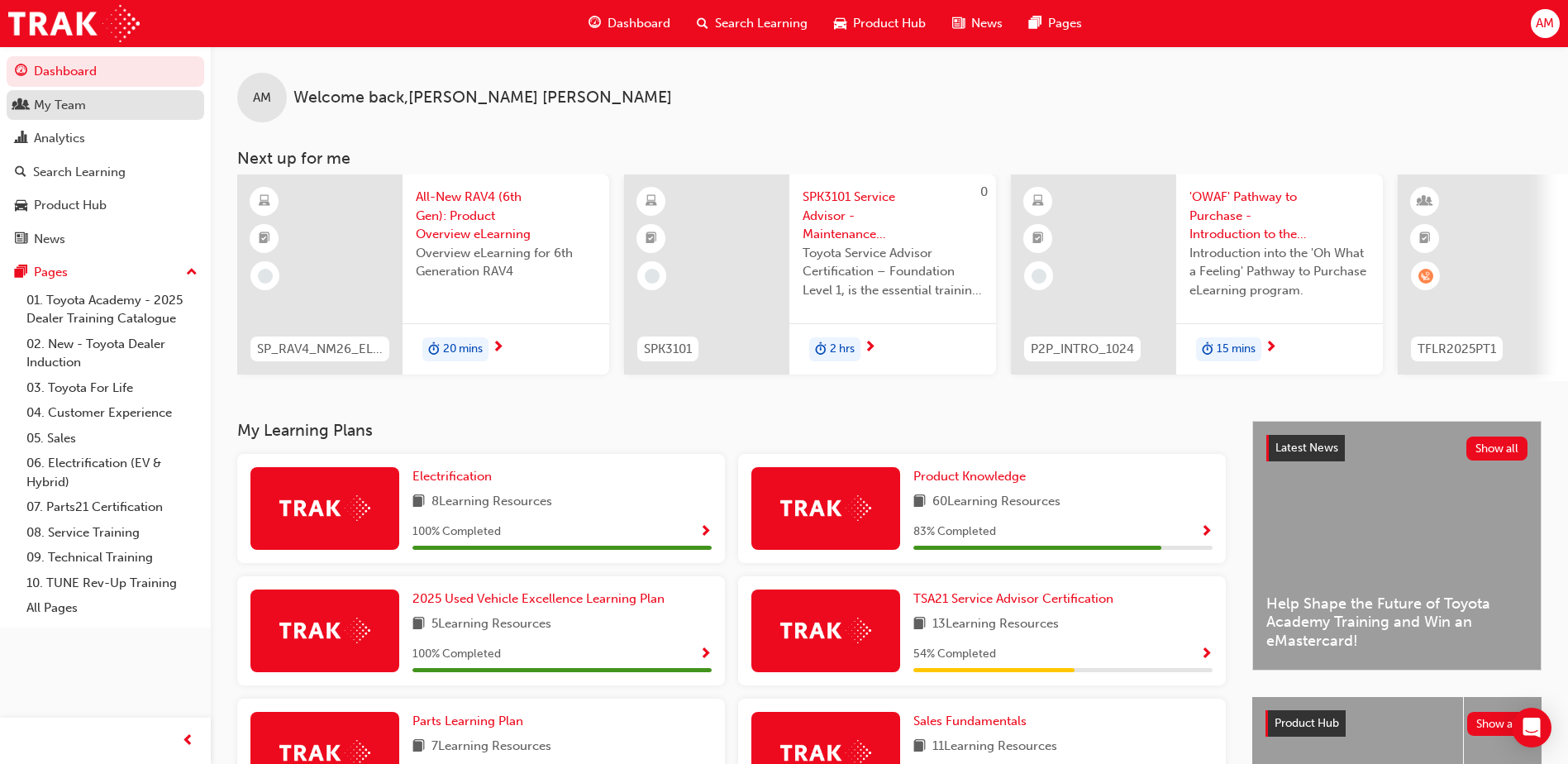
click at [77, 100] on div "My Team" at bounding box center [59, 104] width 52 height 19
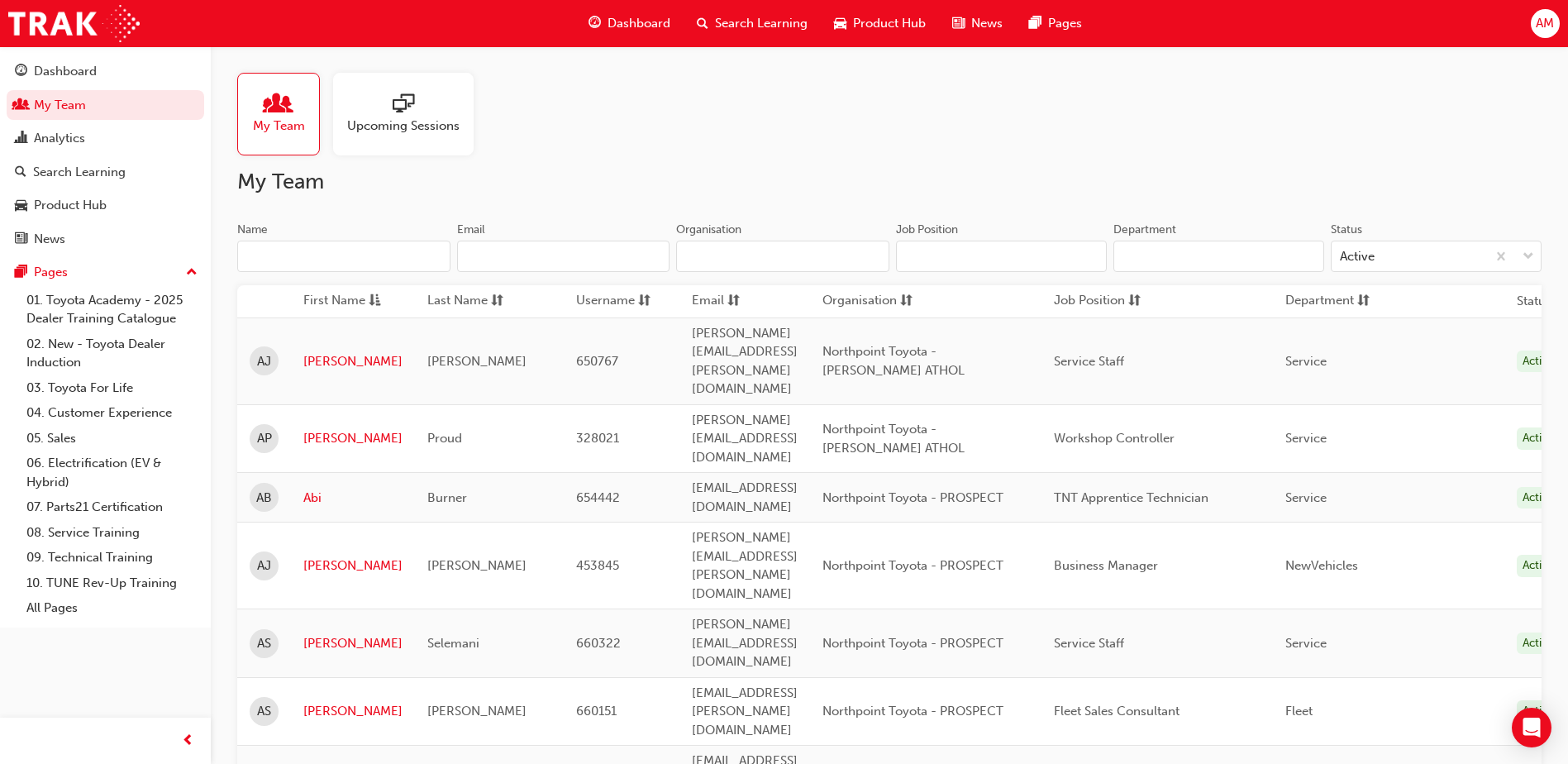
click at [301, 255] on input "Name" at bounding box center [344, 256] width 213 height 32
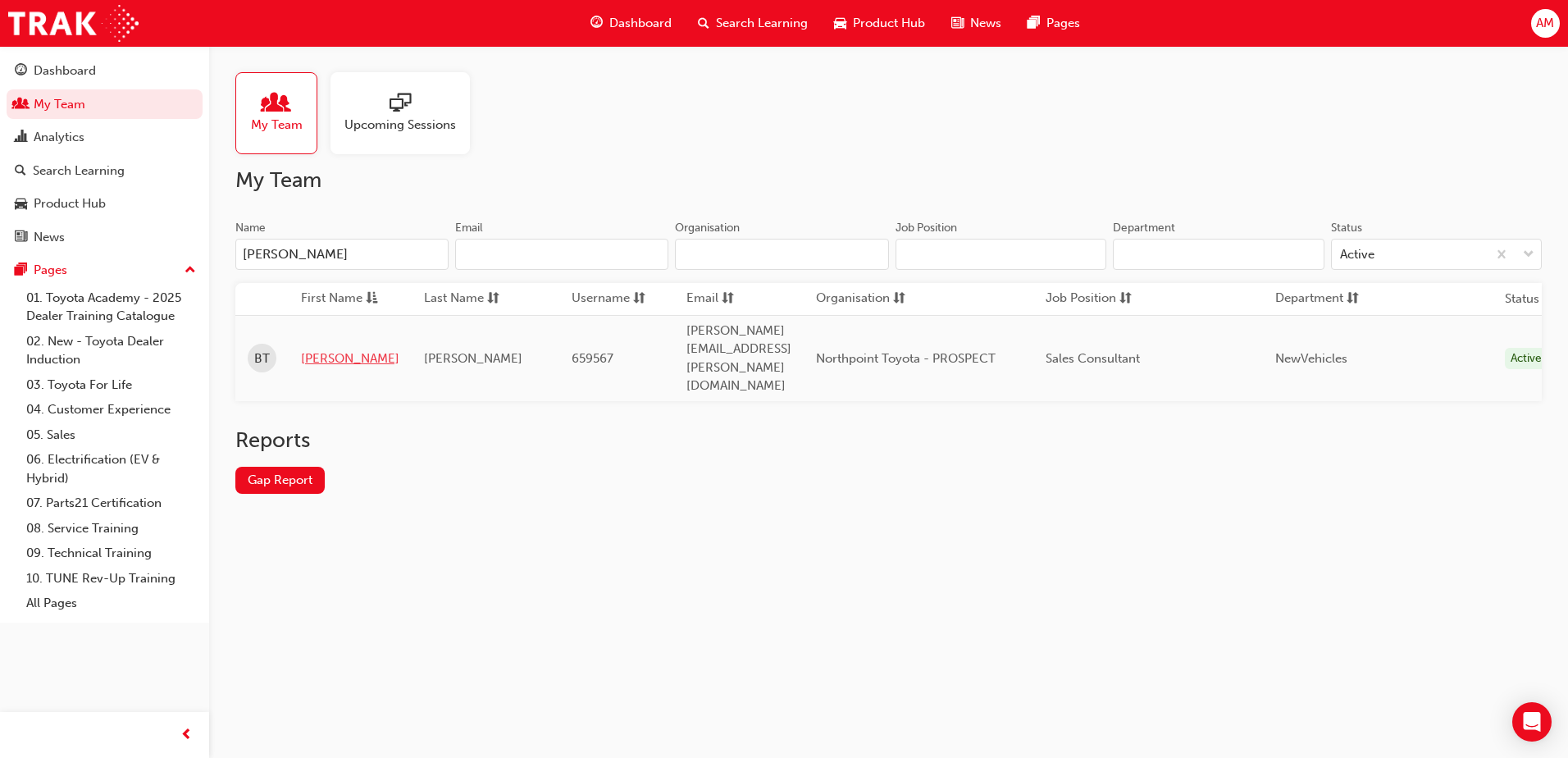
type input "[PERSON_NAME]"
click at [317, 349] on link "[PERSON_NAME]" at bounding box center [350, 358] width 99 height 19
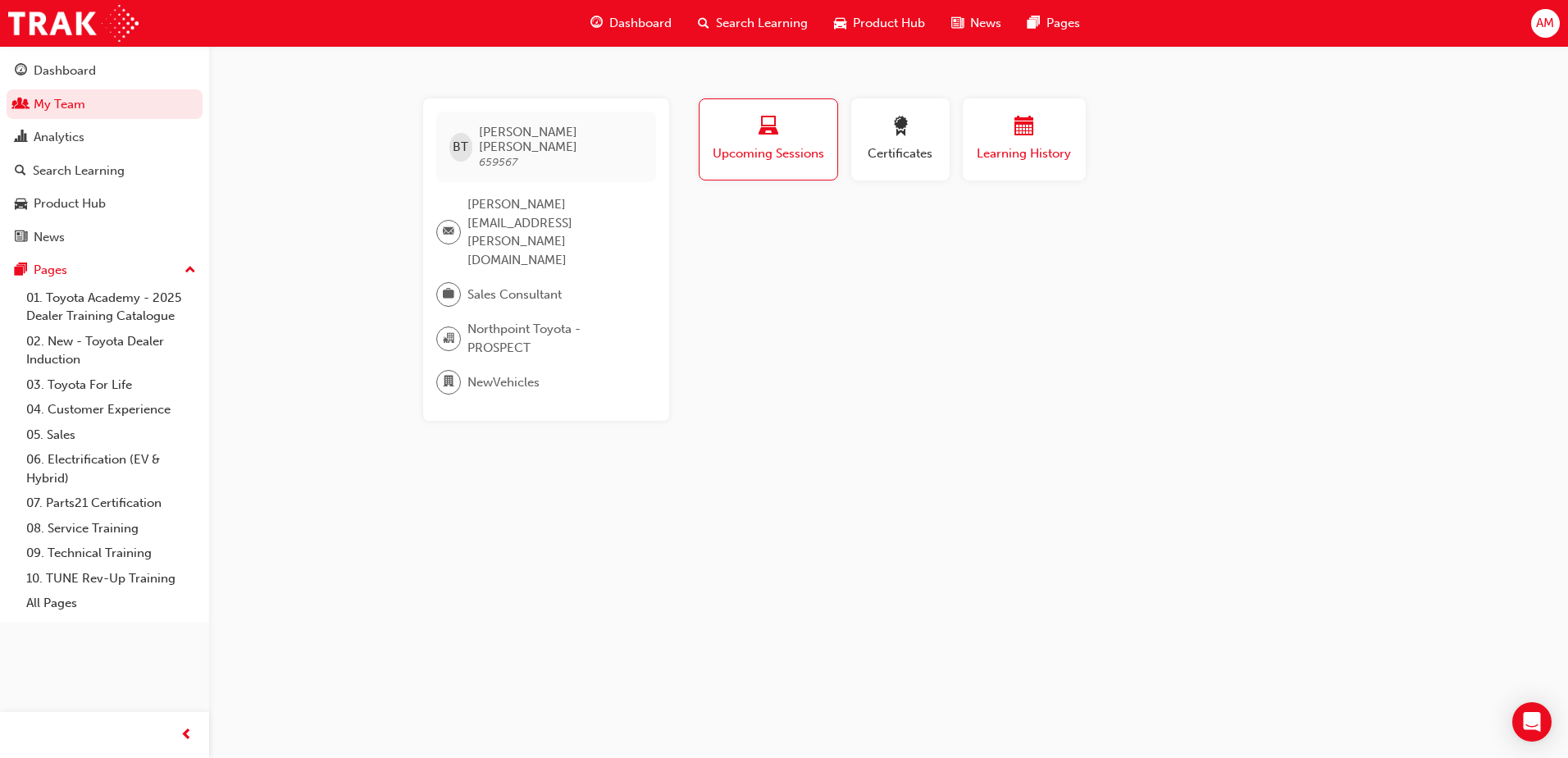
click at [1043, 146] on span "Learning History" at bounding box center [1024, 154] width 99 height 19
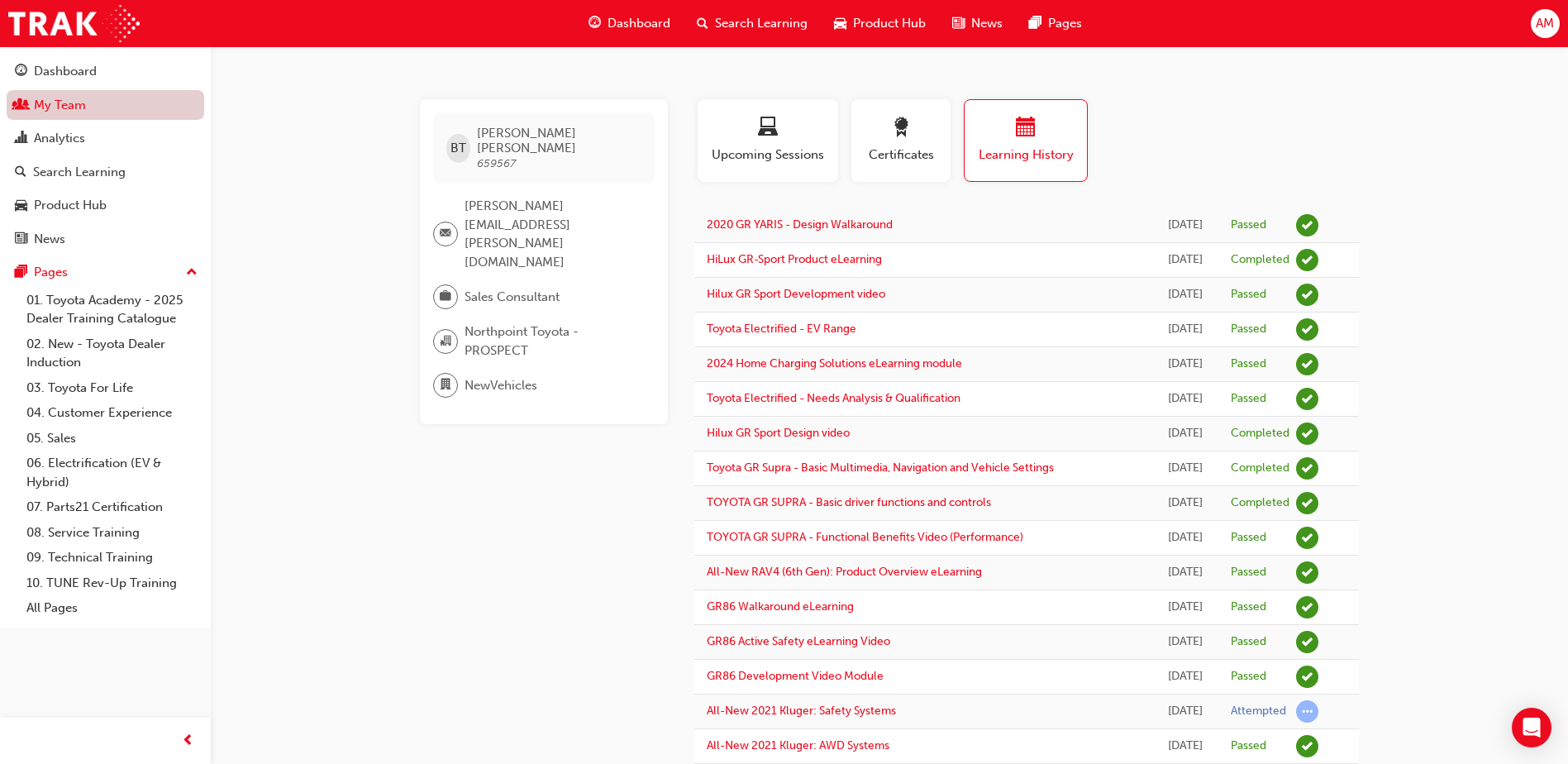
click at [99, 99] on link "My Team" at bounding box center [106, 104] width 197 height 31
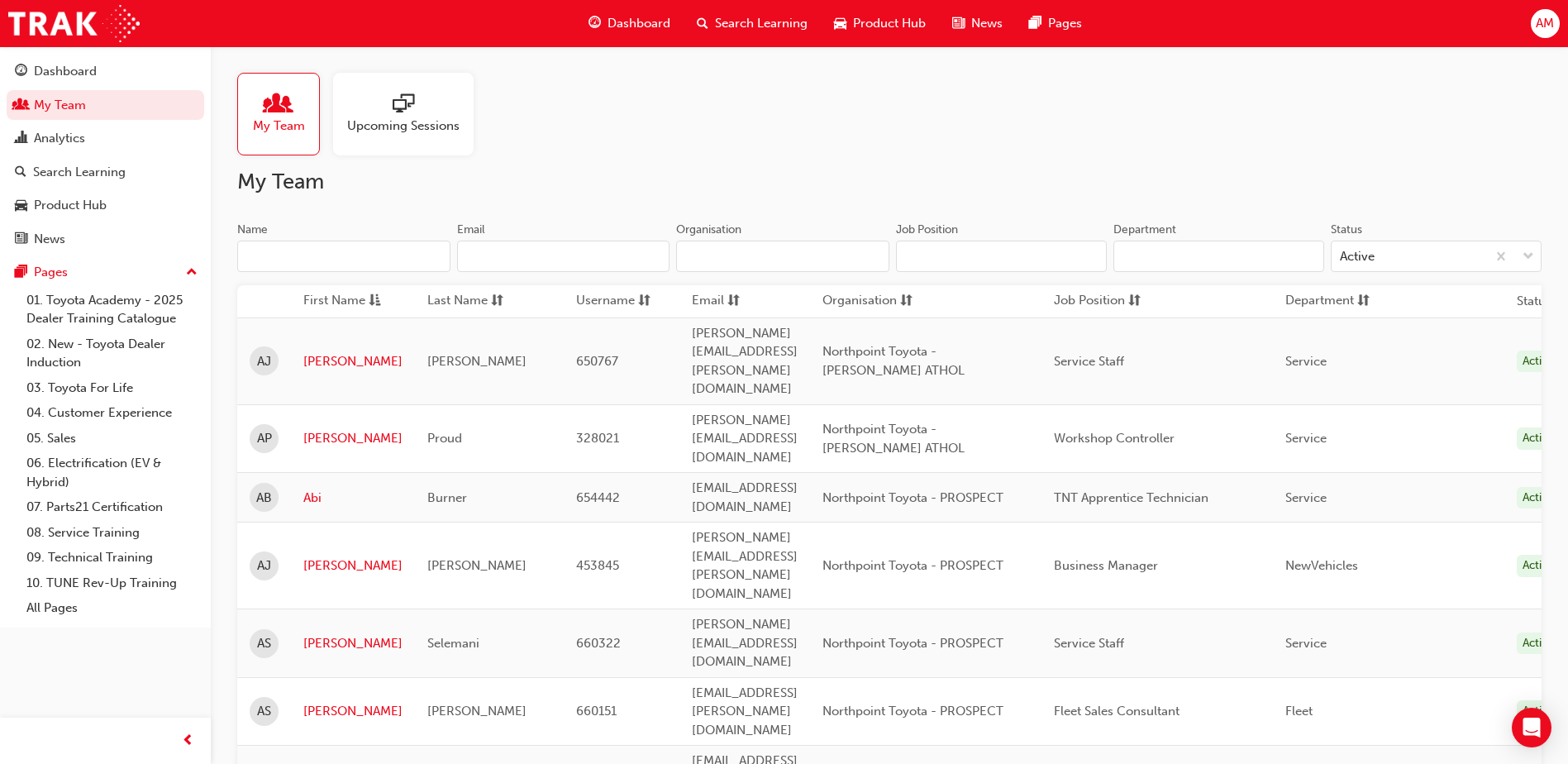
click at [333, 252] on input "Name" at bounding box center [344, 256] width 213 height 32
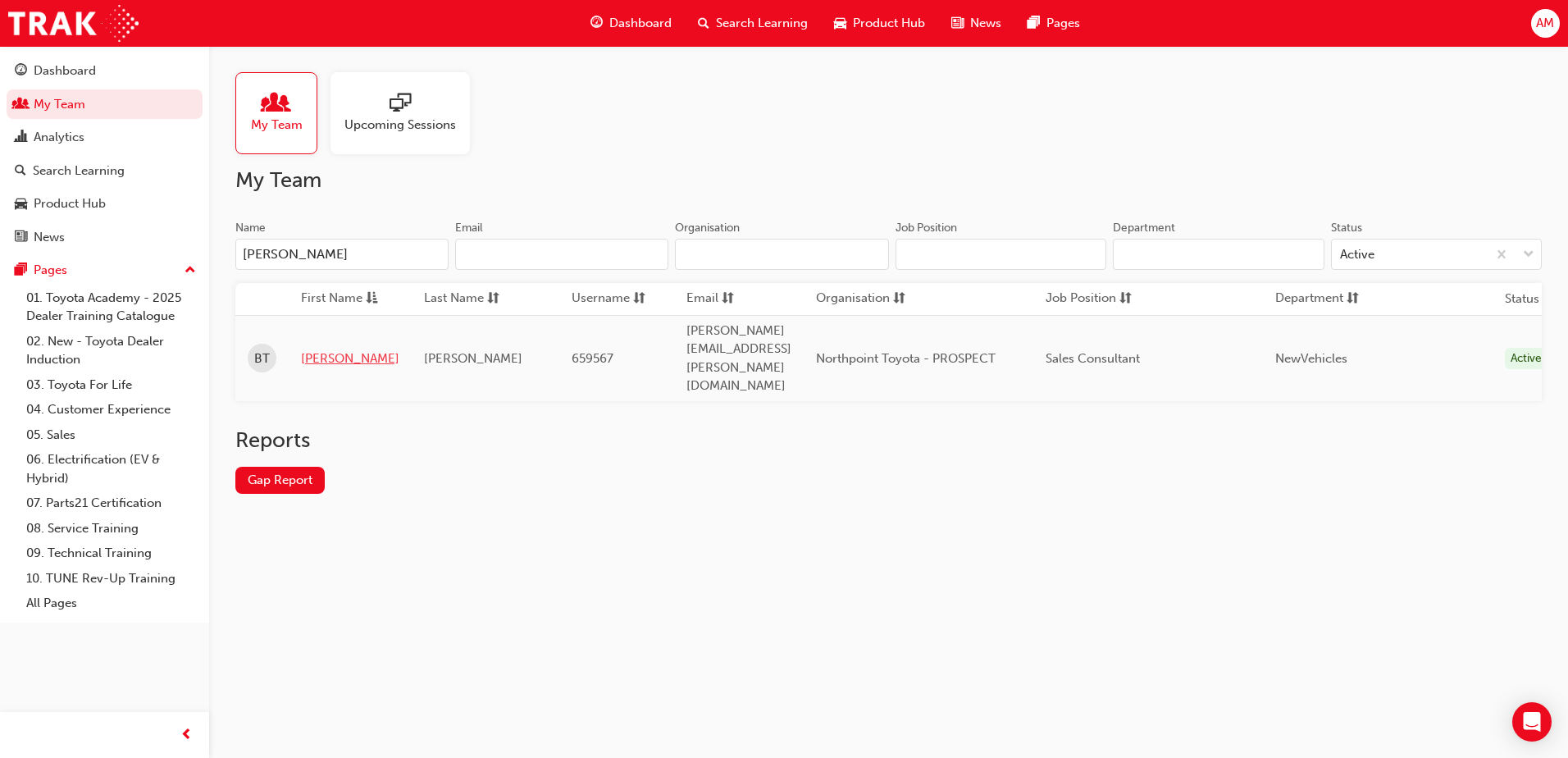
type input "[PERSON_NAME]"
drag, startPoint x: 322, startPoint y: 339, endPoint x: 358, endPoint y: 322, distance: 39.8
click at [322, 349] on link "[PERSON_NAME]" at bounding box center [350, 358] width 99 height 19
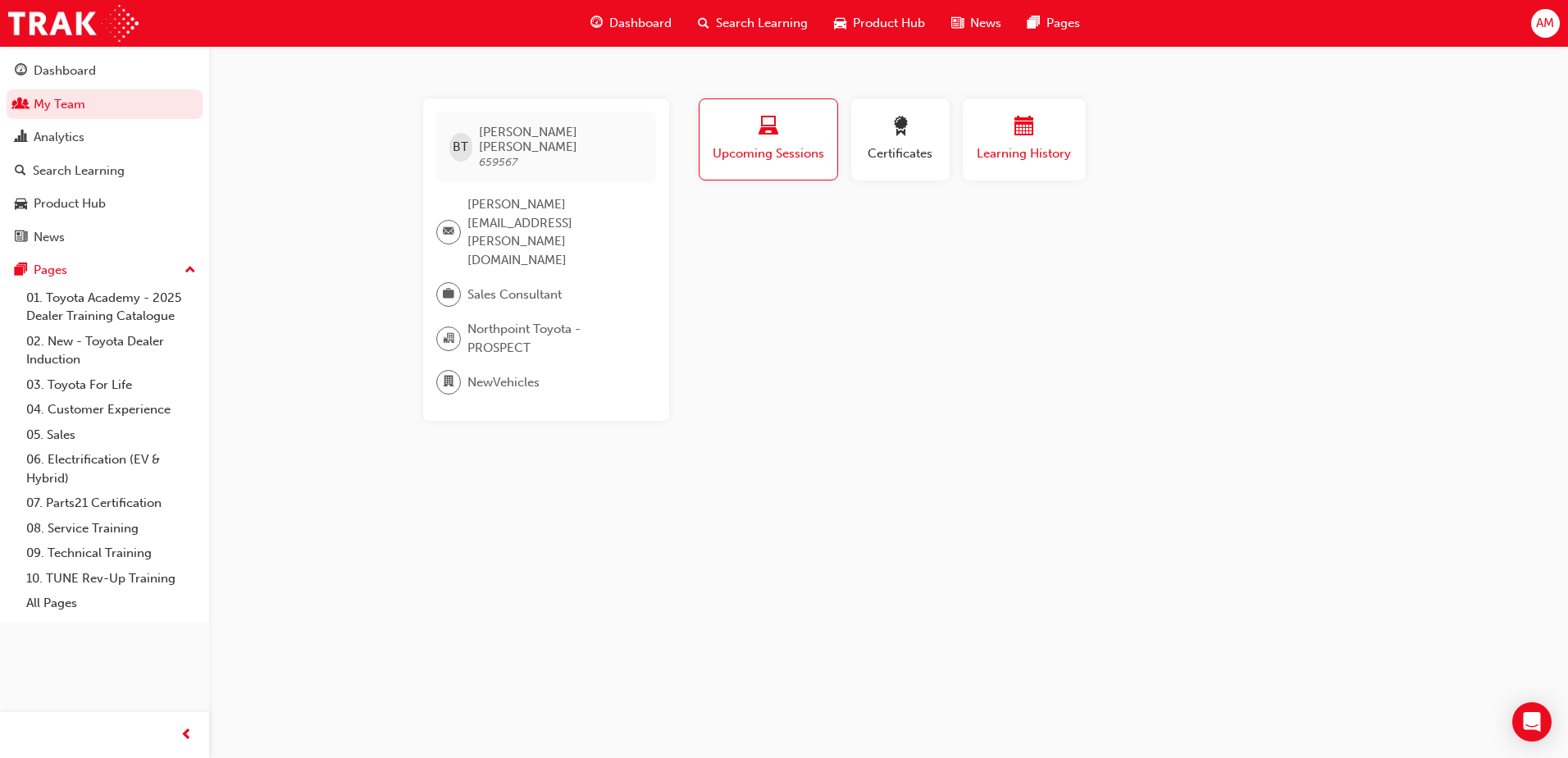
click at [1053, 137] on div "button" at bounding box center [1024, 129] width 99 height 25
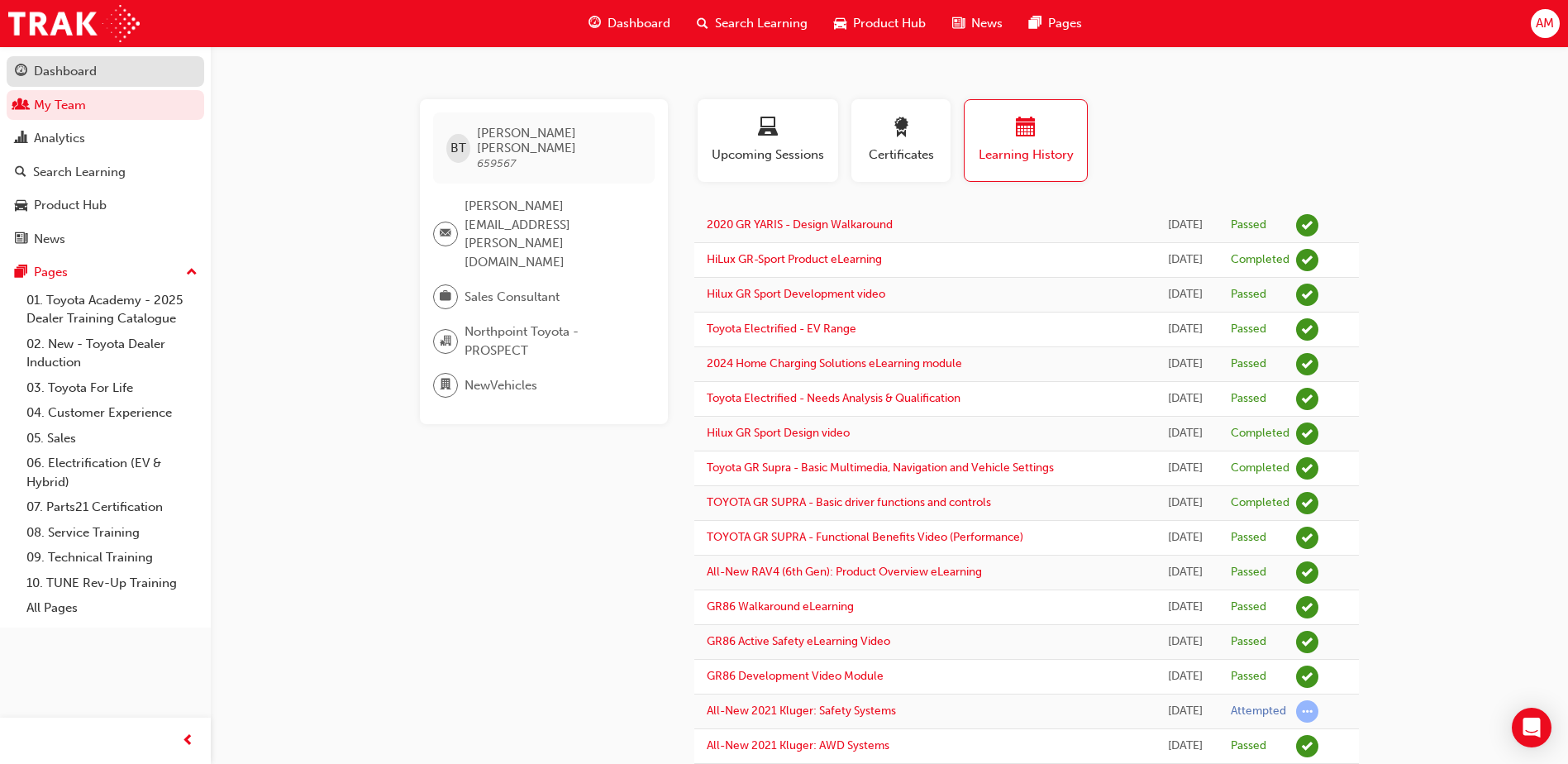
click at [65, 83] on link "Dashboard" at bounding box center [106, 71] width 197 height 31
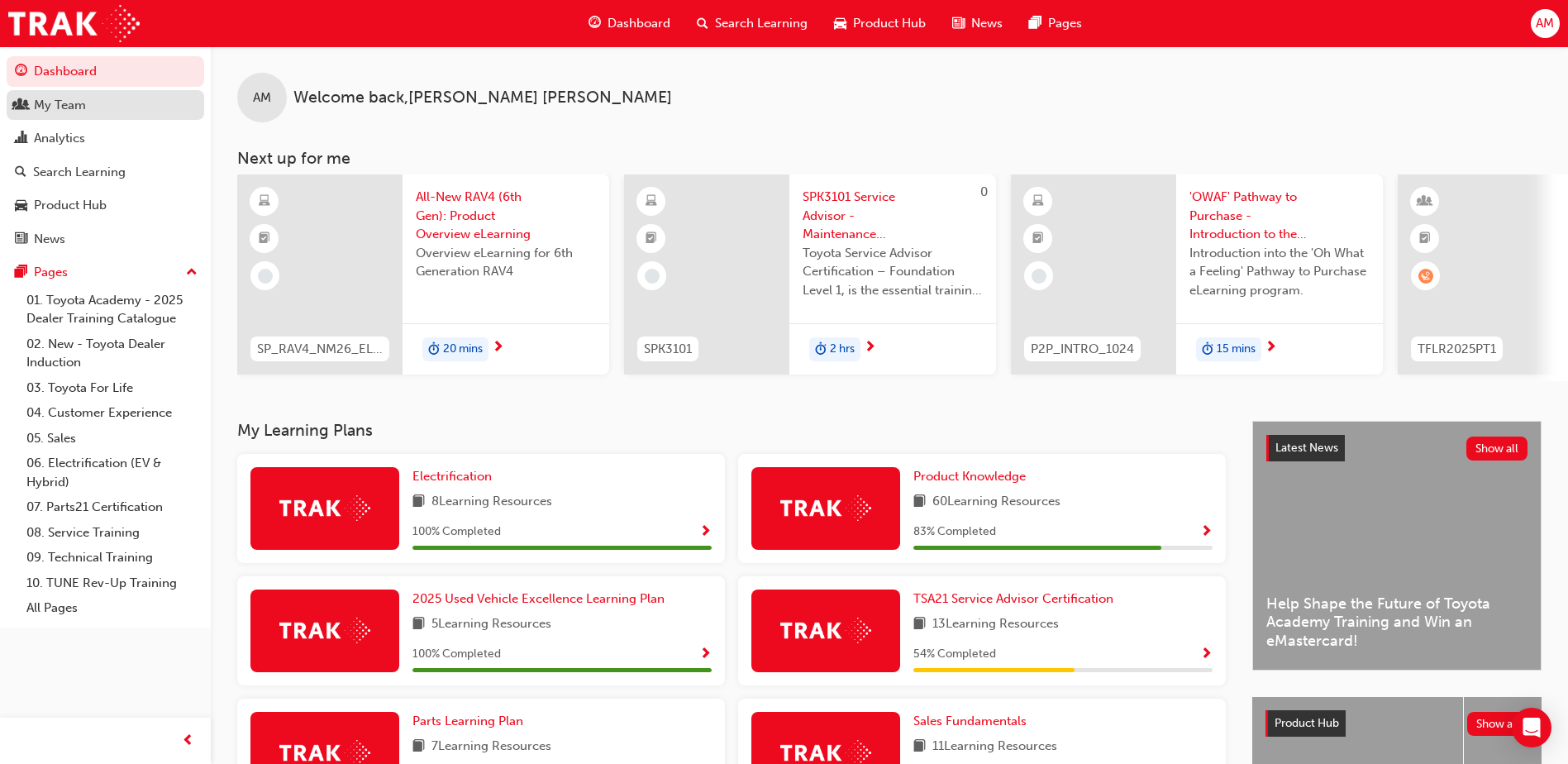
click at [89, 107] on div "My Team" at bounding box center [106, 104] width 181 height 21
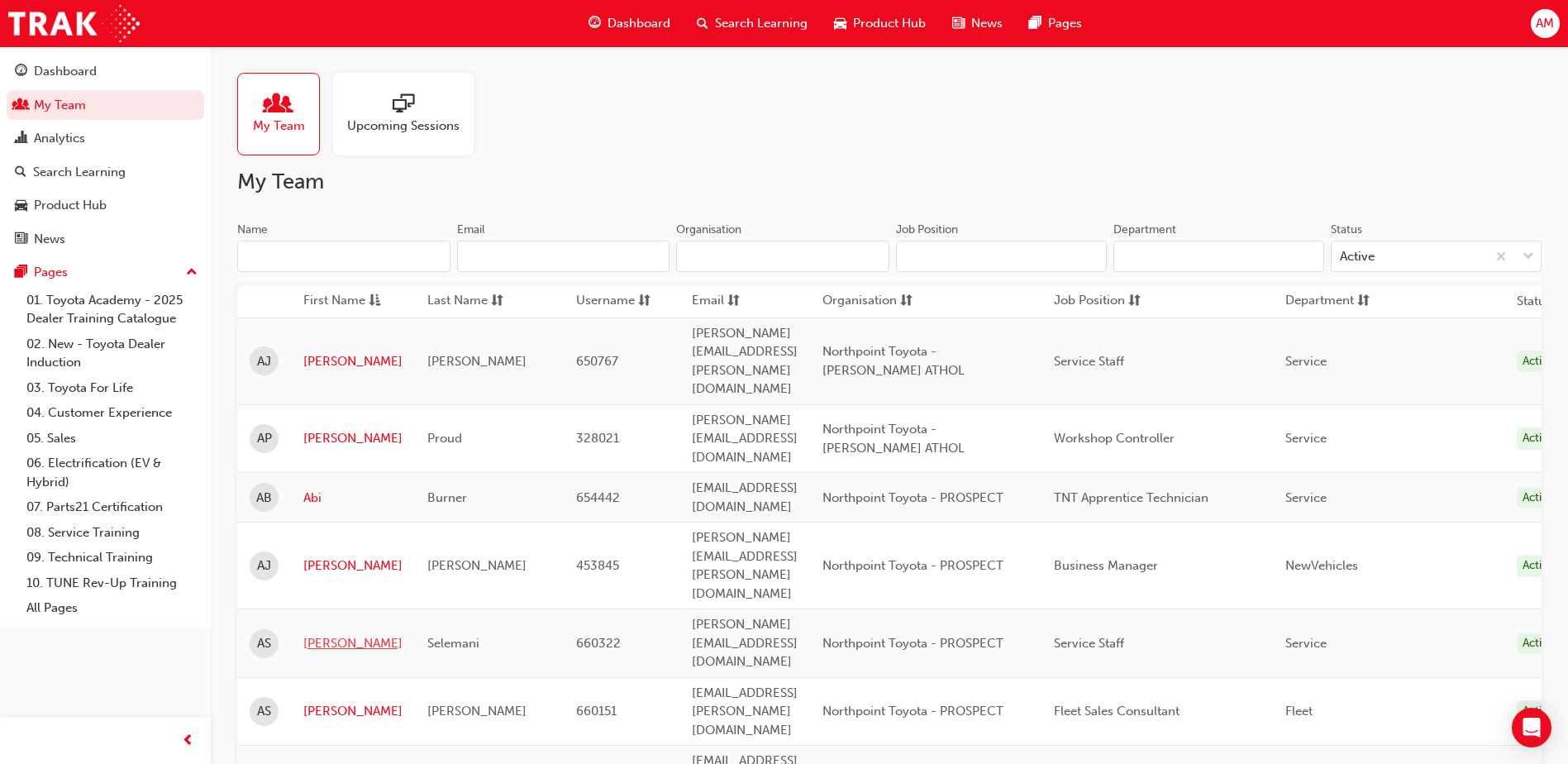
click at [331, 634] on link "[PERSON_NAME]" at bounding box center [353, 643] width 100 height 19
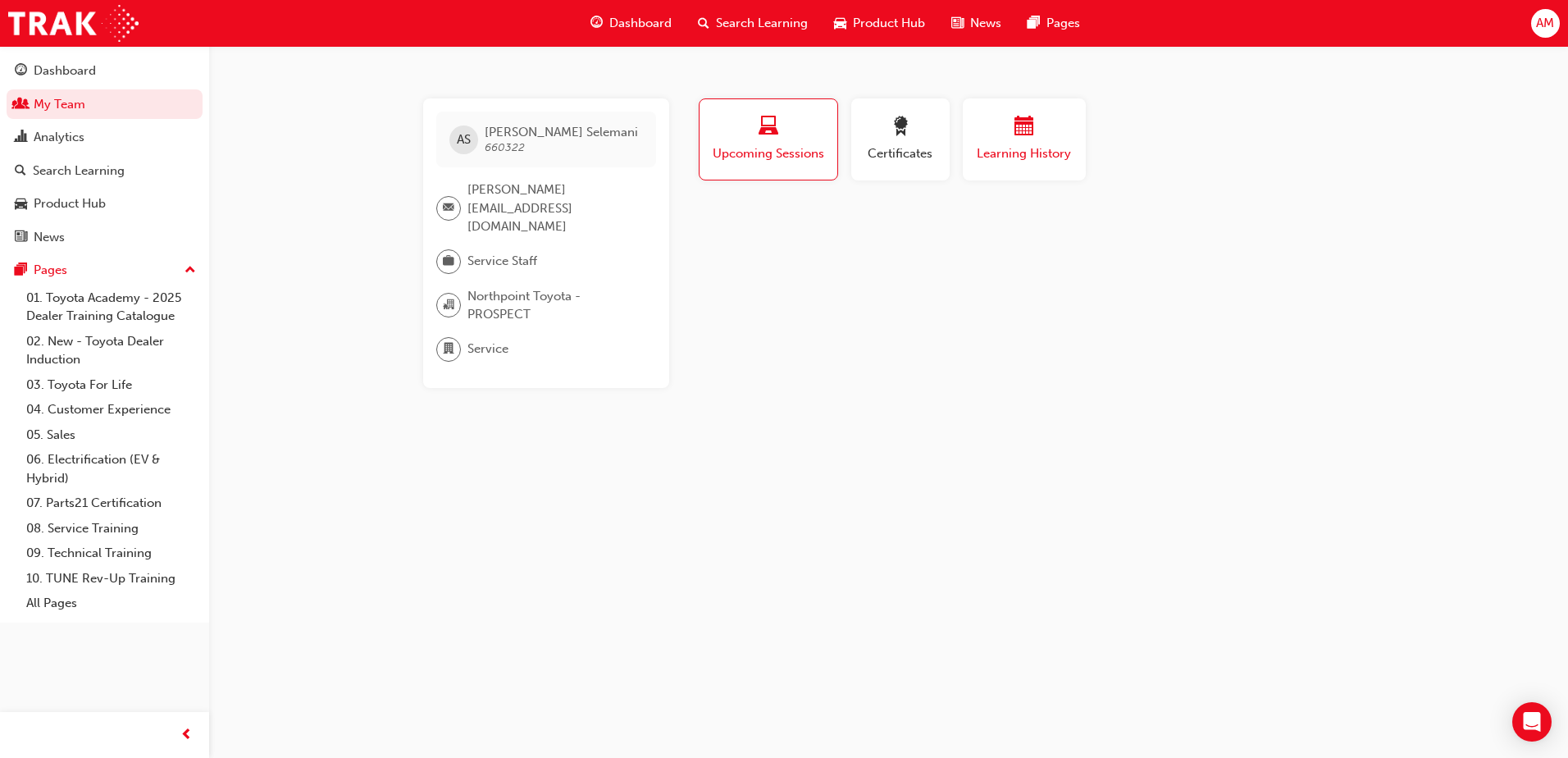
click at [1032, 135] on span "calendar-icon" at bounding box center [1024, 127] width 20 height 22
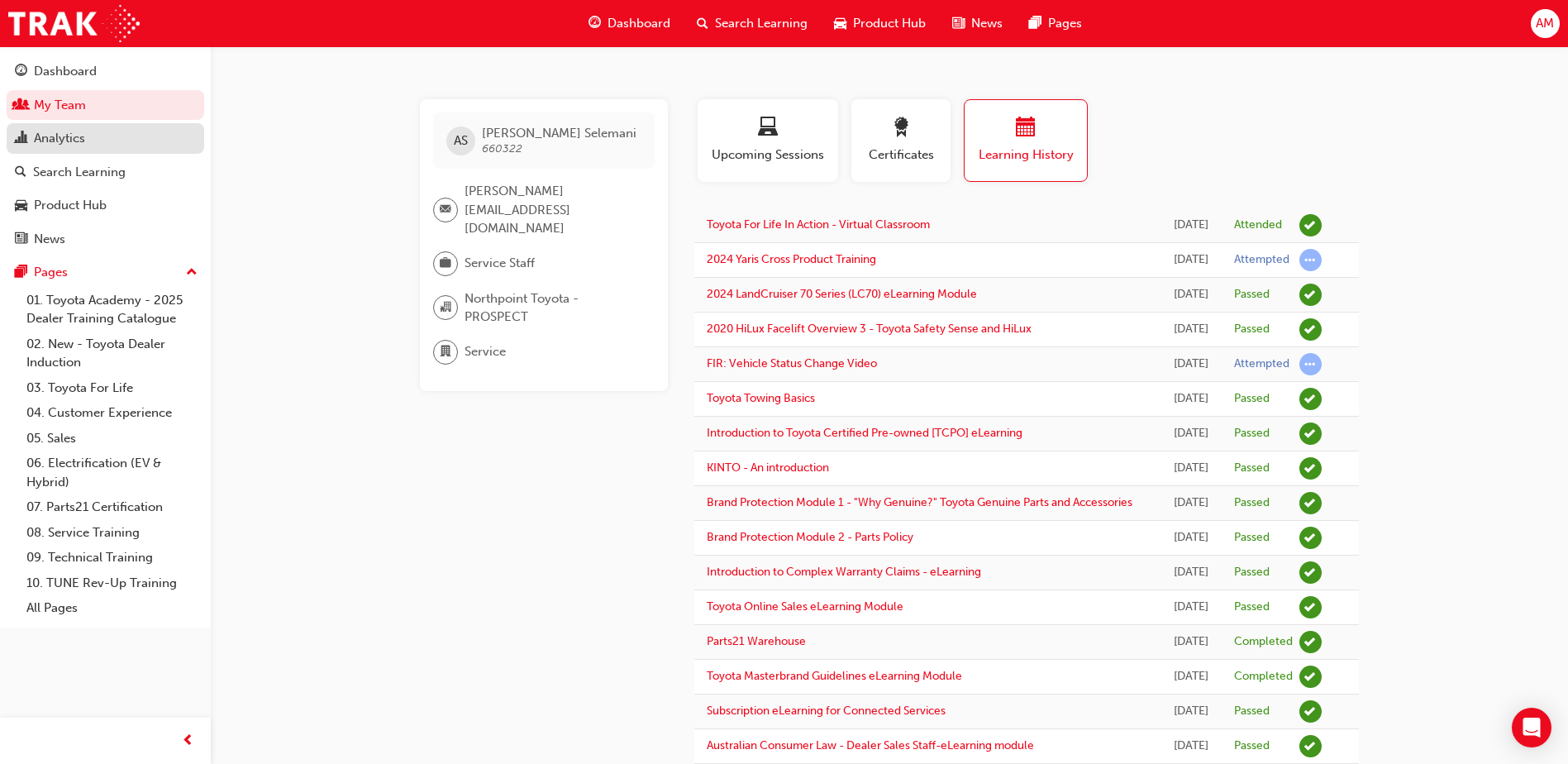
click at [87, 137] on div "Analytics" at bounding box center [106, 138] width 181 height 21
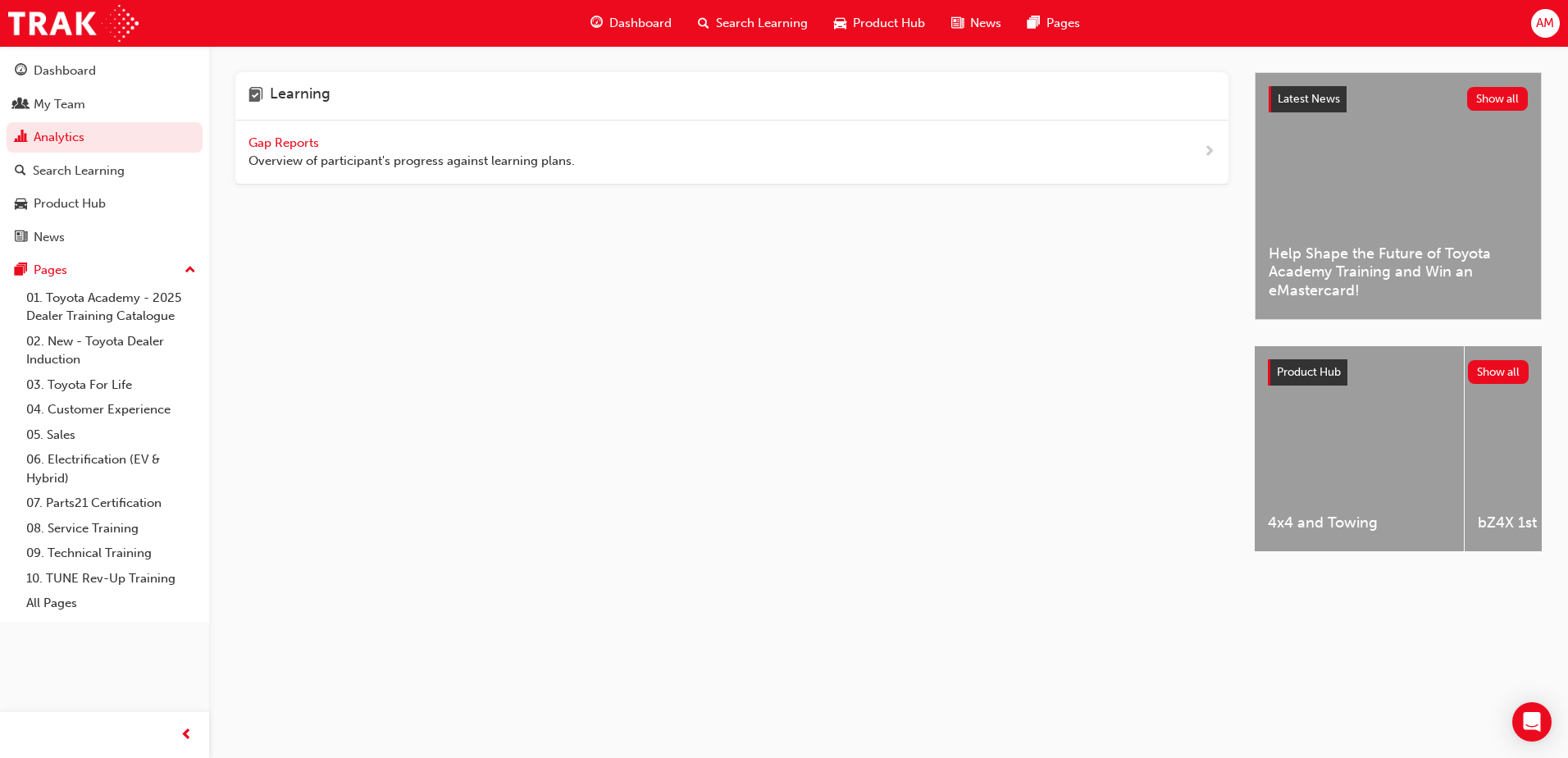
click at [282, 142] on span "Gap Reports" at bounding box center [285, 142] width 73 height 15
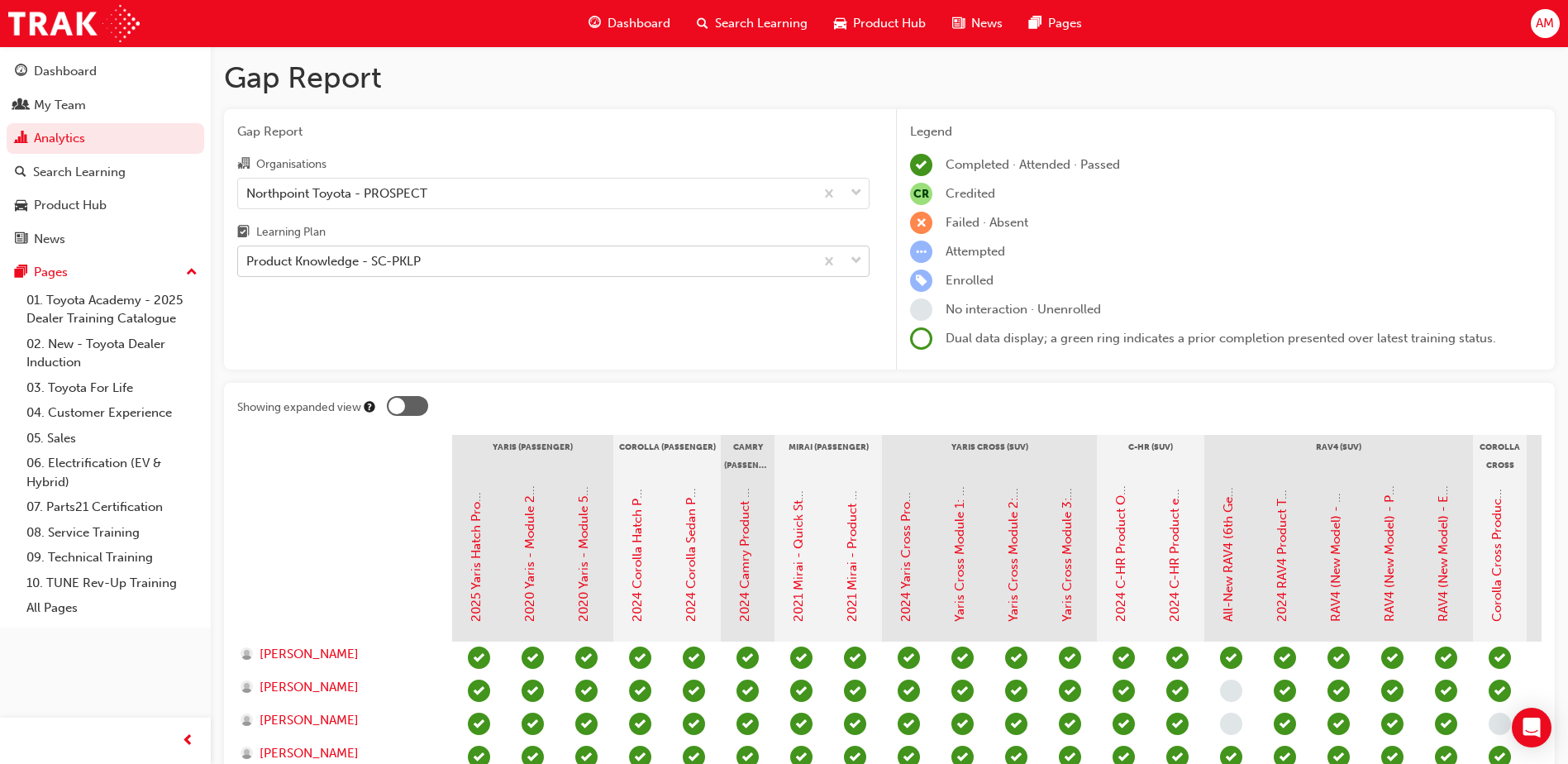
click at [434, 260] on div "Product Knowledge - SC-PKLP" at bounding box center [526, 261] width 576 height 29
click at [249, 260] on input "Learning Plan Product Knowledge - SC-PKLP" at bounding box center [248, 260] width 2 height 14
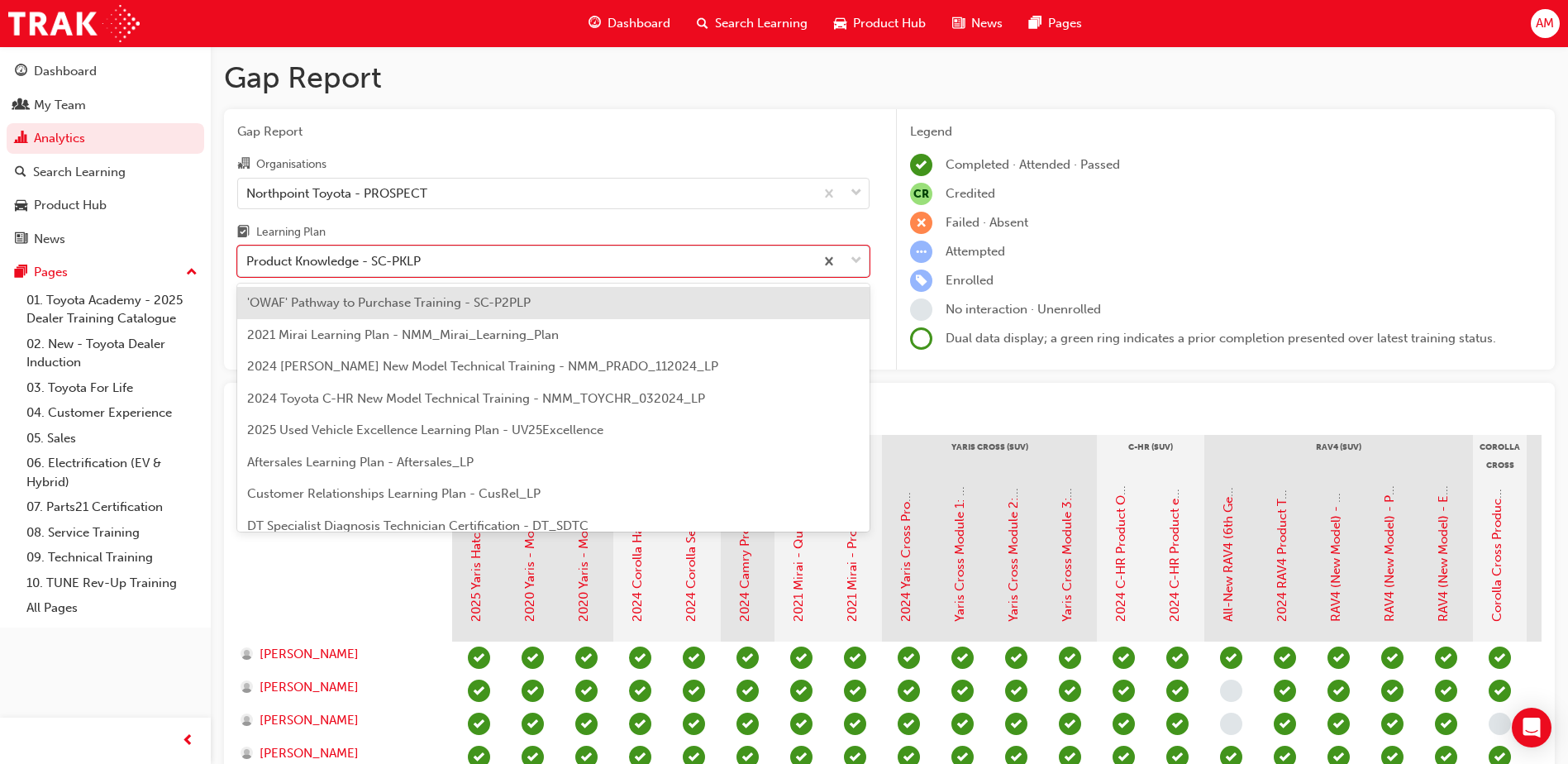
click at [445, 300] on span "'OWAF' Pathway to Purchase Training - SC-P2PLP" at bounding box center [390, 302] width 284 height 15
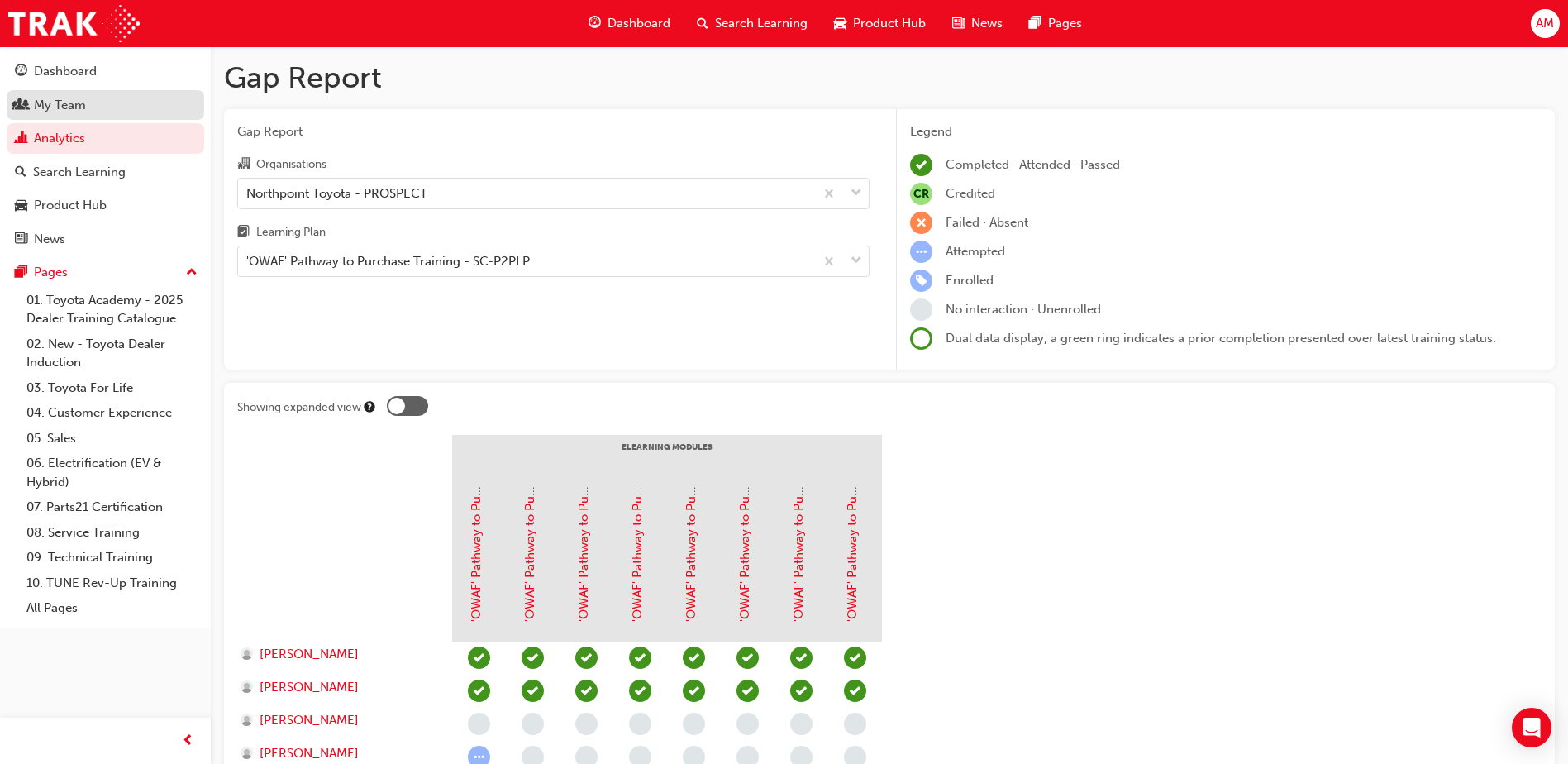
click at [119, 103] on div "My Team" at bounding box center [106, 104] width 181 height 21
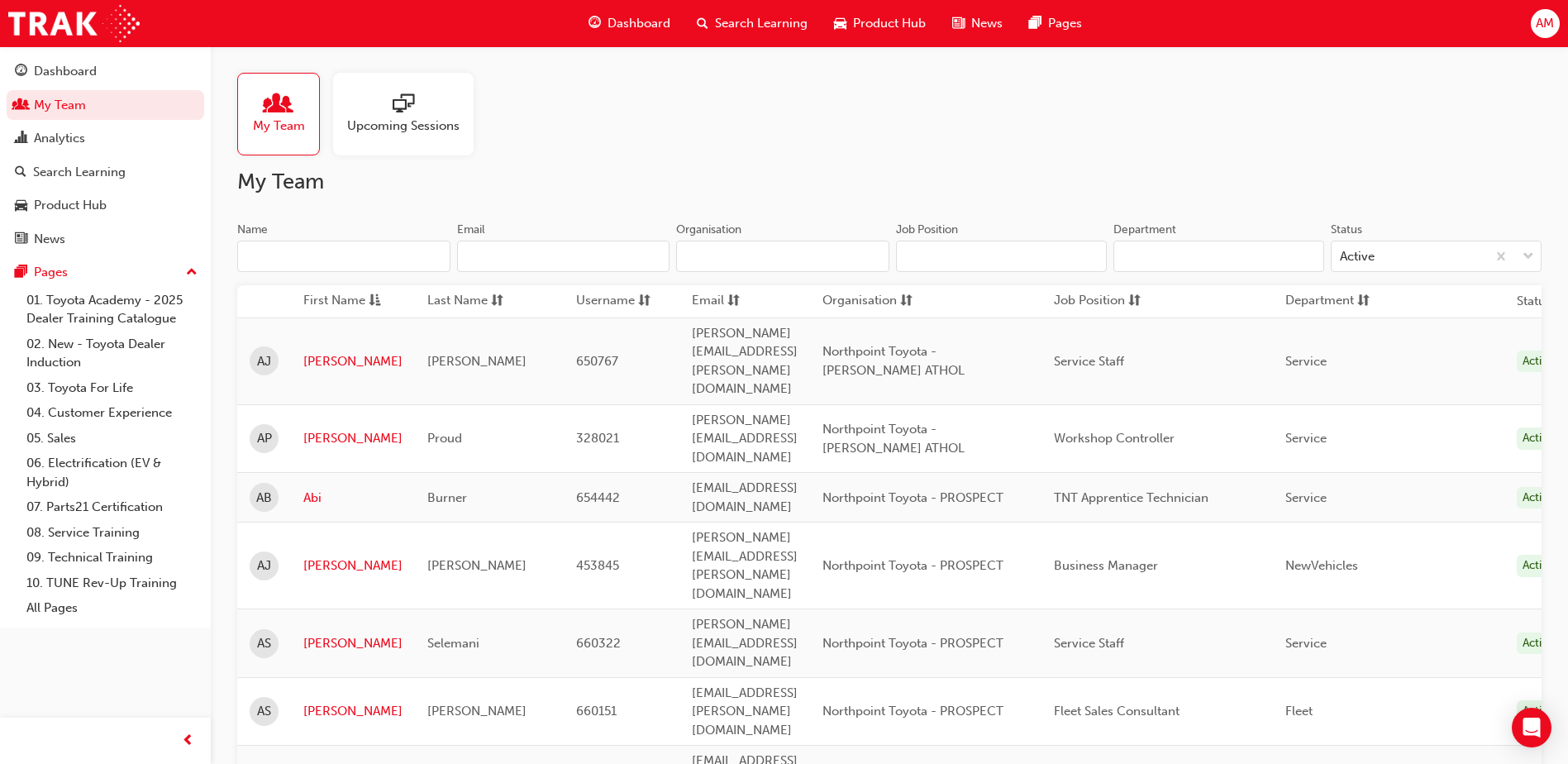
click at [329, 262] on input "Name" at bounding box center [344, 256] width 213 height 32
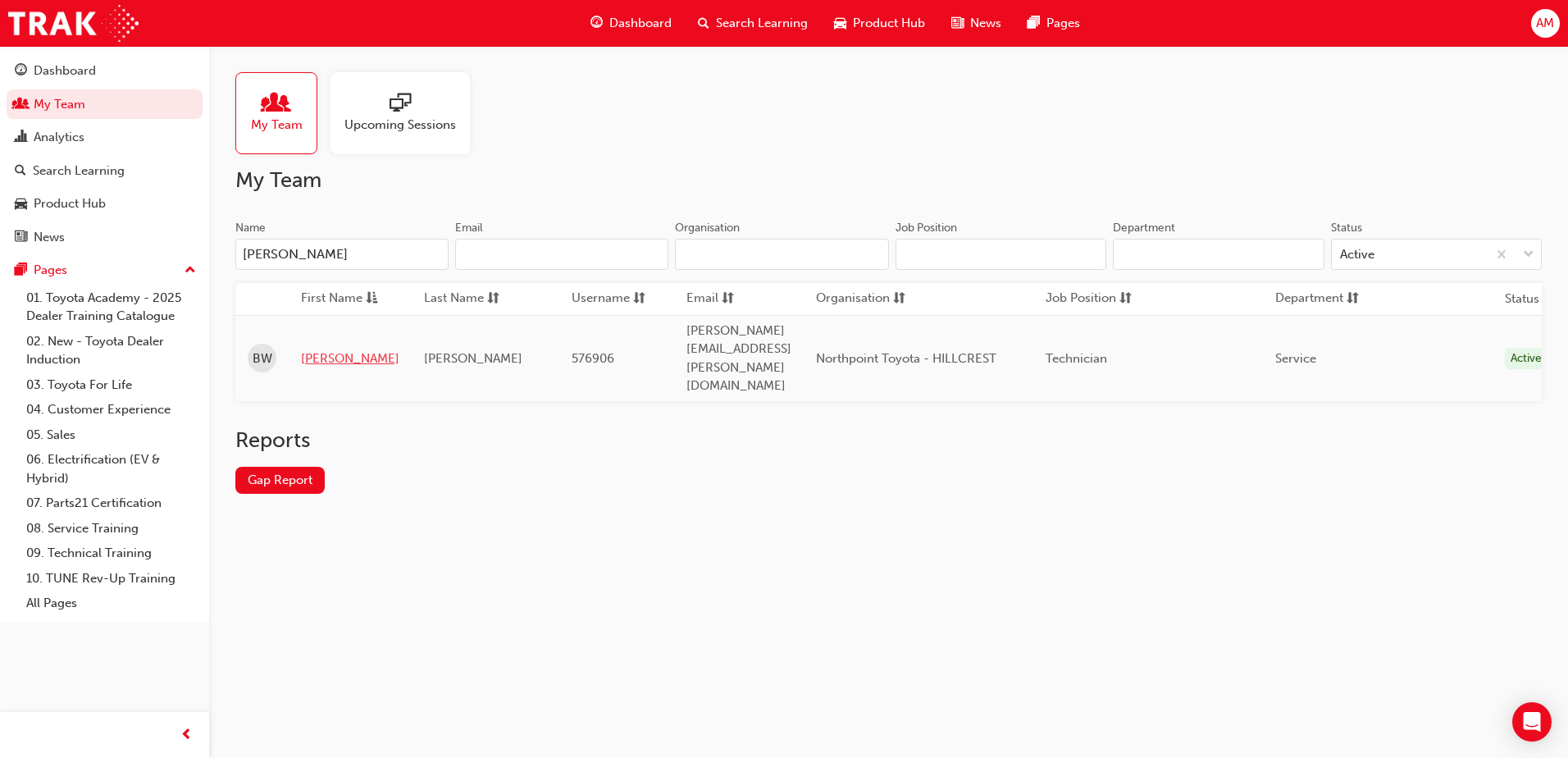
type input "[PERSON_NAME]"
click at [326, 349] on link "[PERSON_NAME]" at bounding box center [350, 358] width 99 height 19
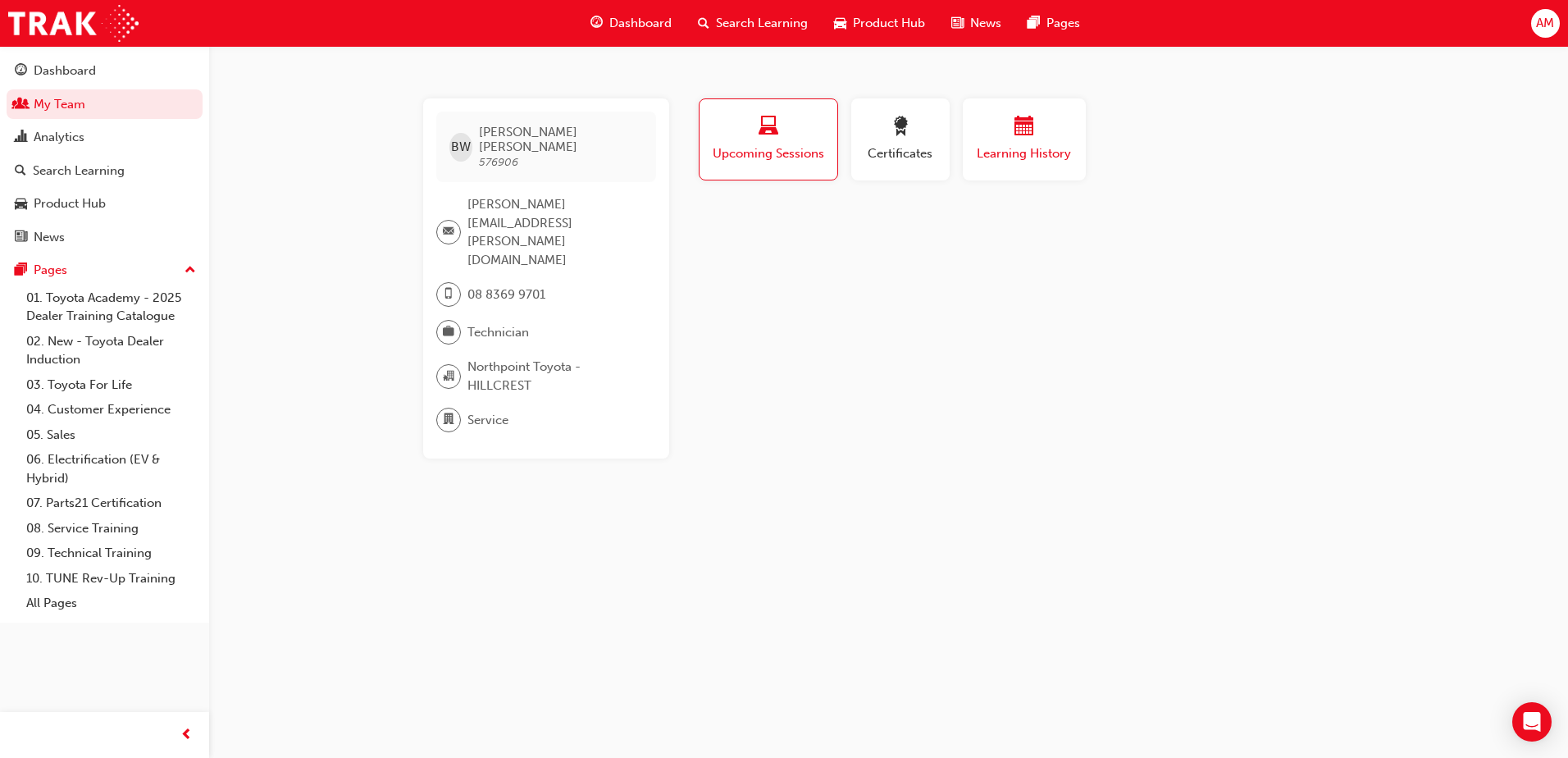
click at [1037, 142] on div "Learning History" at bounding box center [1024, 140] width 99 height 47
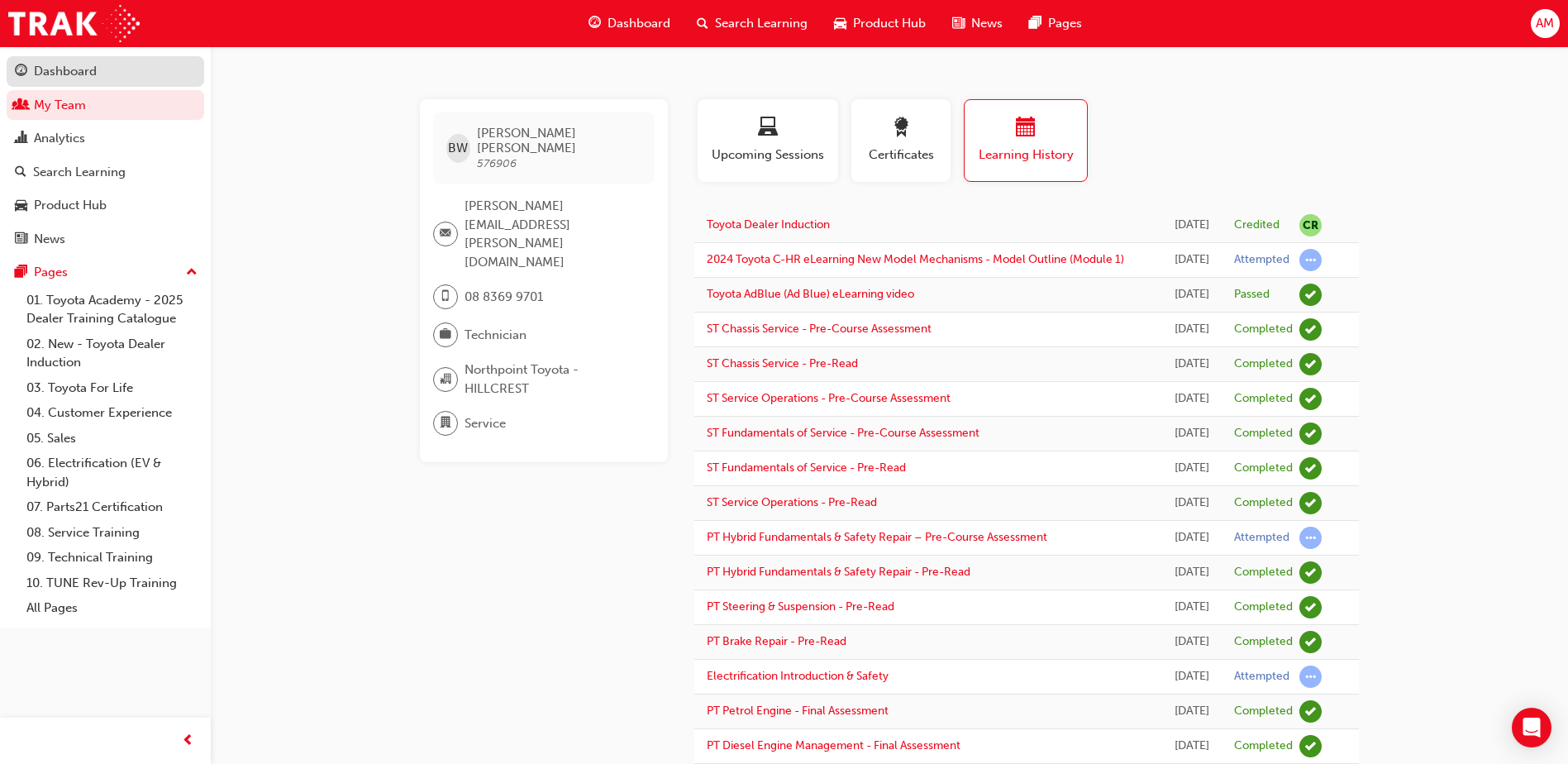
click at [107, 79] on div "Dashboard" at bounding box center [106, 71] width 181 height 21
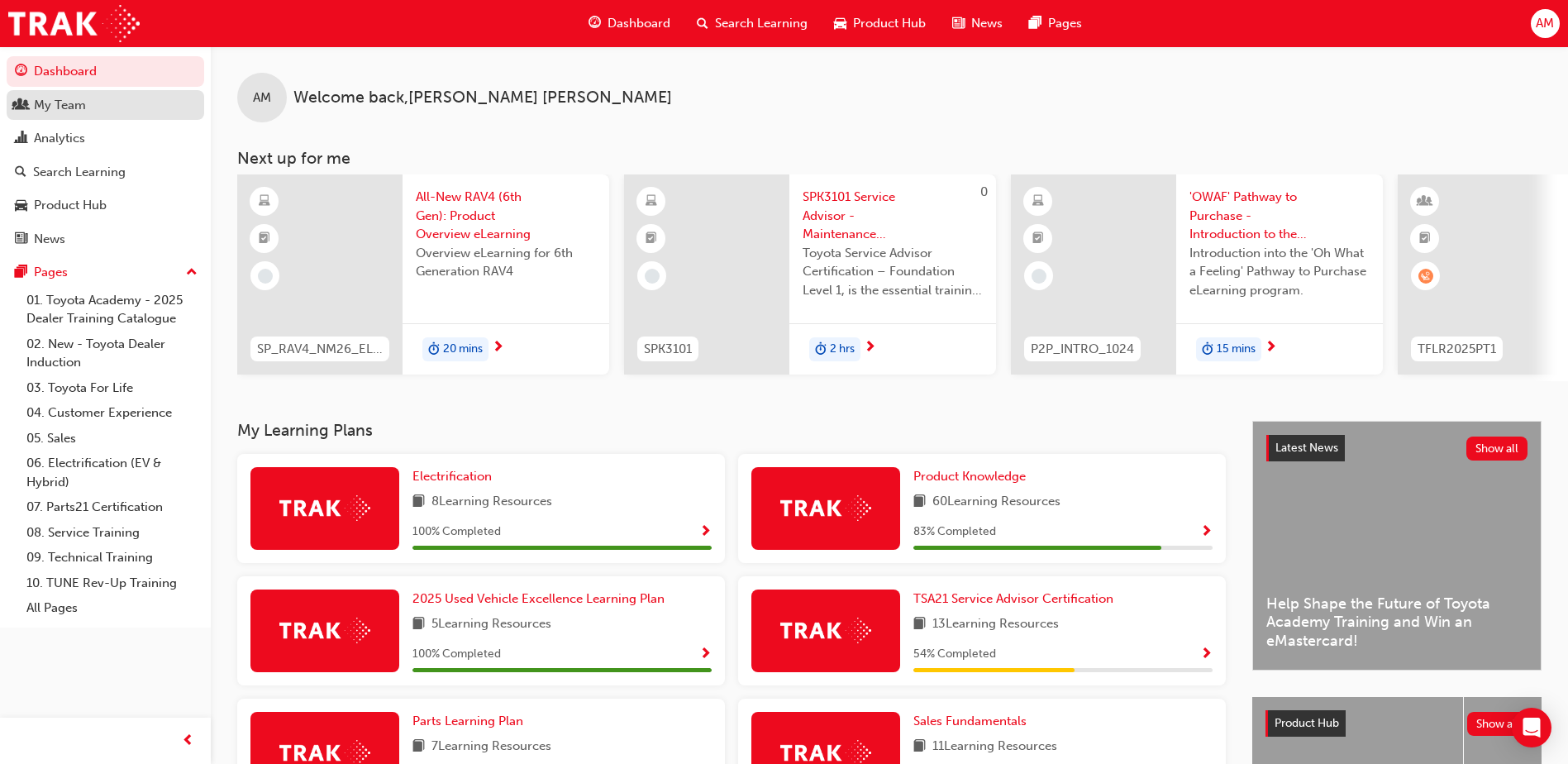
click at [44, 104] on div "My Team" at bounding box center [59, 104] width 52 height 19
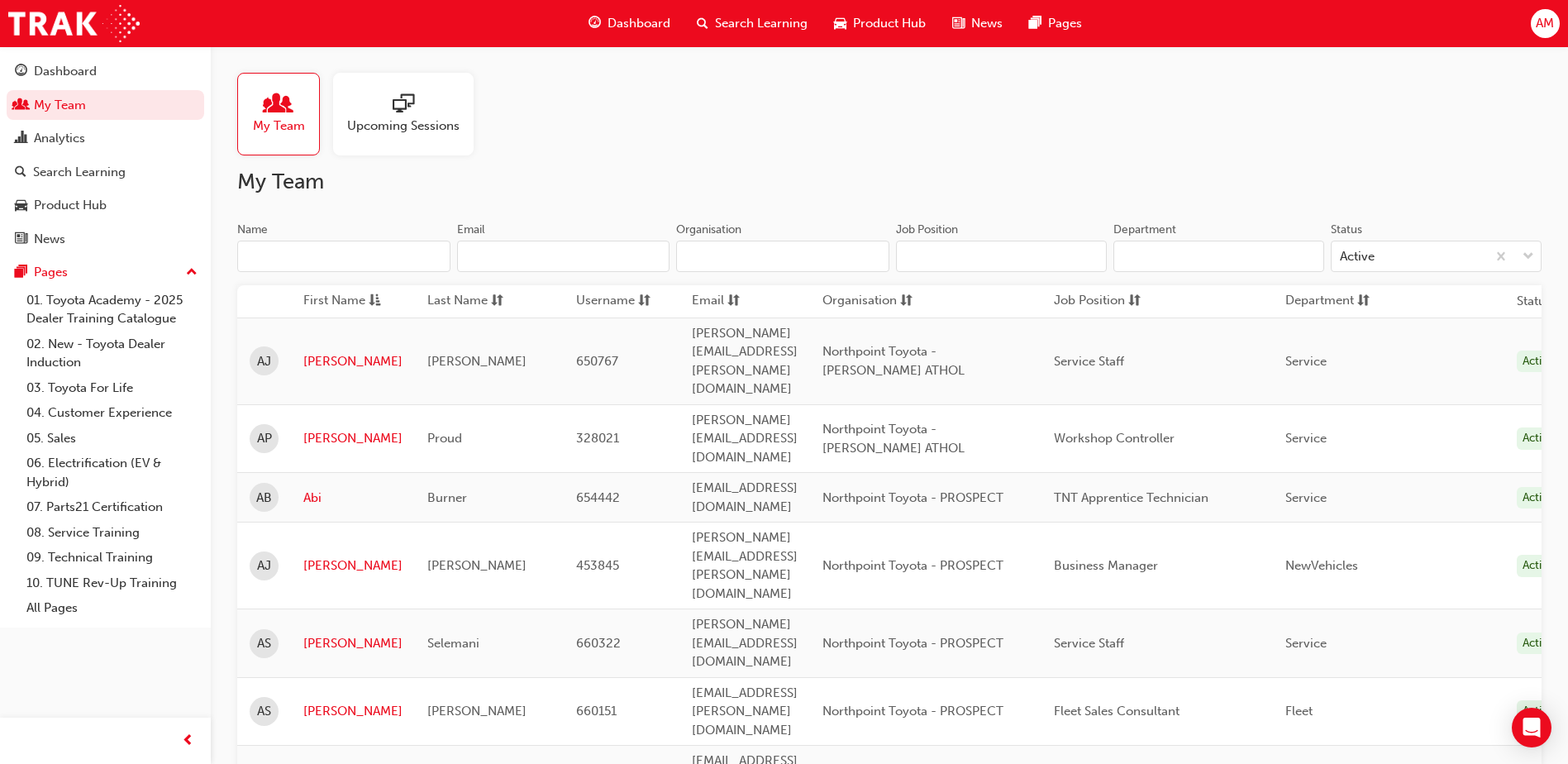
click at [367, 254] on input "Name" at bounding box center [344, 256] width 213 height 32
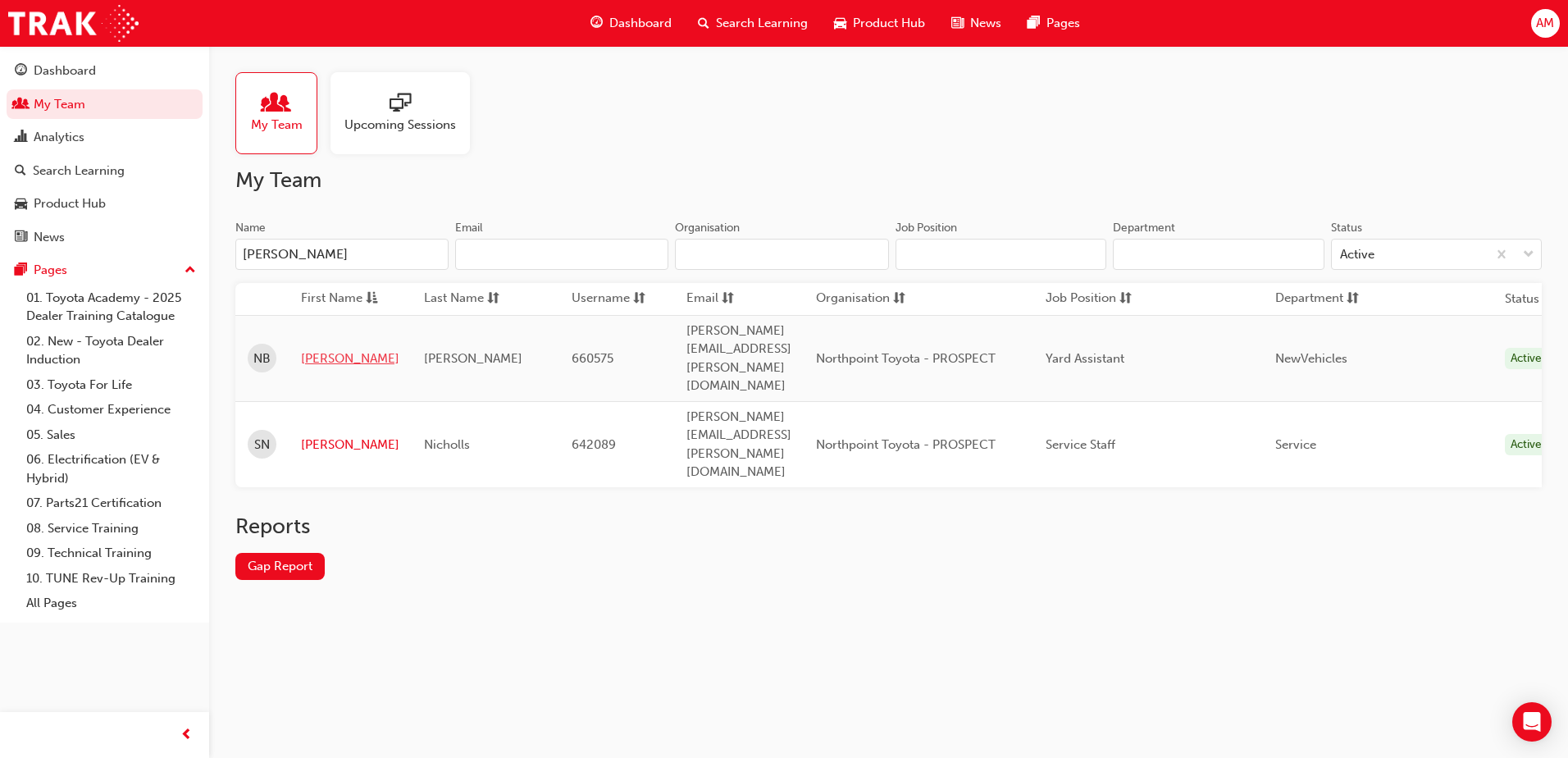
type input "[PERSON_NAME]"
click at [333, 349] on link "[PERSON_NAME]" at bounding box center [350, 358] width 99 height 19
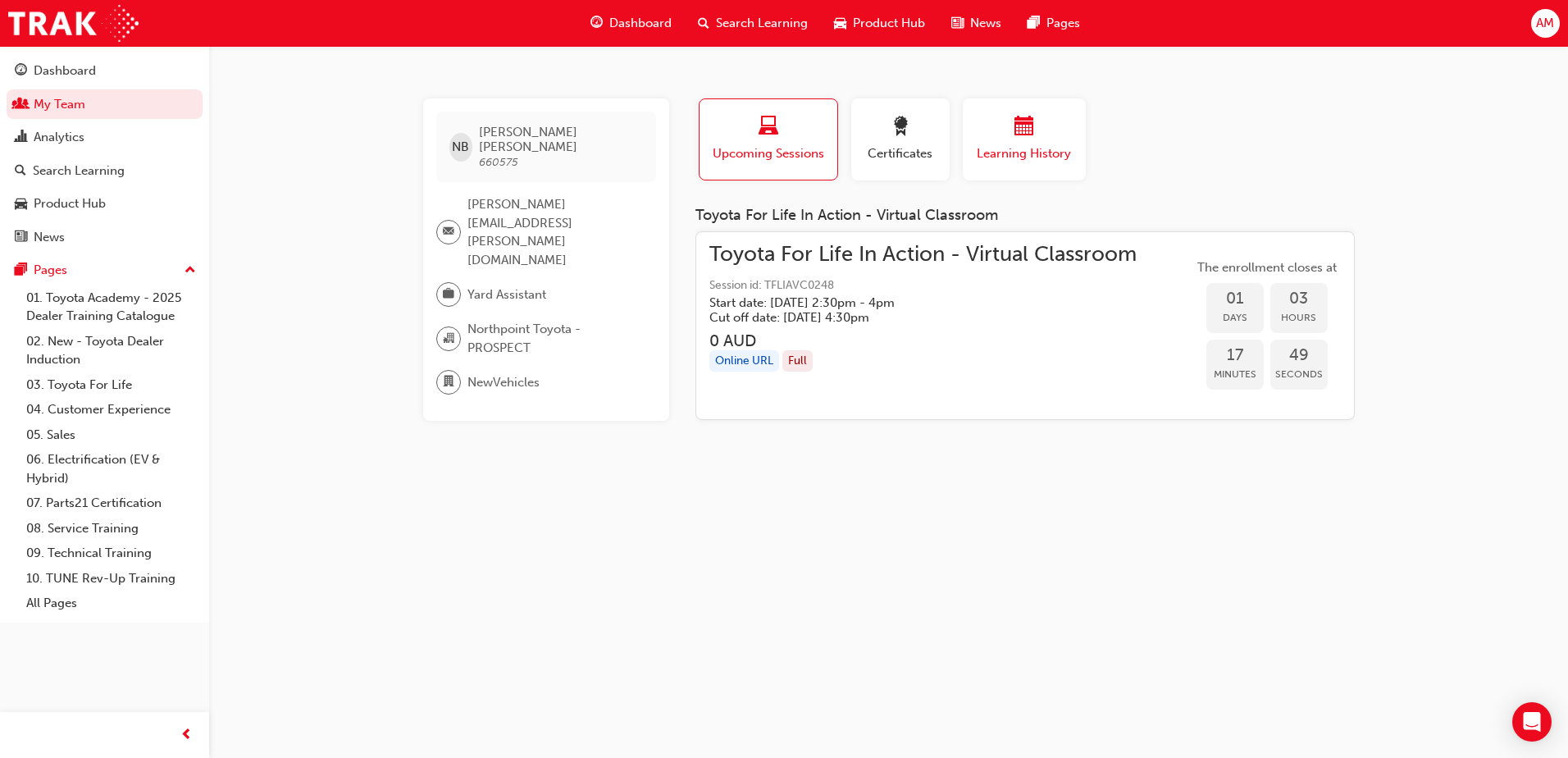
click at [1038, 152] on span "Learning History" at bounding box center [1024, 154] width 99 height 19
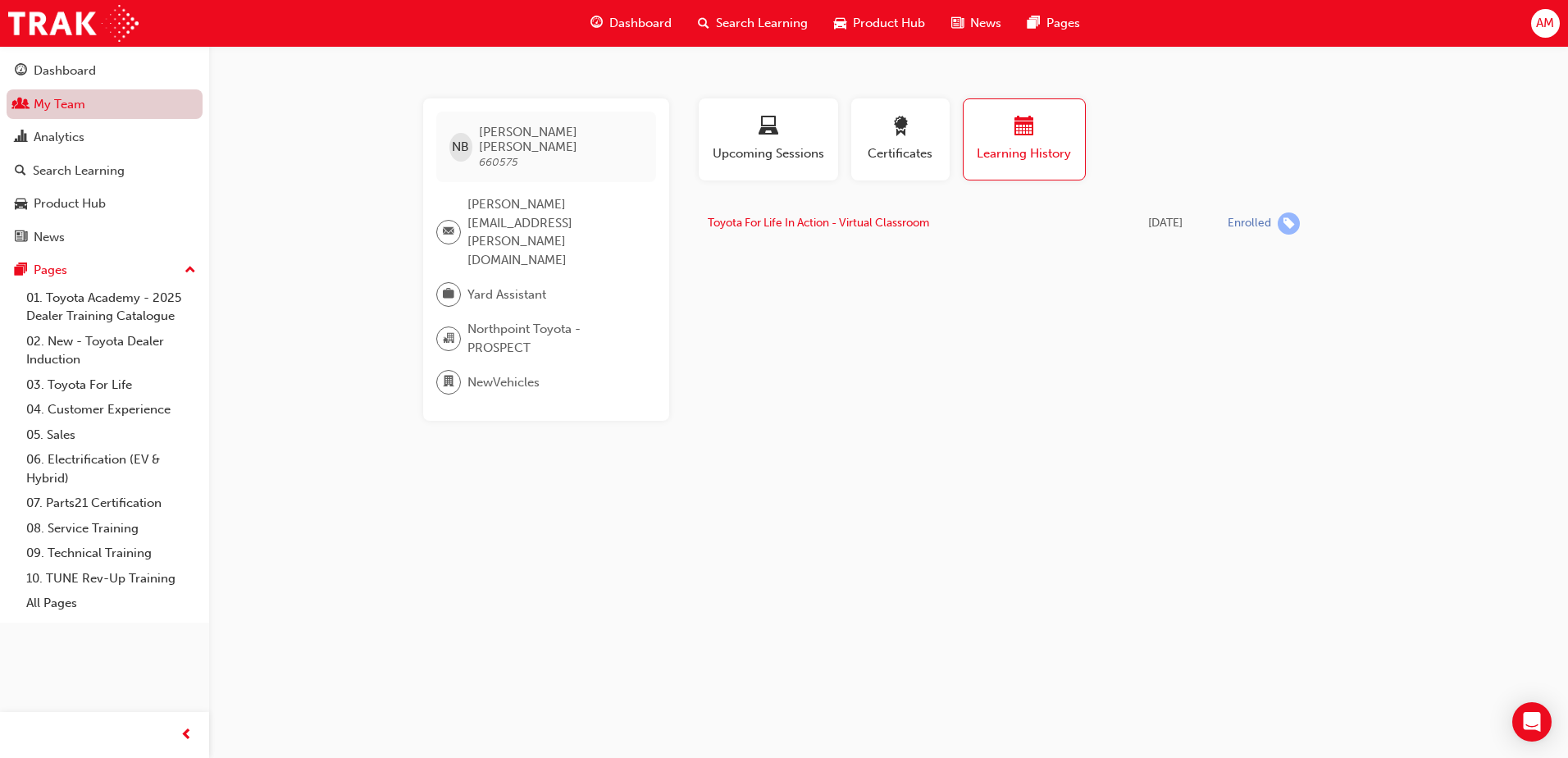
click at [62, 106] on link "My Team" at bounding box center [105, 104] width 196 height 30
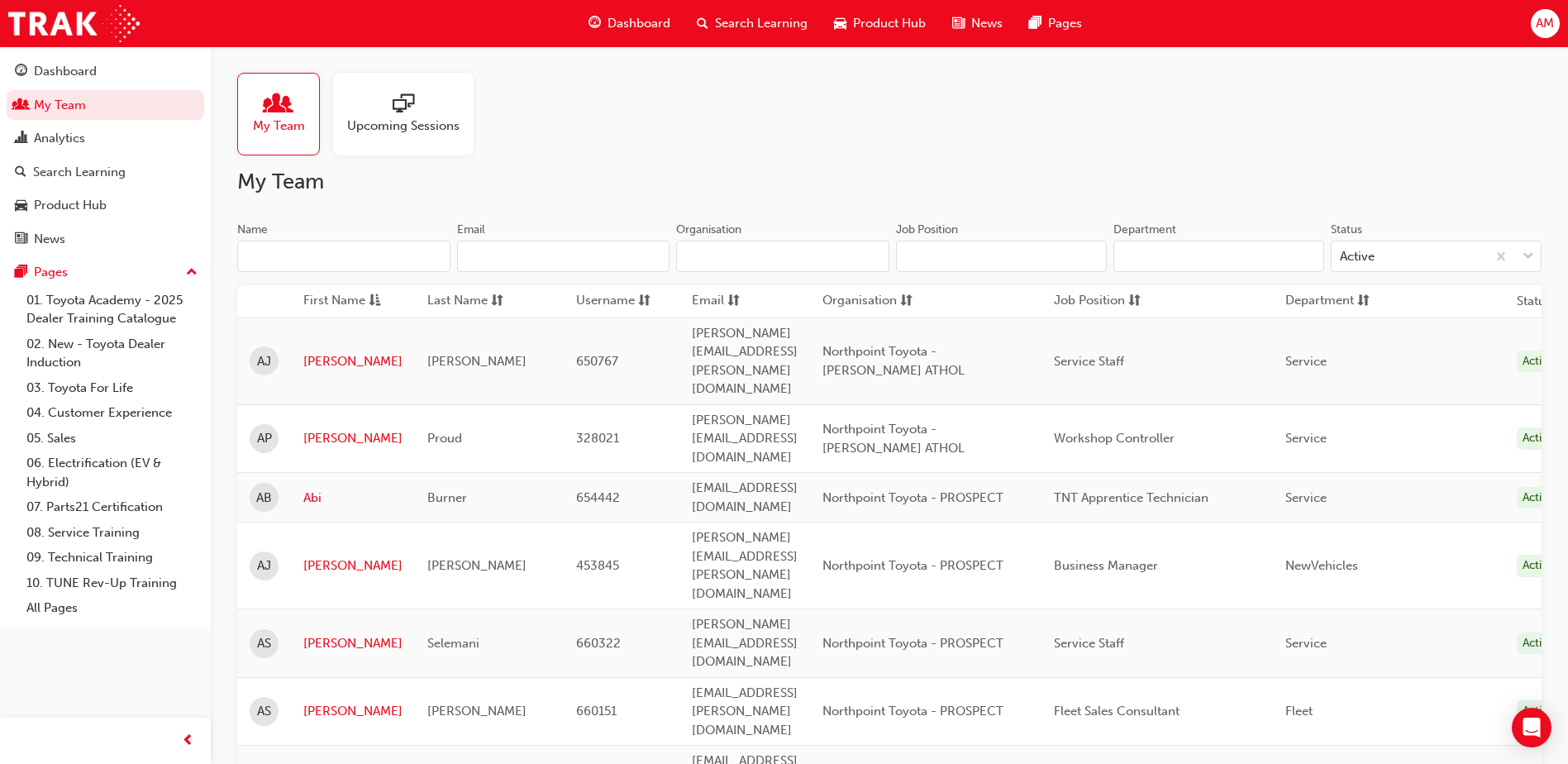
click at [358, 258] on input "Name" at bounding box center [344, 256] width 213 height 32
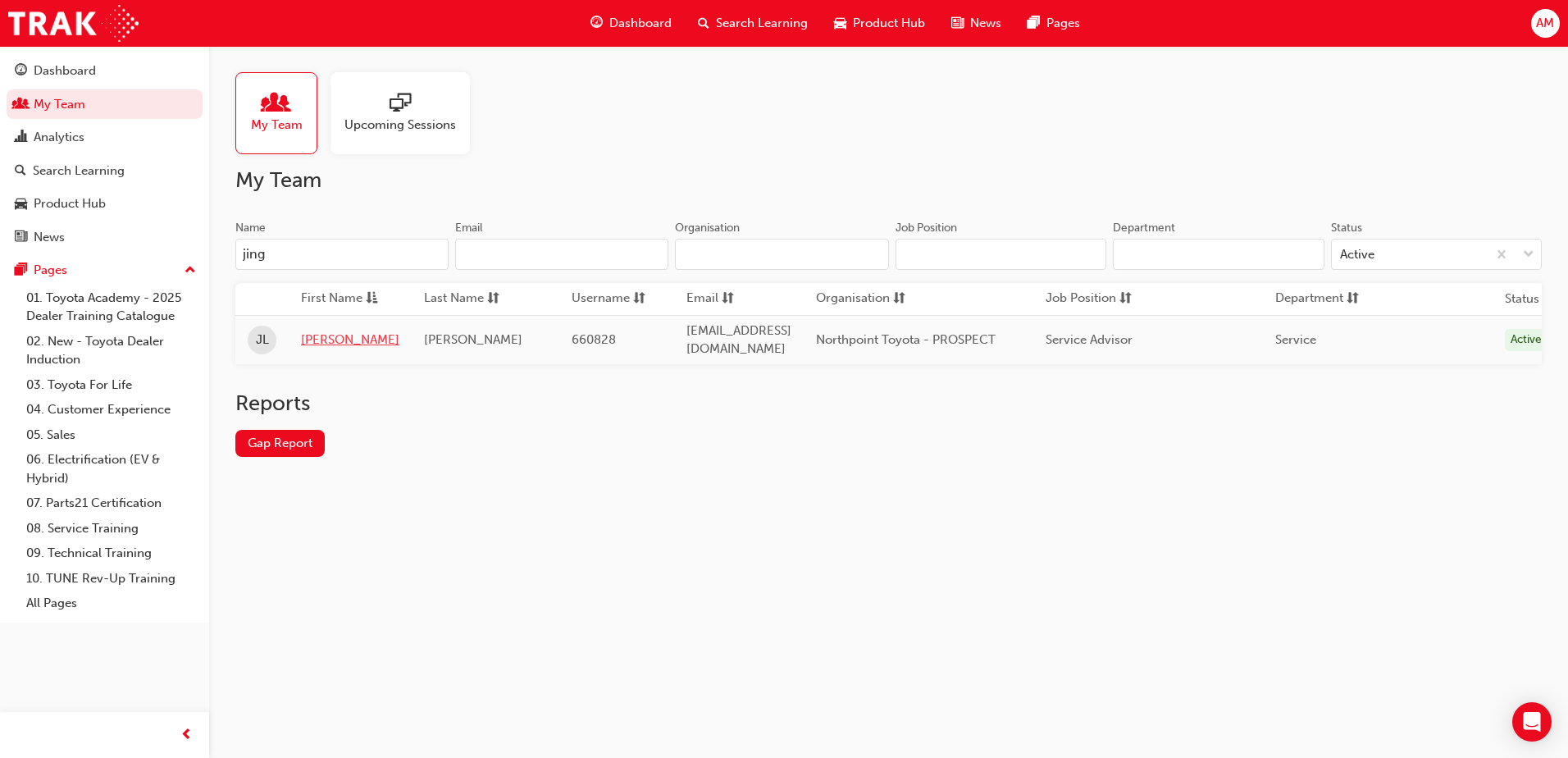
type input "jing"
click at [321, 338] on link "[PERSON_NAME]" at bounding box center [350, 339] width 99 height 19
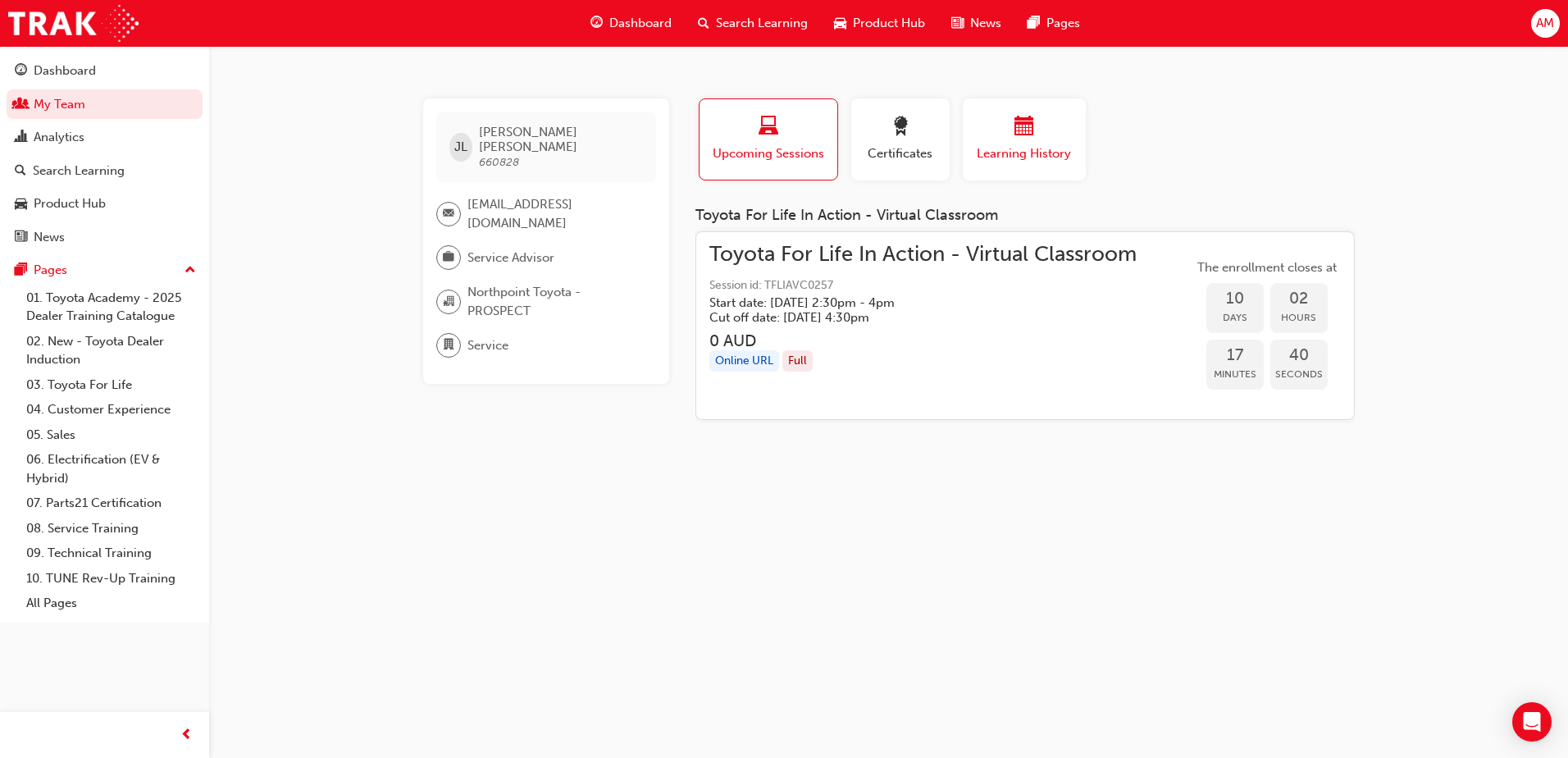
click at [1034, 132] on div "button" at bounding box center [1024, 129] width 99 height 25
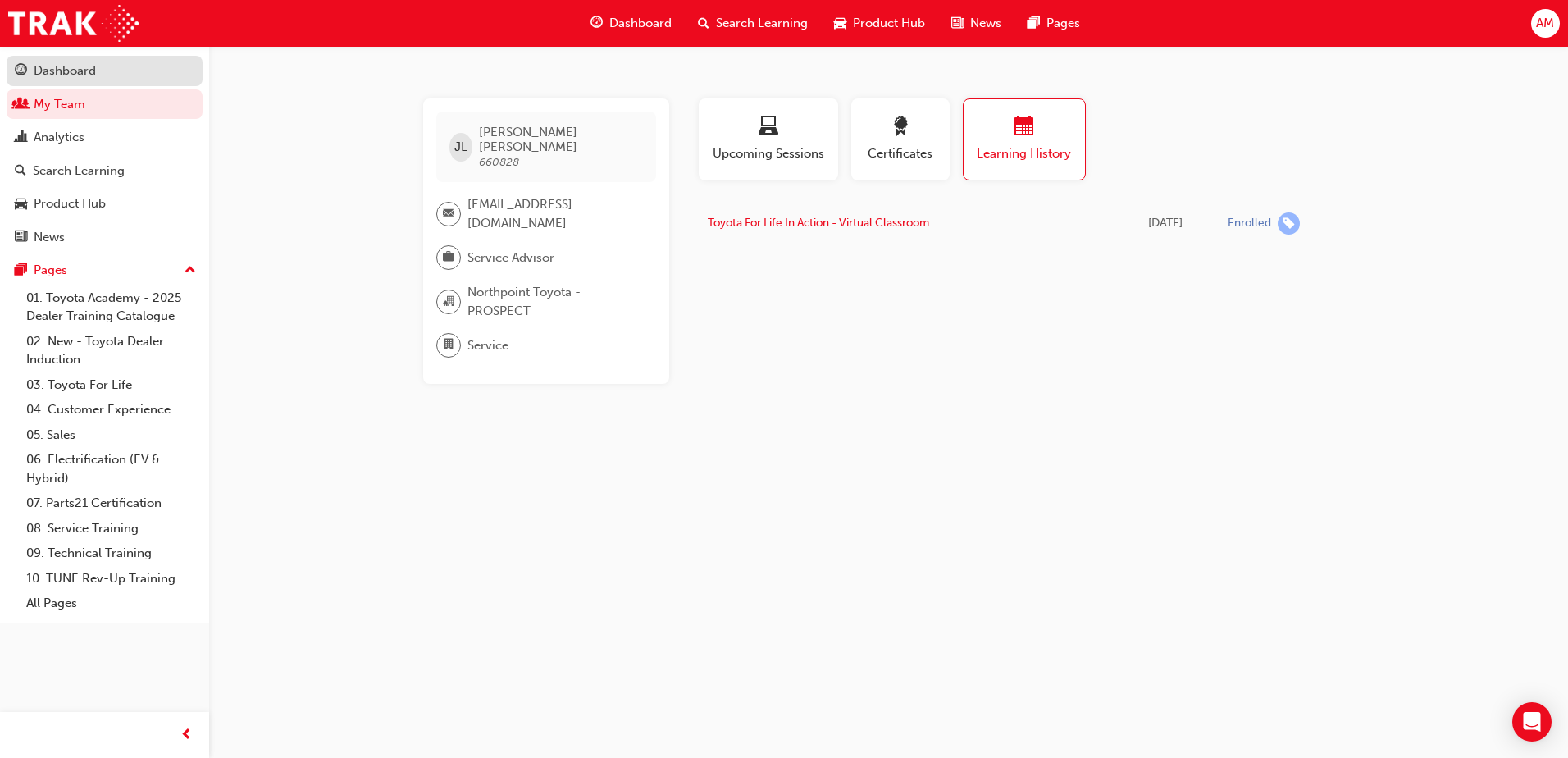
click at [62, 74] on div "Dashboard" at bounding box center [65, 70] width 63 height 19
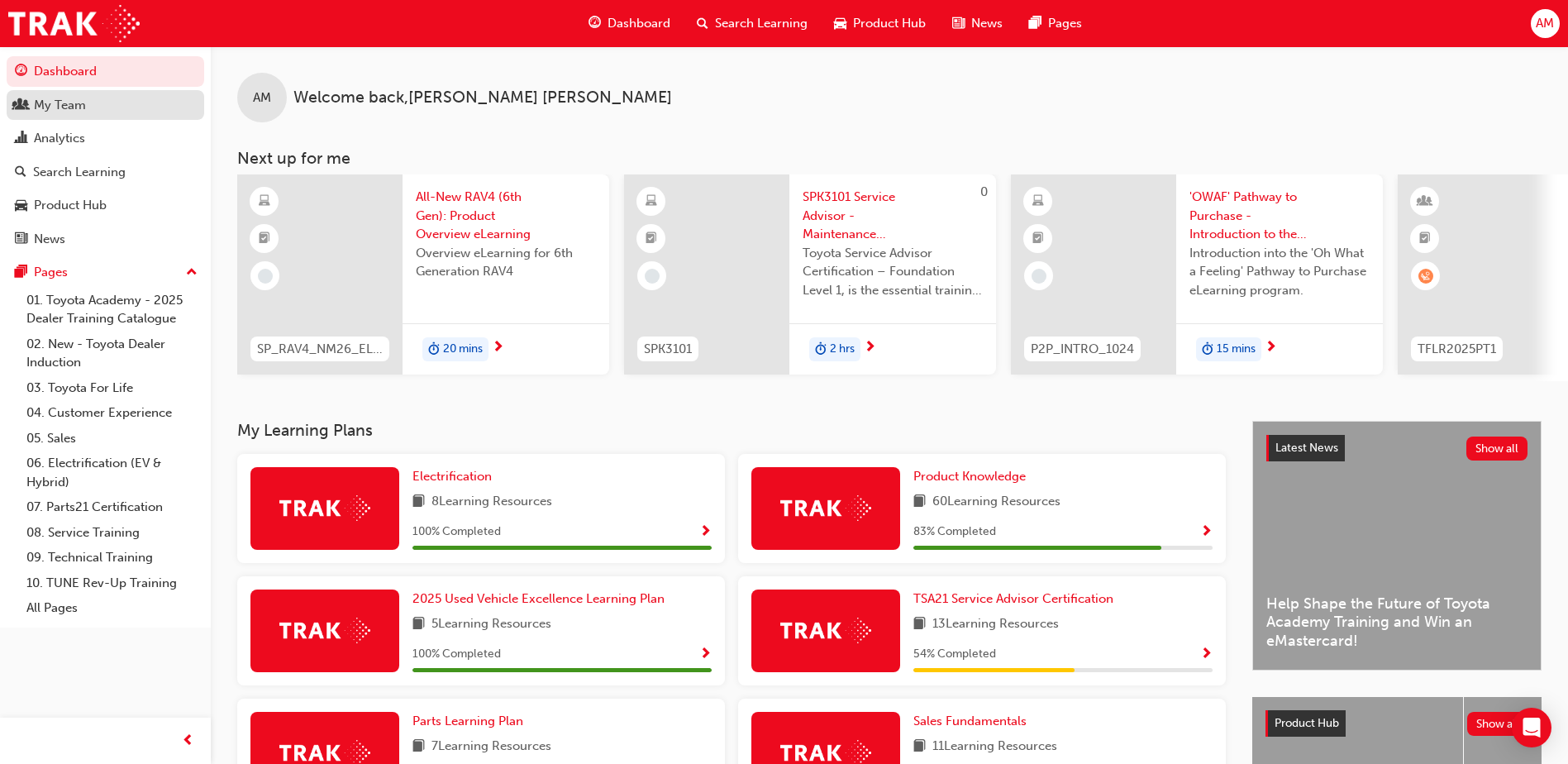
click at [70, 106] on div "My Team" at bounding box center [59, 104] width 52 height 19
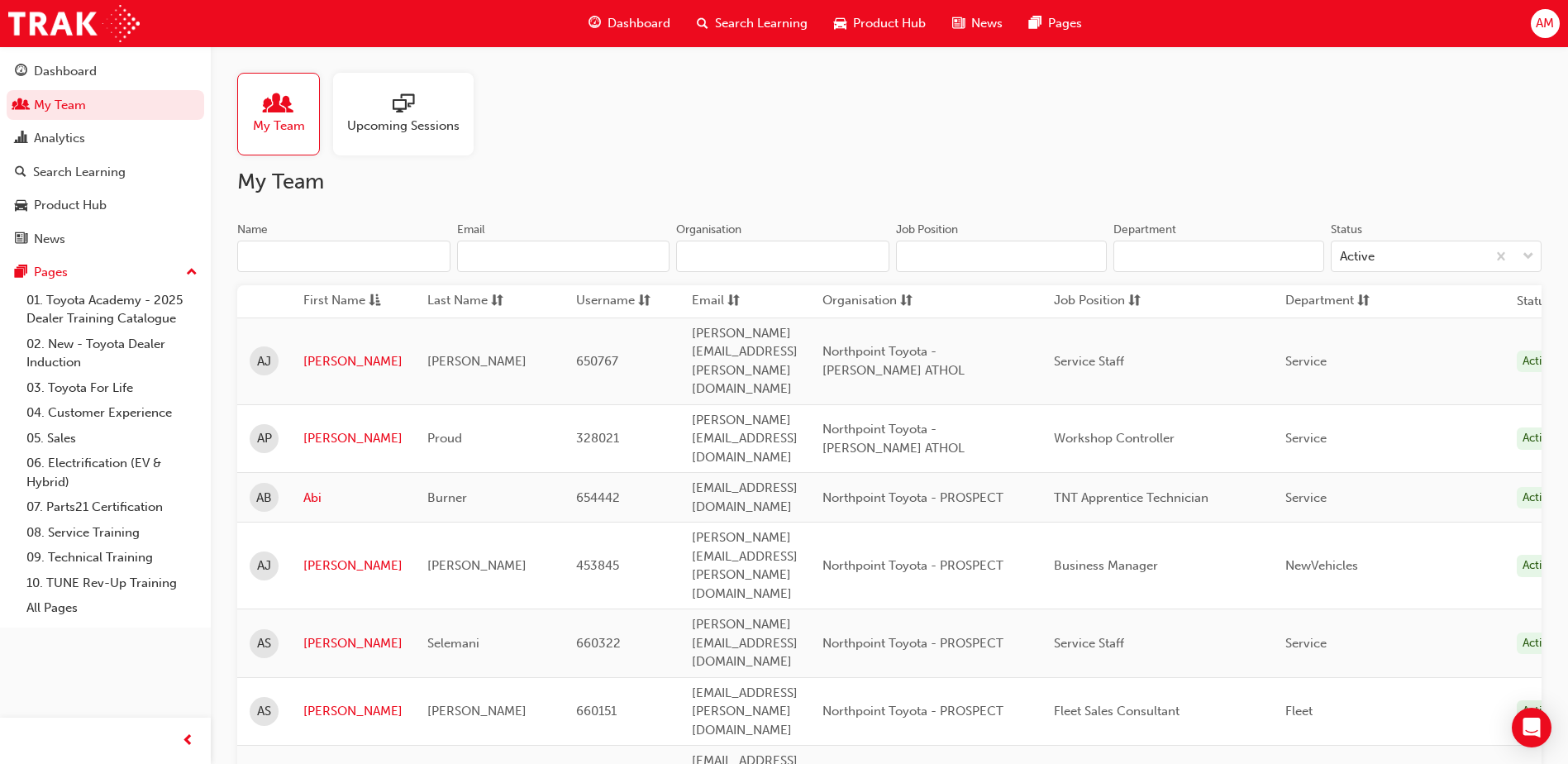
click at [286, 251] on input "Name" at bounding box center [344, 256] width 213 height 32
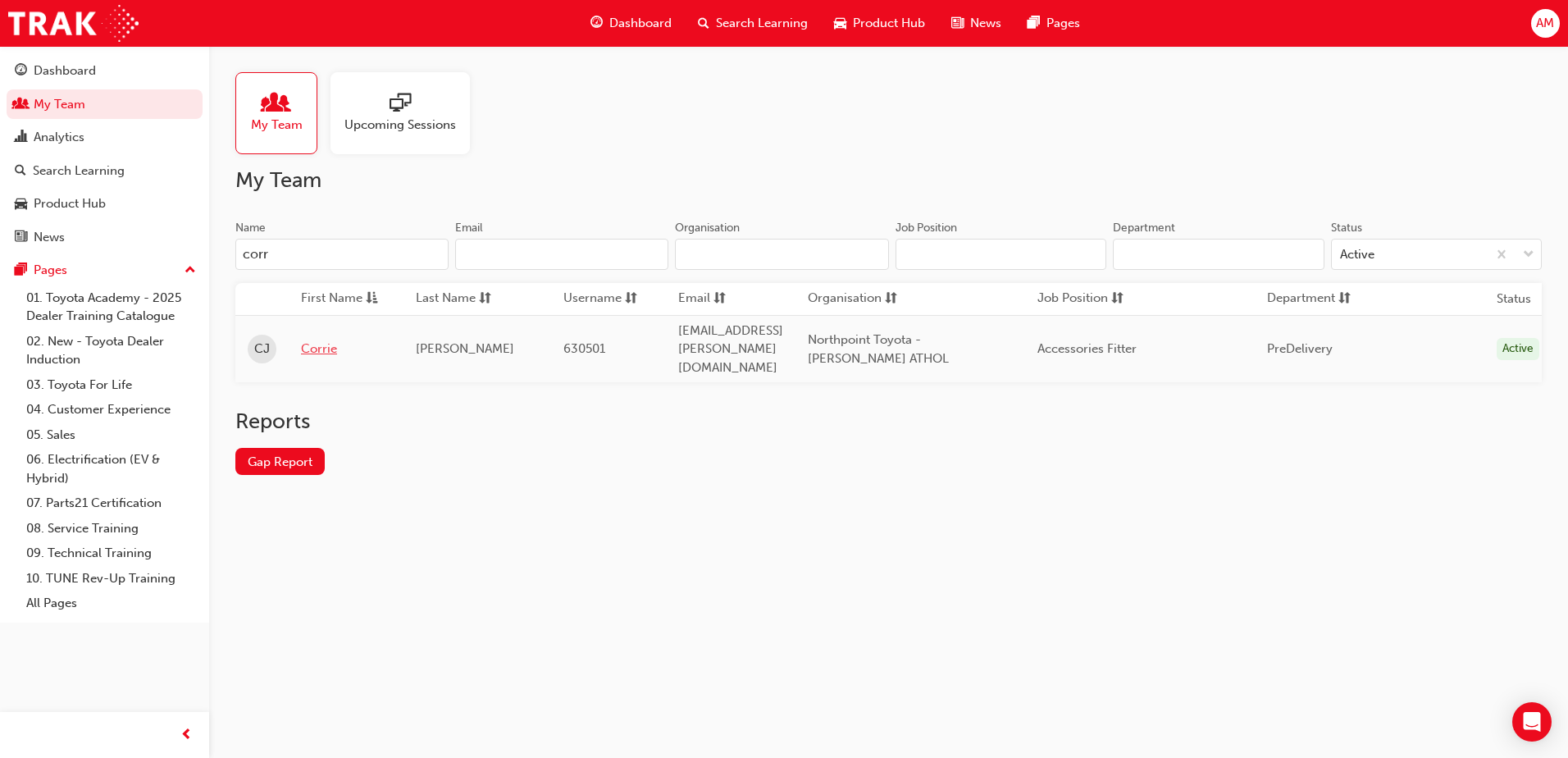
type input "corr"
click at [314, 339] on link "Corrie" at bounding box center [346, 348] width 90 height 19
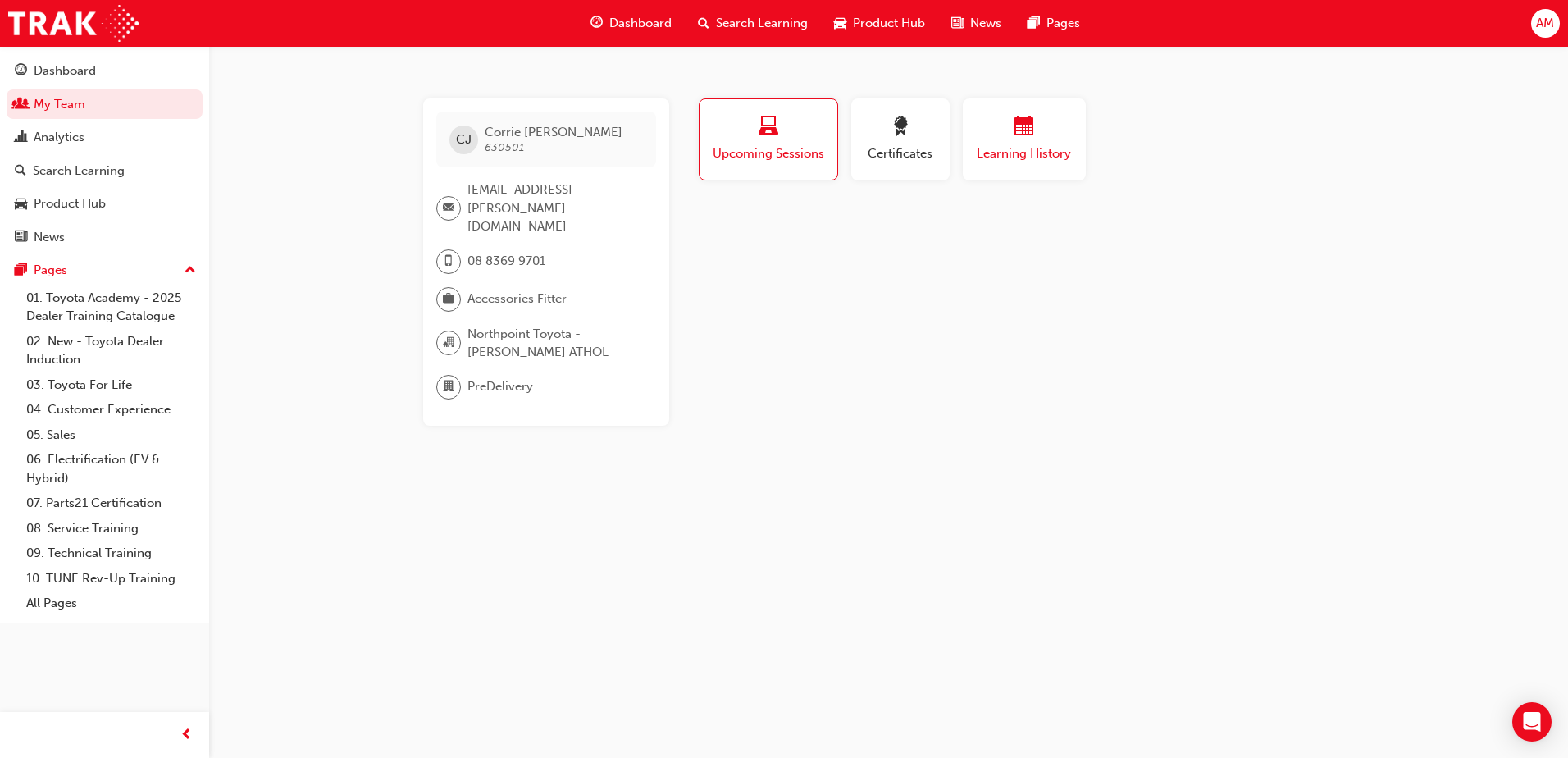
click at [1083, 133] on button "Learning History" at bounding box center [1024, 140] width 123 height 82
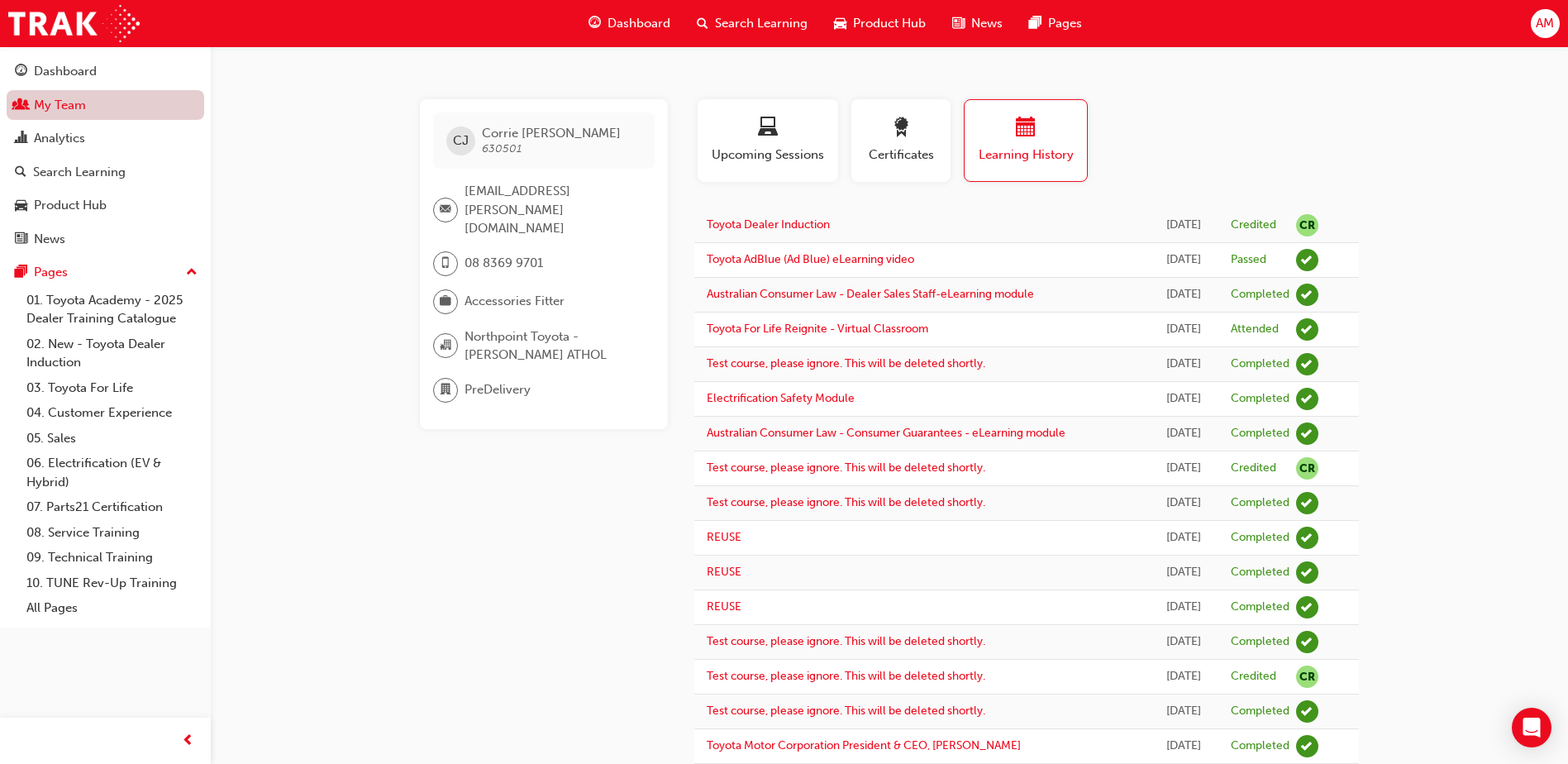
click at [64, 104] on link "My Team" at bounding box center [106, 104] width 197 height 31
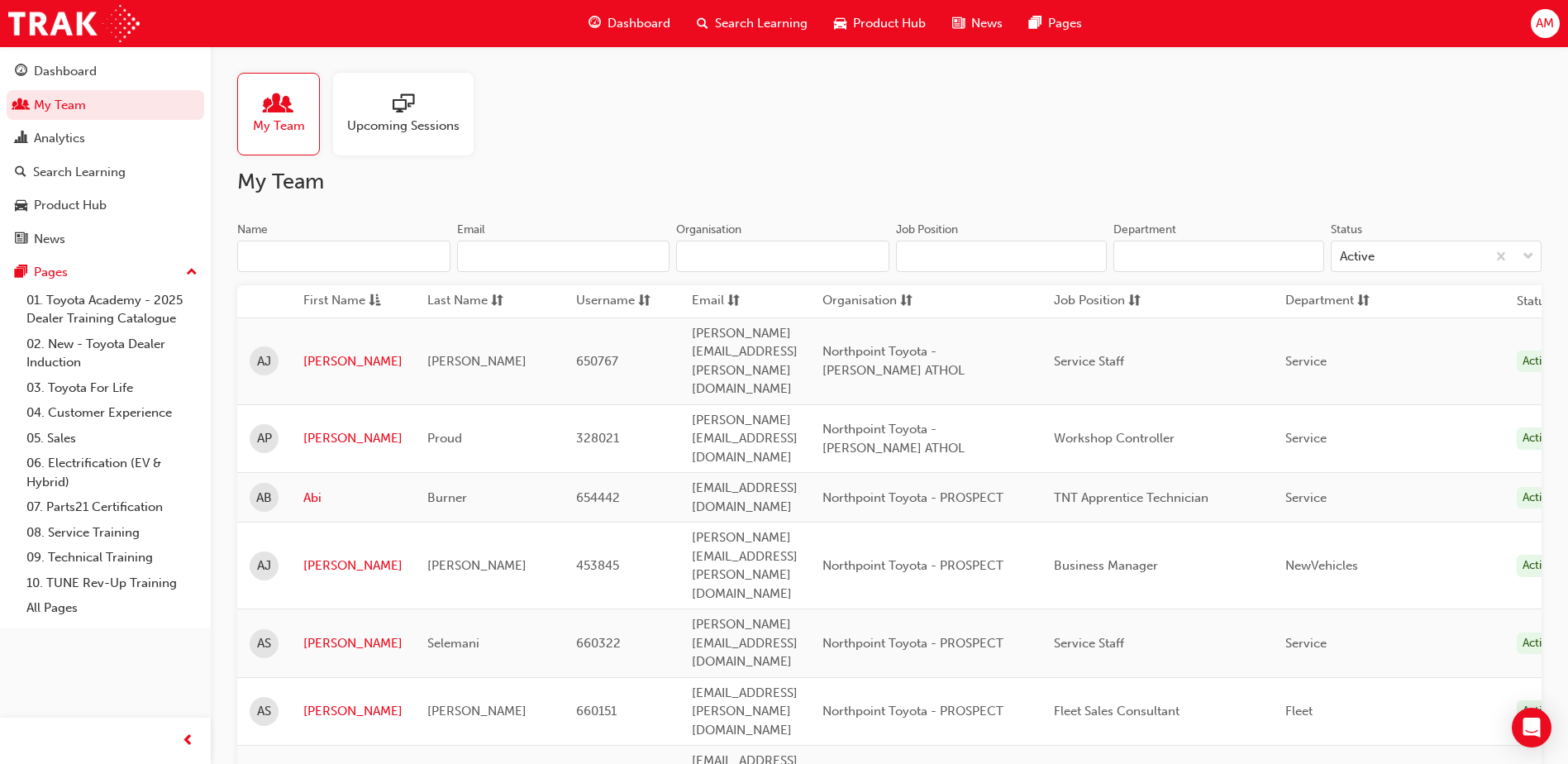
click at [305, 251] on input "Name" at bounding box center [344, 256] width 213 height 32
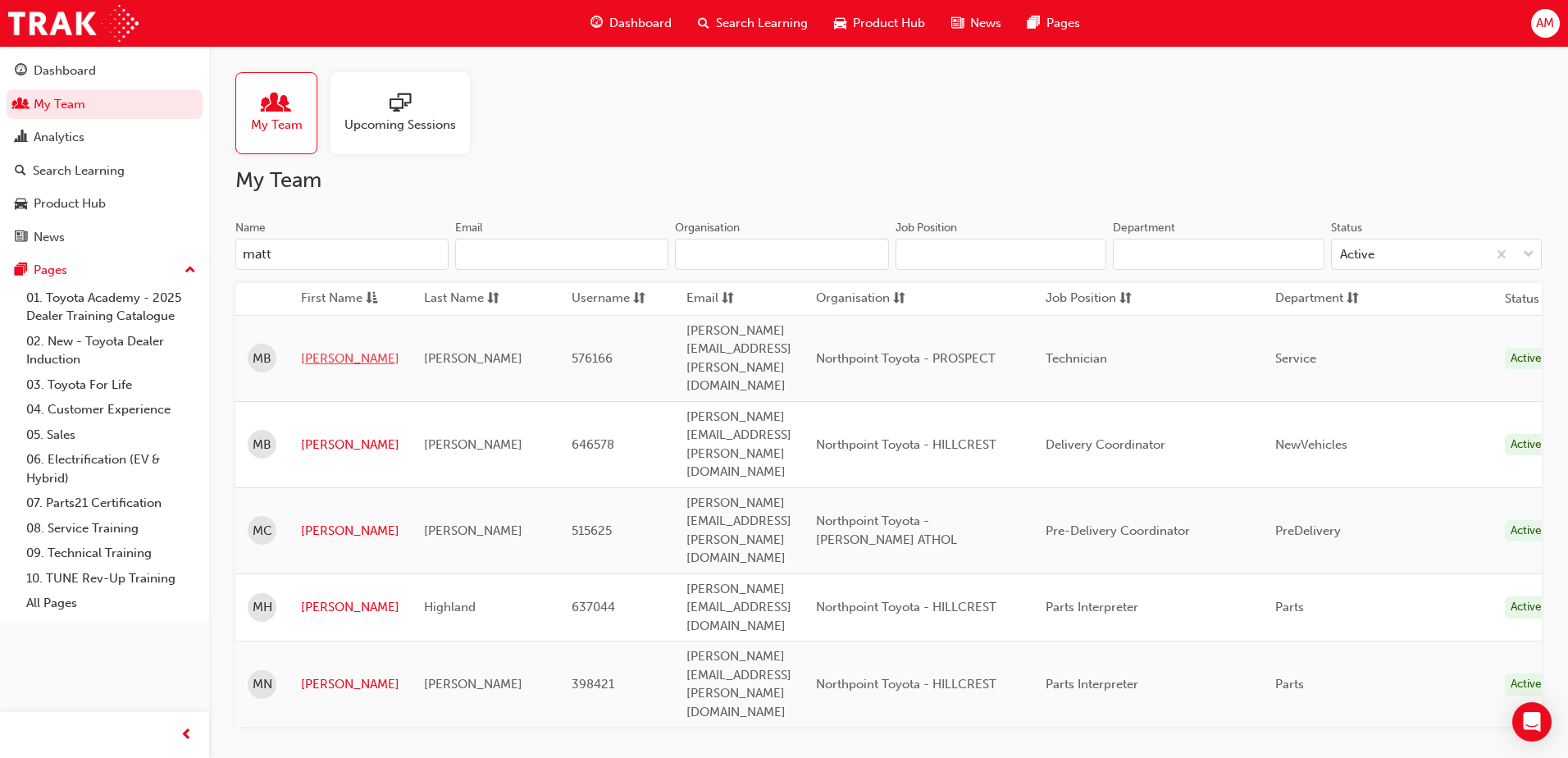
type input "matt"
click at [311, 349] on link "[PERSON_NAME]" at bounding box center [350, 358] width 99 height 19
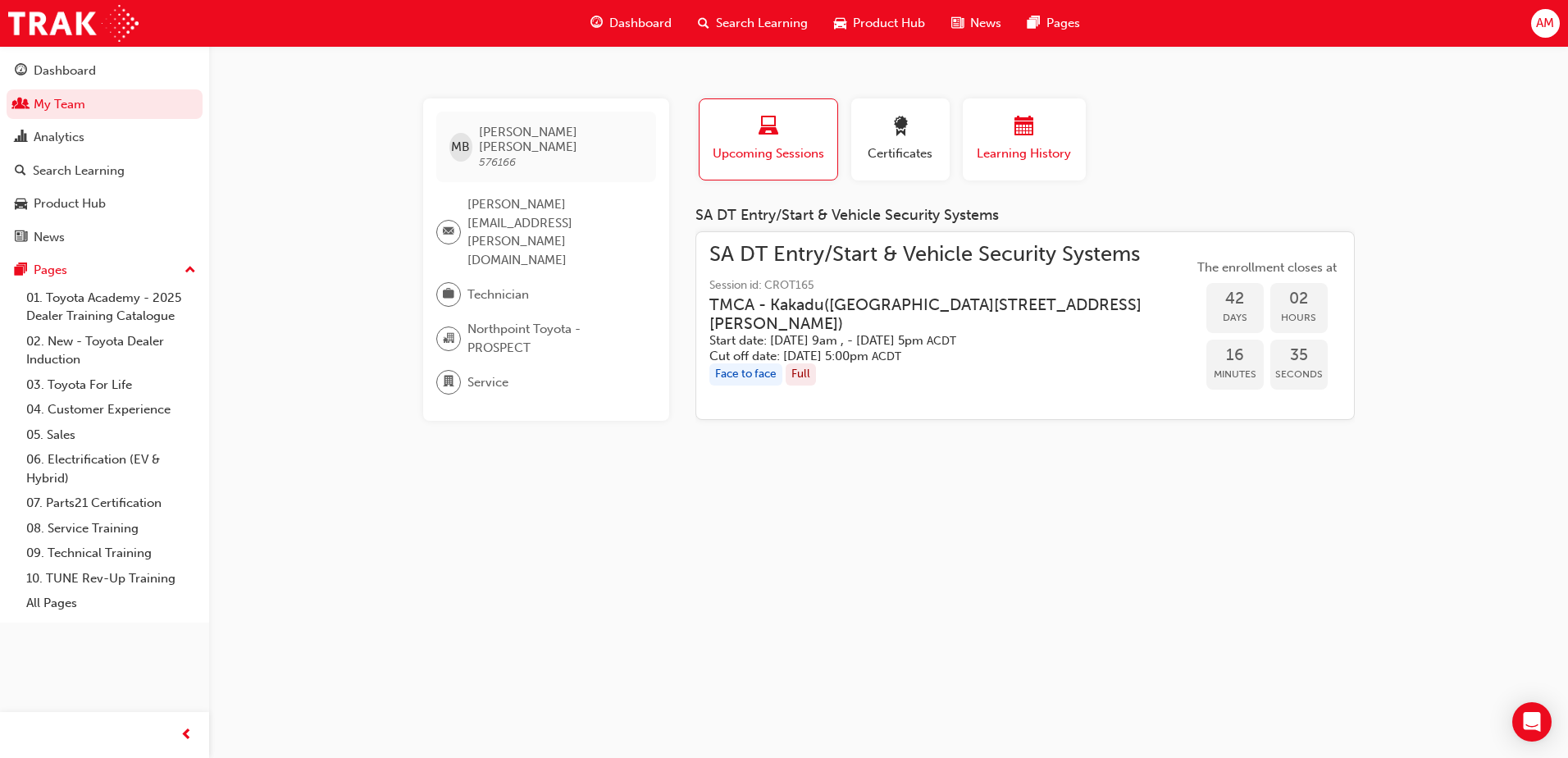
click at [1050, 130] on div "button" at bounding box center [1024, 129] width 99 height 25
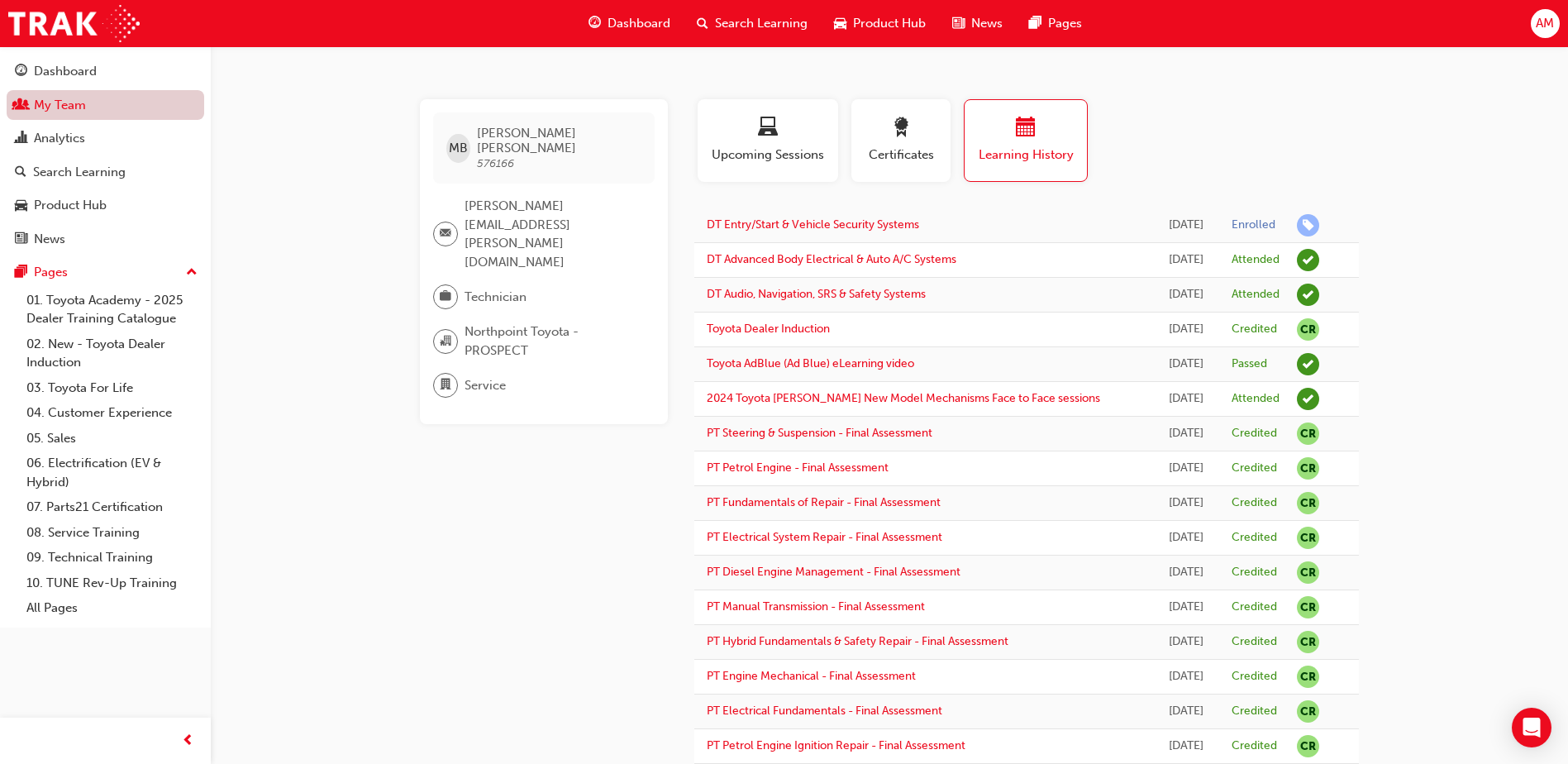
click at [69, 108] on link "My Team" at bounding box center [106, 104] width 197 height 31
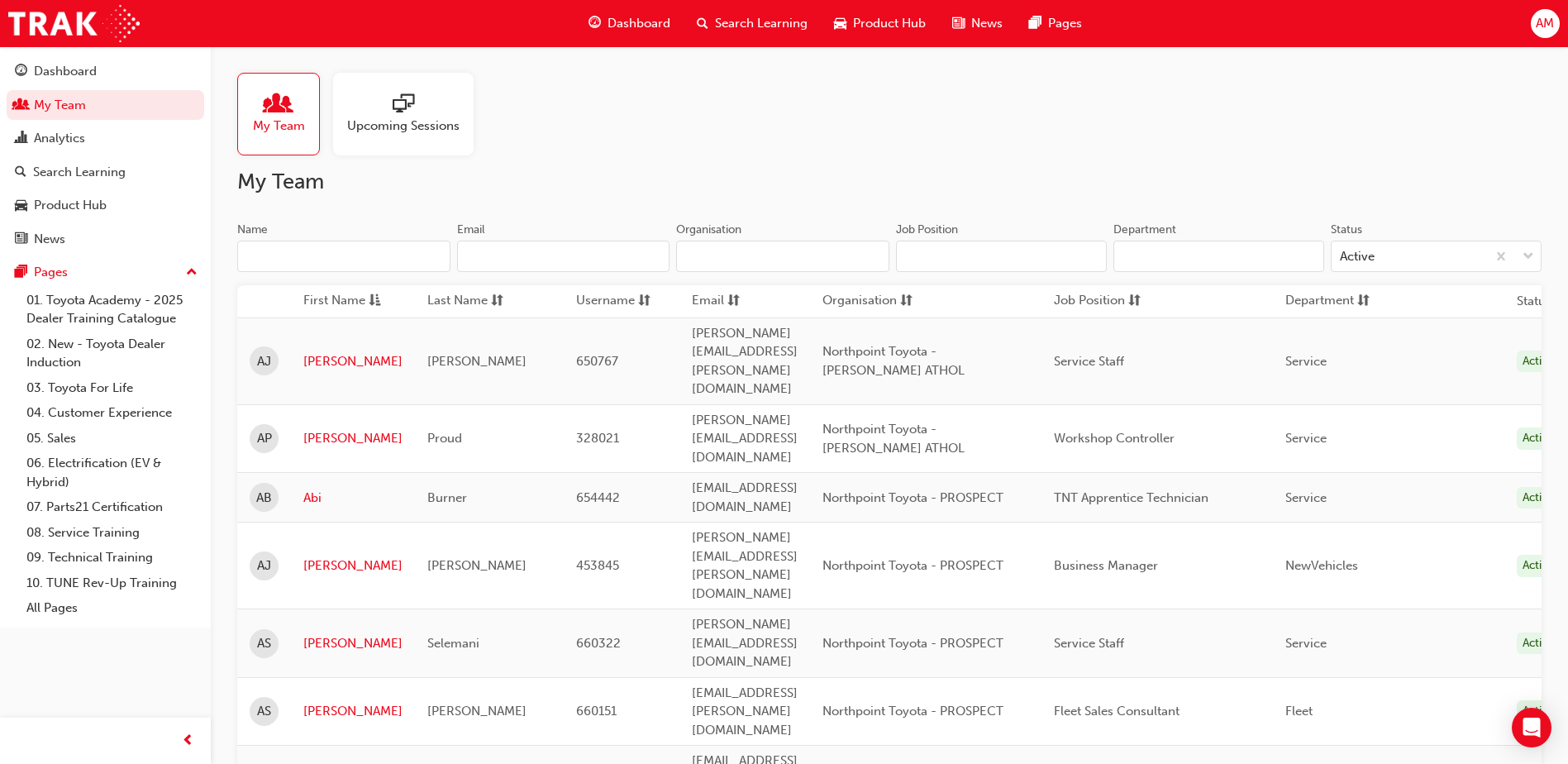
click at [308, 254] on input "Name" at bounding box center [344, 256] width 213 height 32
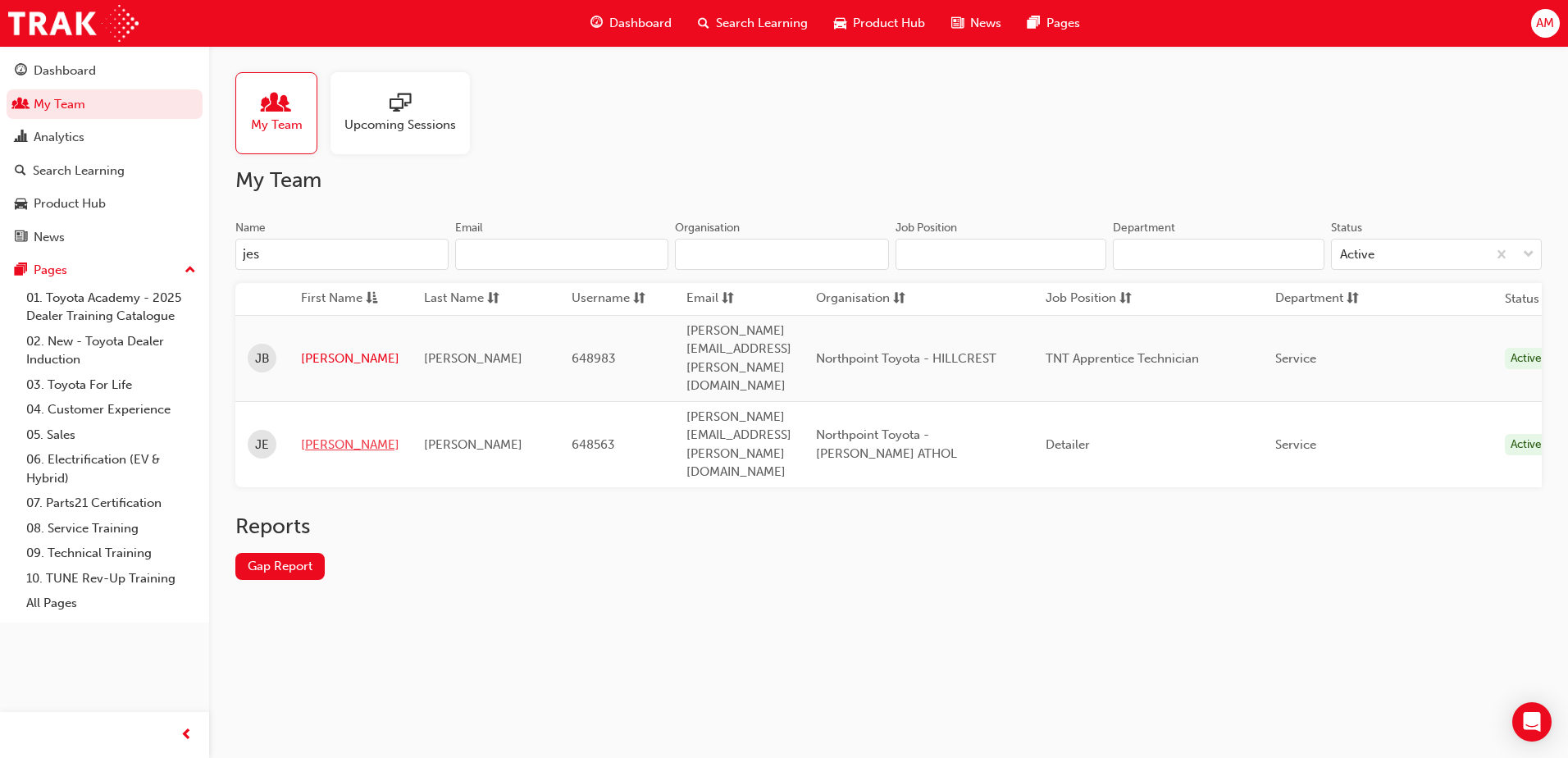
type input "jes"
click at [317, 435] on link "[PERSON_NAME]" at bounding box center [350, 444] width 99 height 19
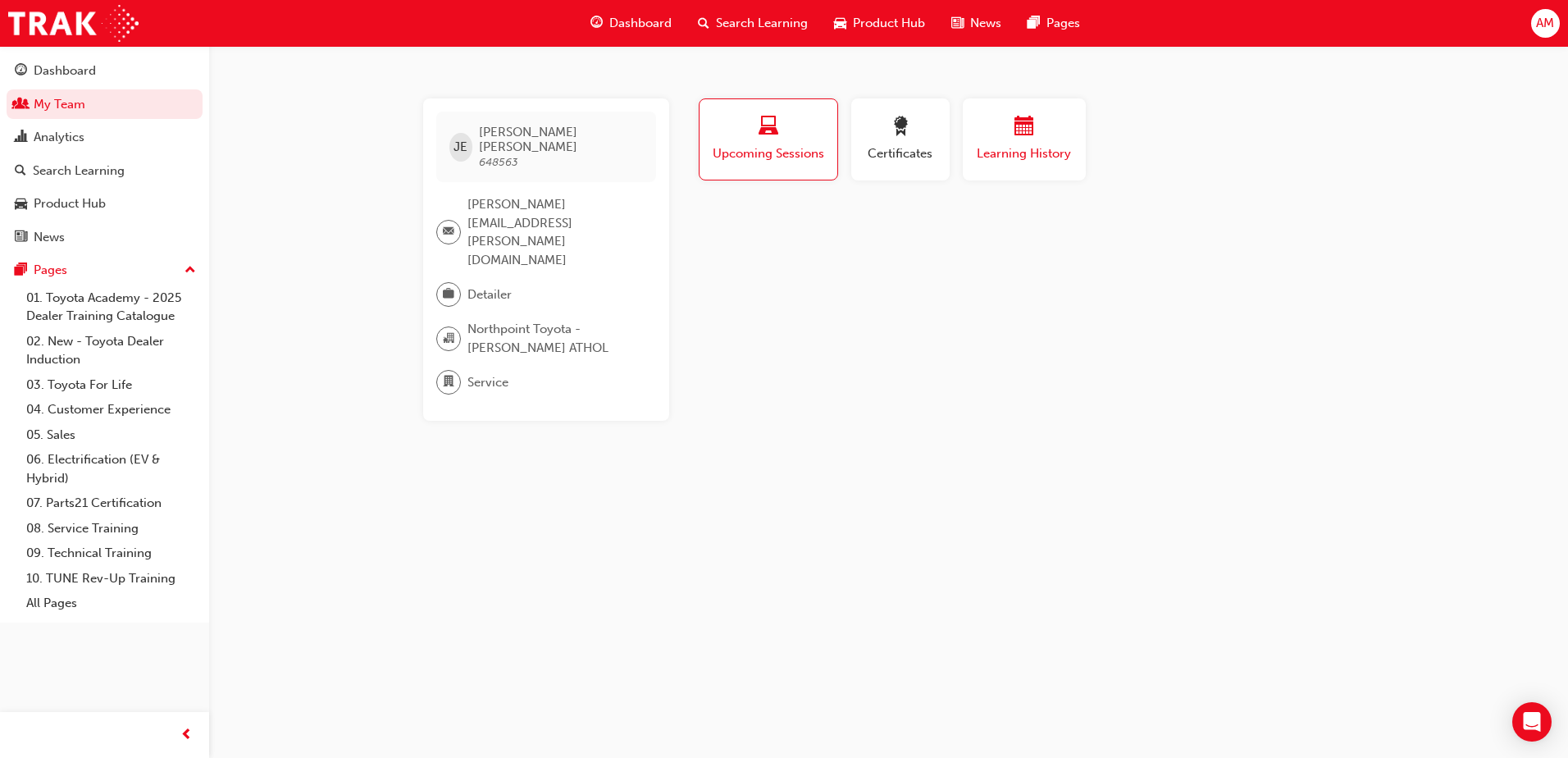
click at [1052, 165] on button "Learning History" at bounding box center [1024, 140] width 123 height 82
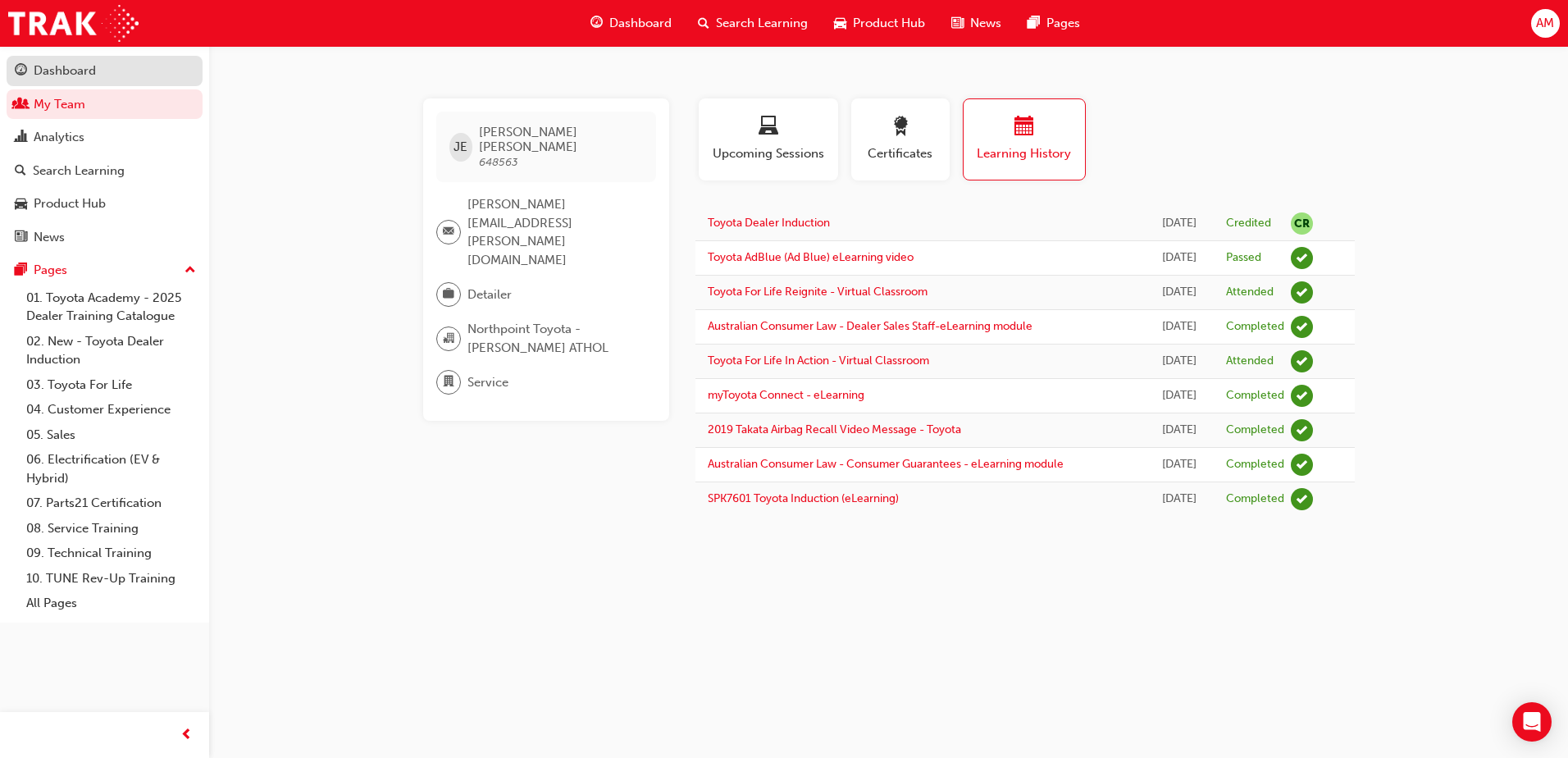
click at [75, 73] on div "Dashboard" at bounding box center [65, 70] width 63 height 19
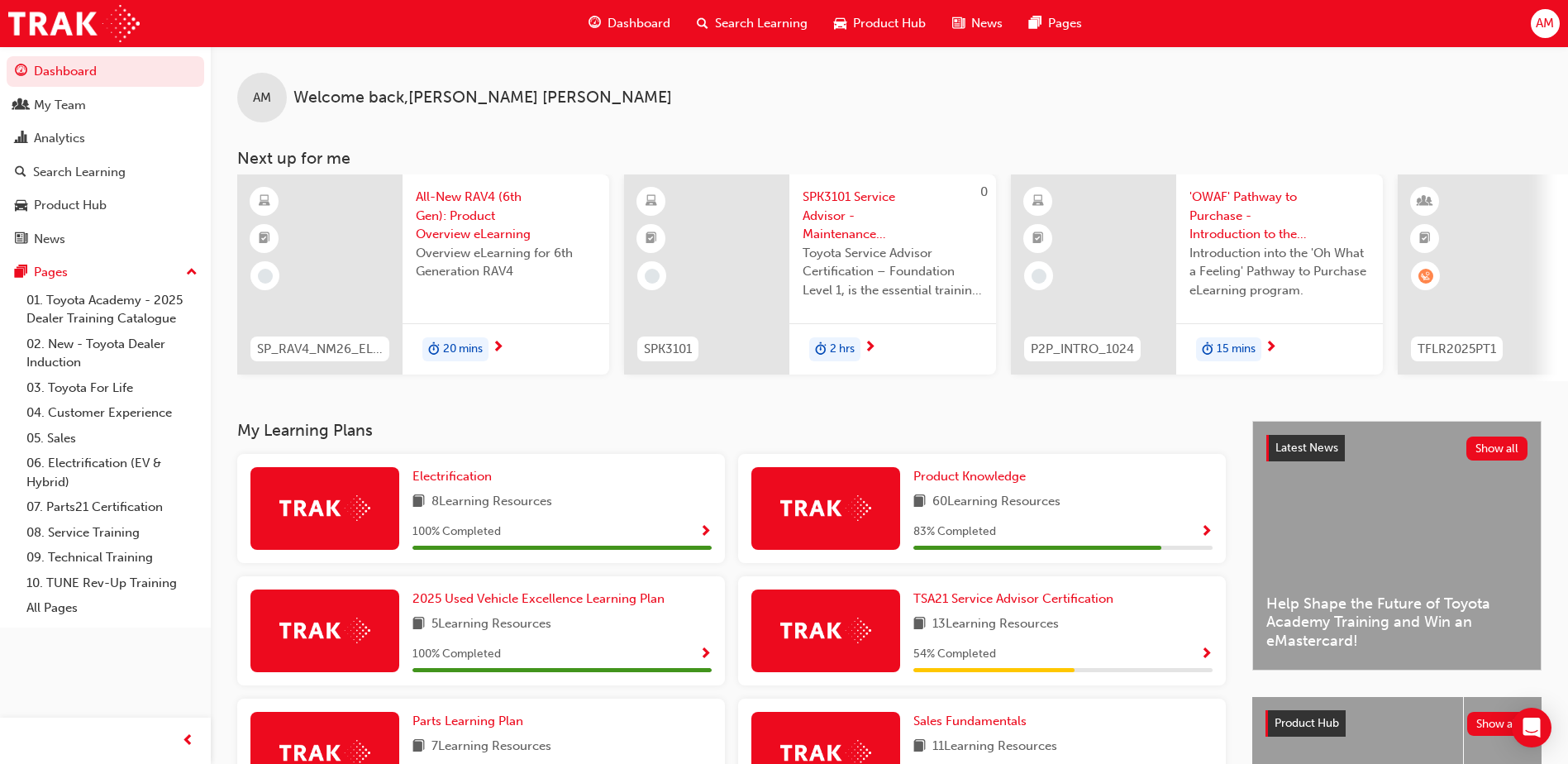
click at [7, 53] on button "Dashboard My Team Analytics Search Learning Product Hub News Pages" at bounding box center [106, 155] width 197 height 204
